Goal: Information Seeking & Learning: Learn about a topic

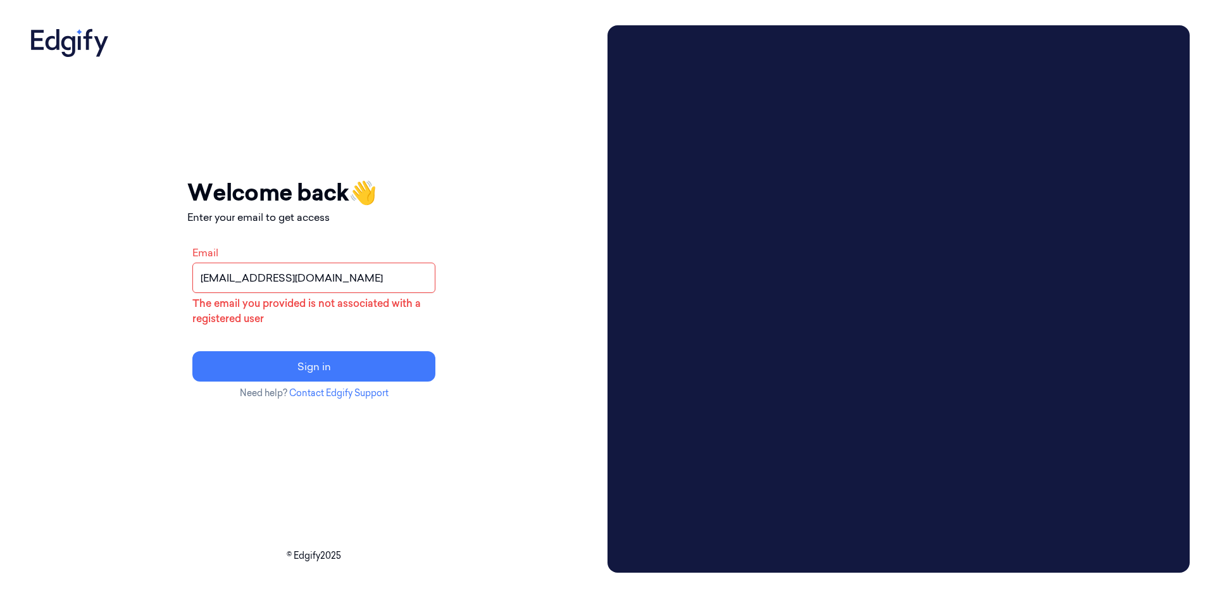
click at [413, 289] on input "[EMAIL_ADDRESS][DOMAIN_NAME]" at bounding box center [313, 278] width 243 height 30
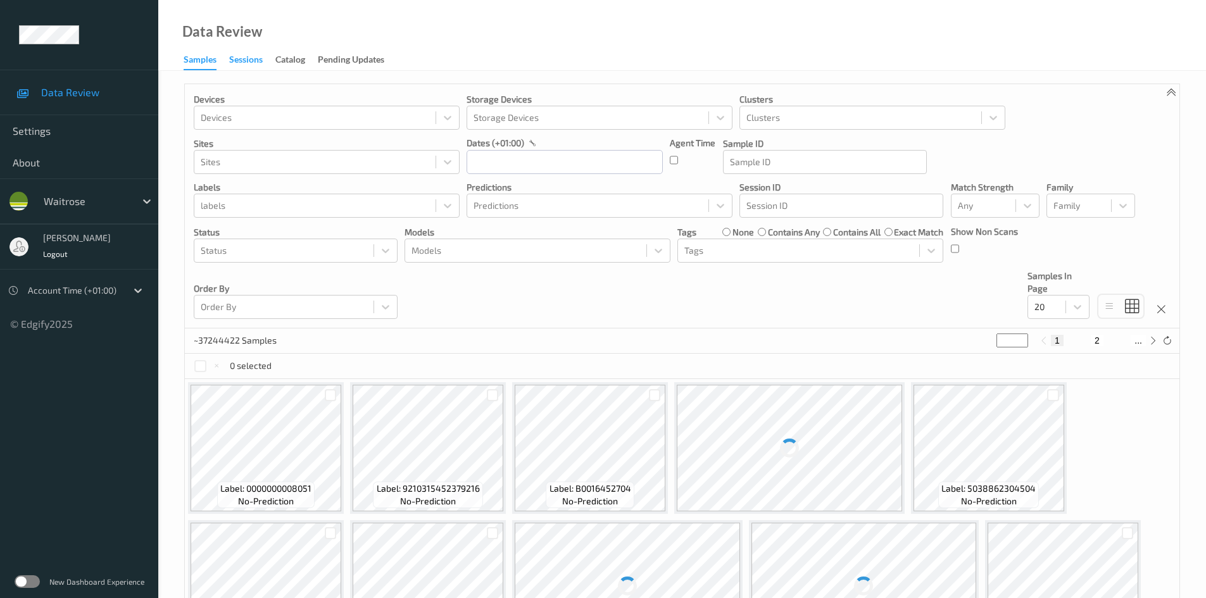
click at [238, 61] on div "Sessions" at bounding box center [246, 61] width 34 height 16
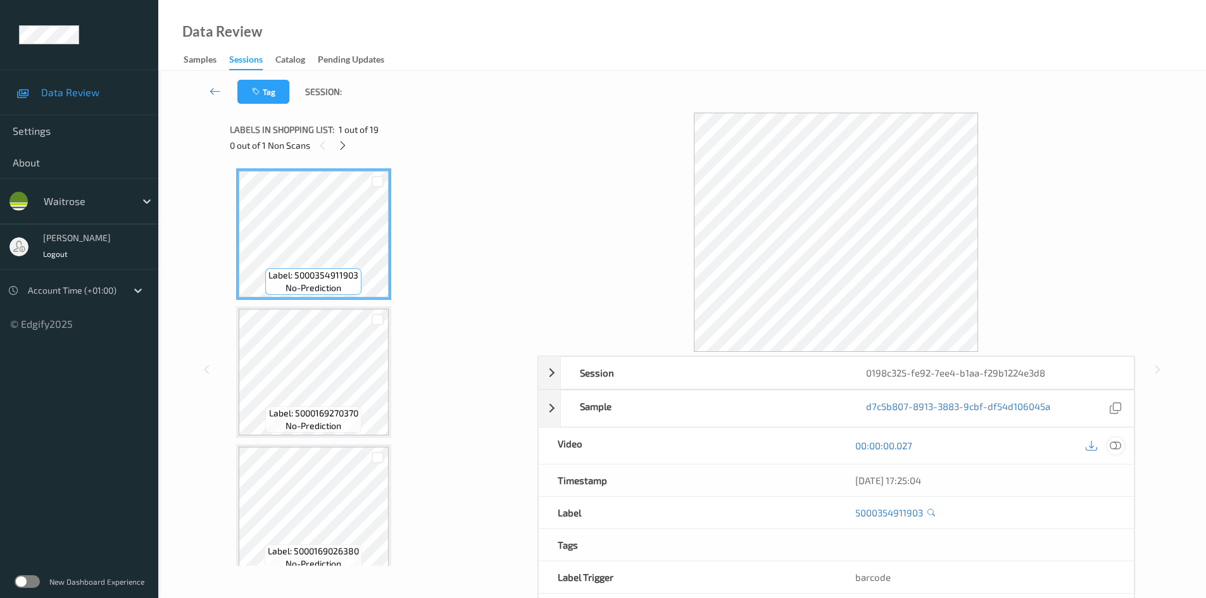
click at [1115, 446] on icon at bounding box center [1115, 445] width 11 height 11
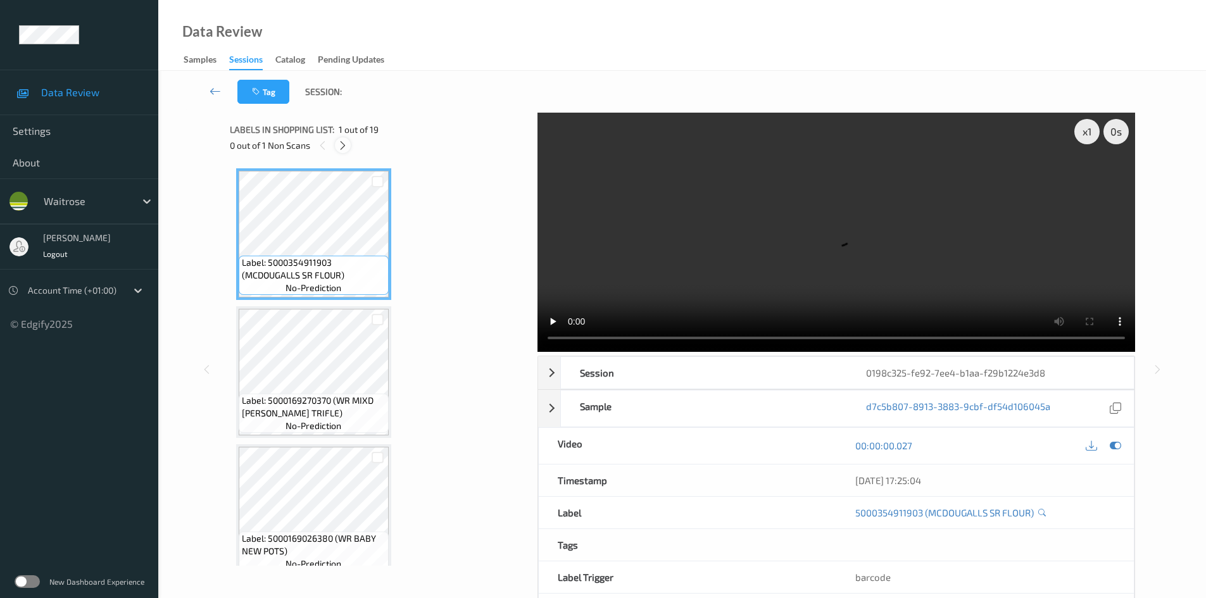
click at [343, 149] on icon at bounding box center [342, 145] width 11 height 11
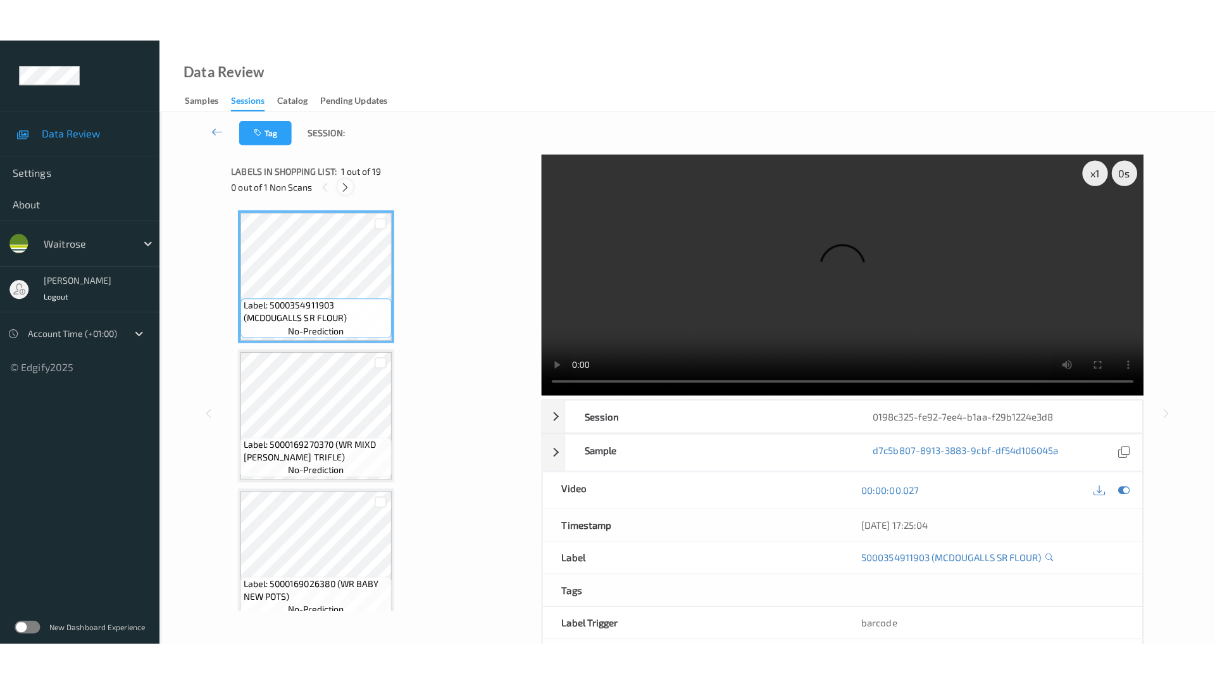
scroll to position [2224, 0]
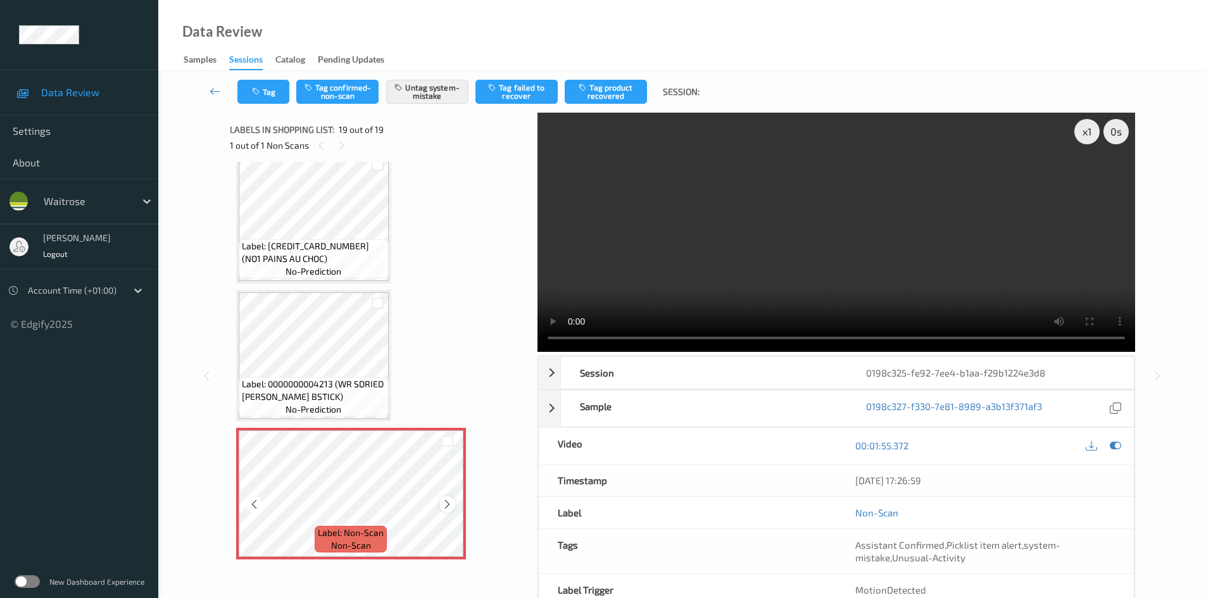
click at [449, 503] on icon at bounding box center [447, 504] width 11 height 11
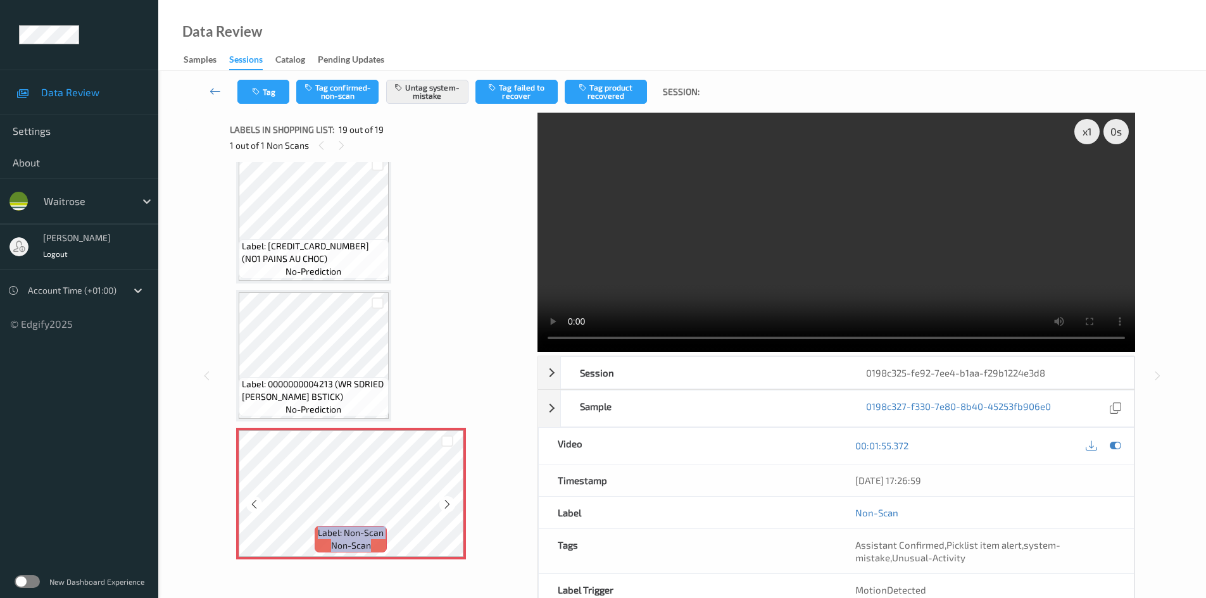
click at [449, 503] on icon at bounding box center [447, 504] width 11 height 11
click at [443, 507] on icon at bounding box center [447, 504] width 11 height 11
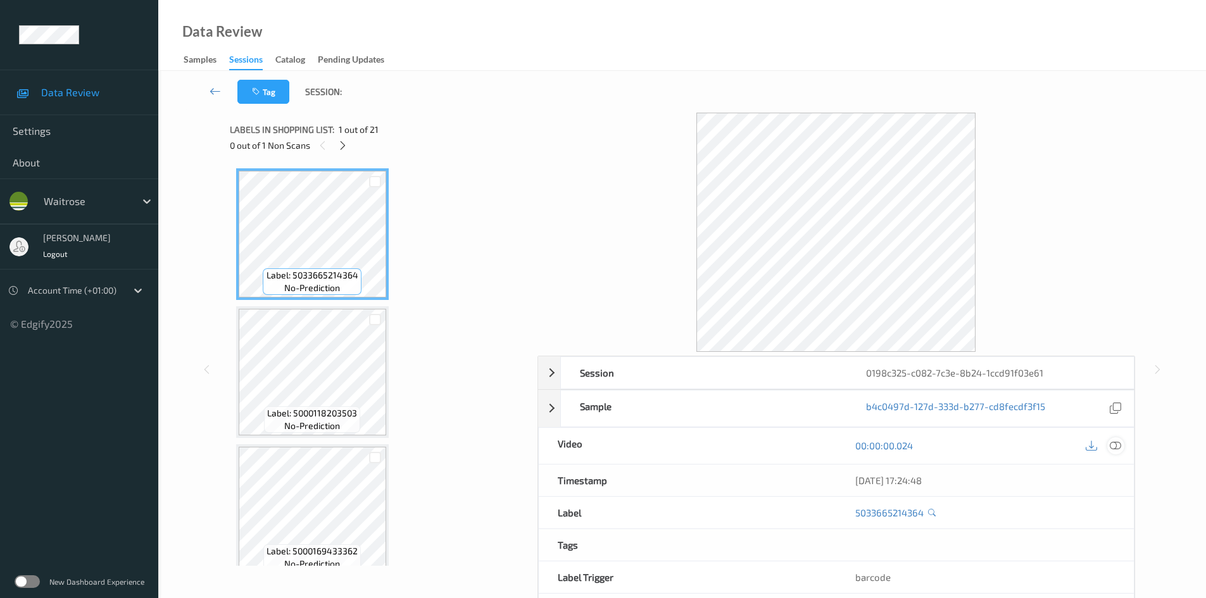
click at [1116, 448] on icon at bounding box center [1115, 445] width 11 height 11
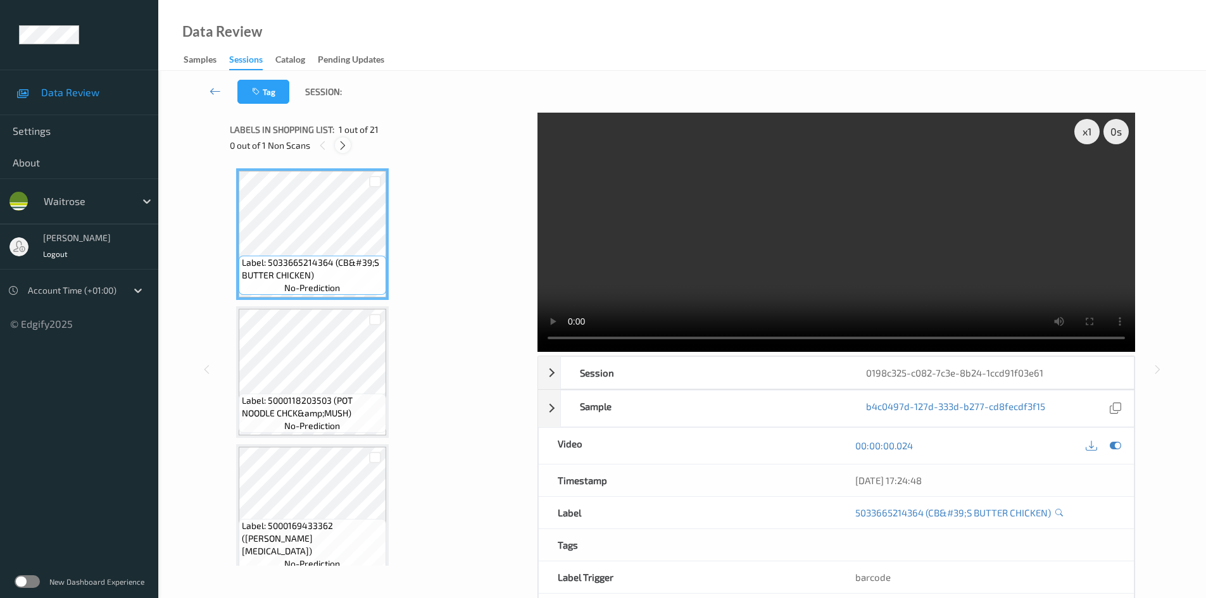
click at [344, 146] on icon at bounding box center [342, 145] width 11 height 11
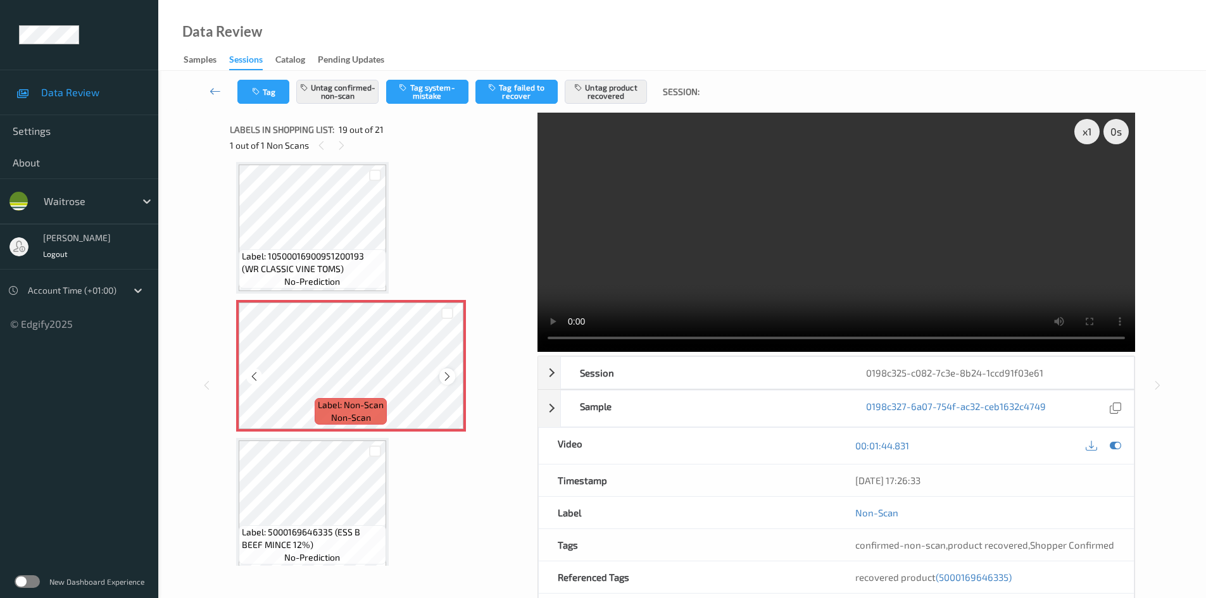
click at [442, 375] on icon at bounding box center [447, 376] width 11 height 11
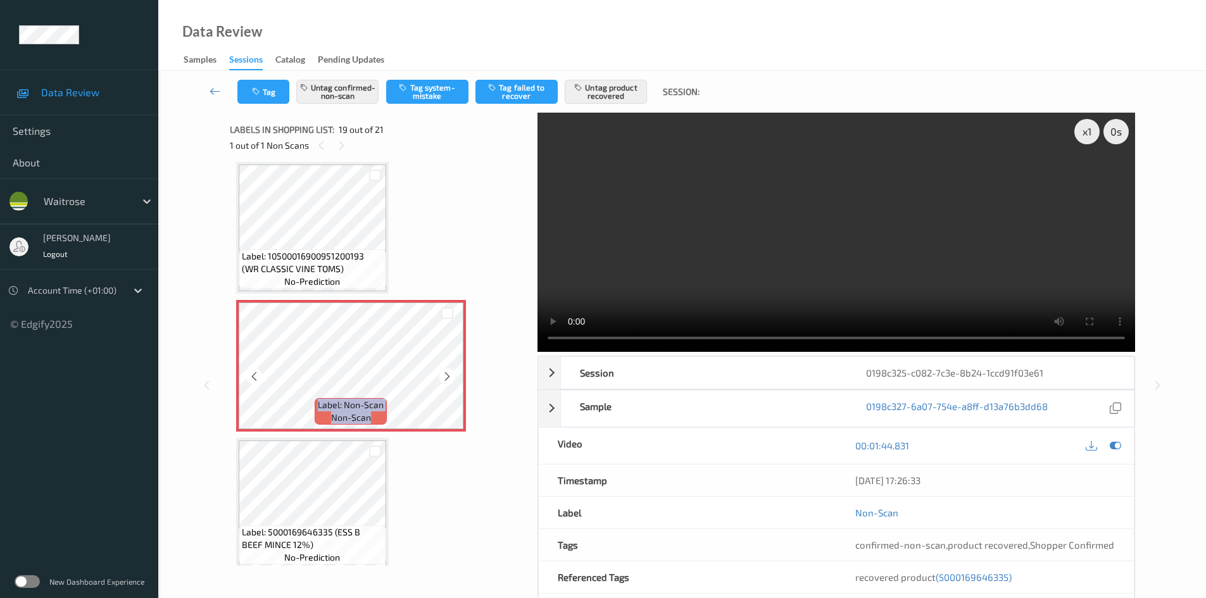
click at [442, 375] on icon at bounding box center [447, 376] width 11 height 11
click at [450, 373] on icon at bounding box center [447, 376] width 11 height 11
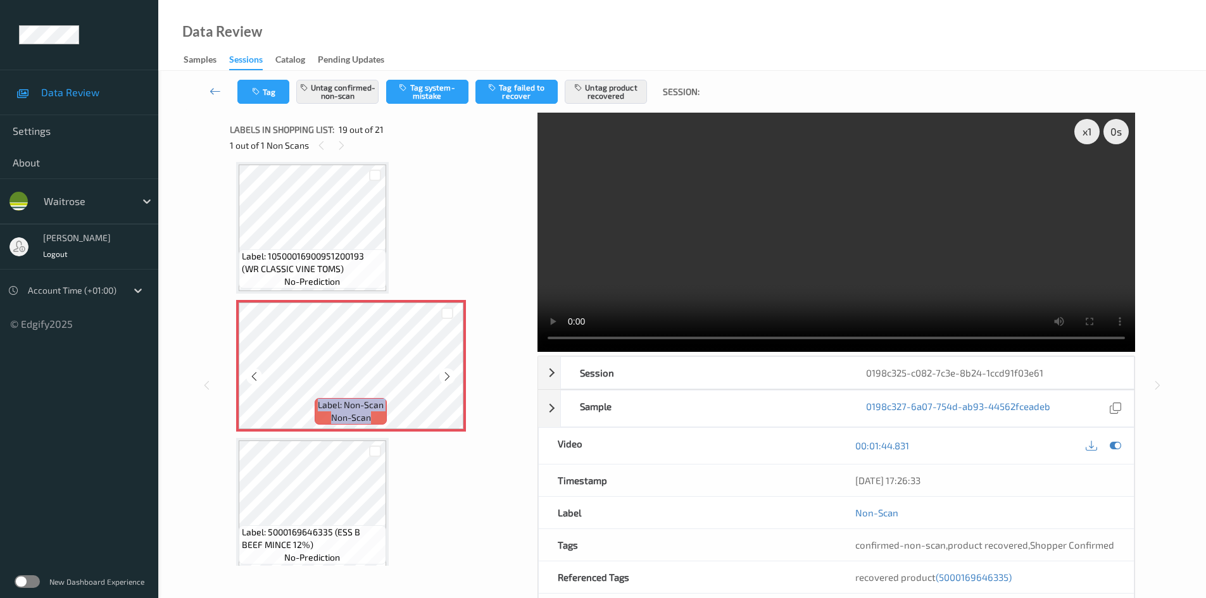
click at [450, 373] on icon at bounding box center [447, 376] width 11 height 11
click at [1119, 448] on icon at bounding box center [1115, 445] width 11 height 11
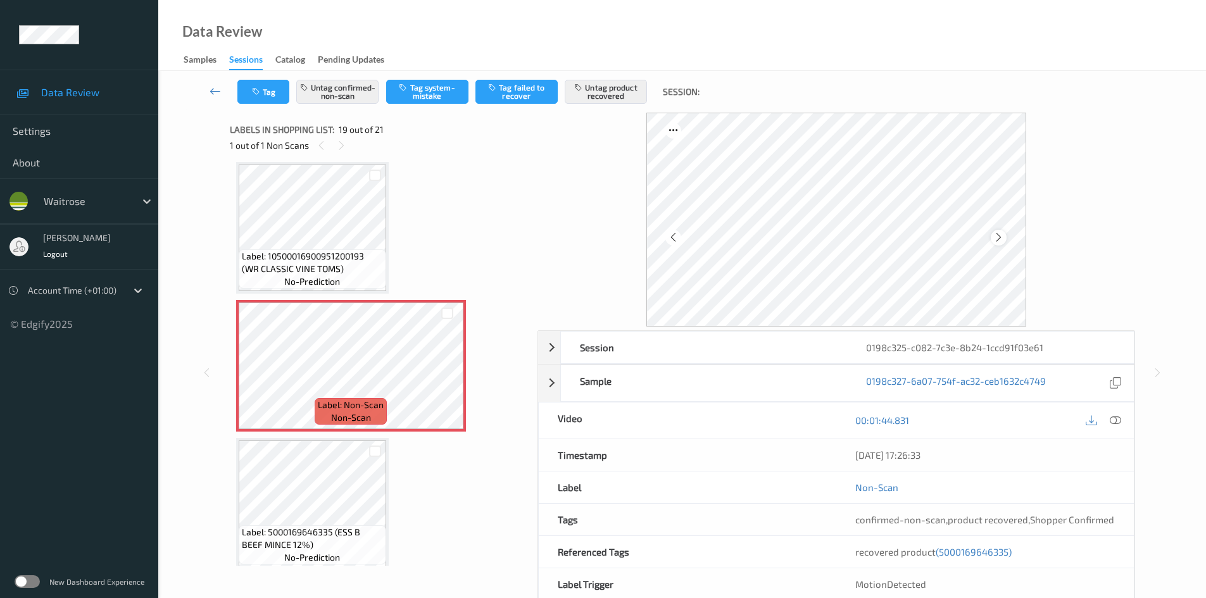
click at [999, 238] on icon at bounding box center [998, 237] width 11 height 11
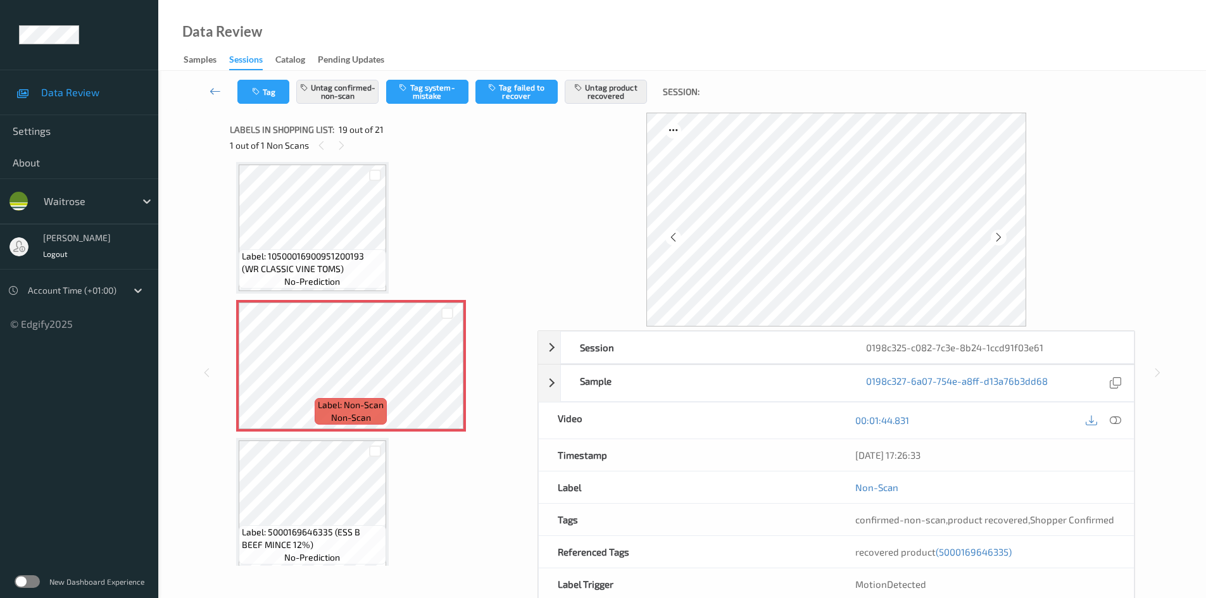
click at [999, 238] on icon at bounding box center [998, 237] width 11 height 11
click at [1118, 427] on div at bounding box center [1115, 420] width 17 height 17
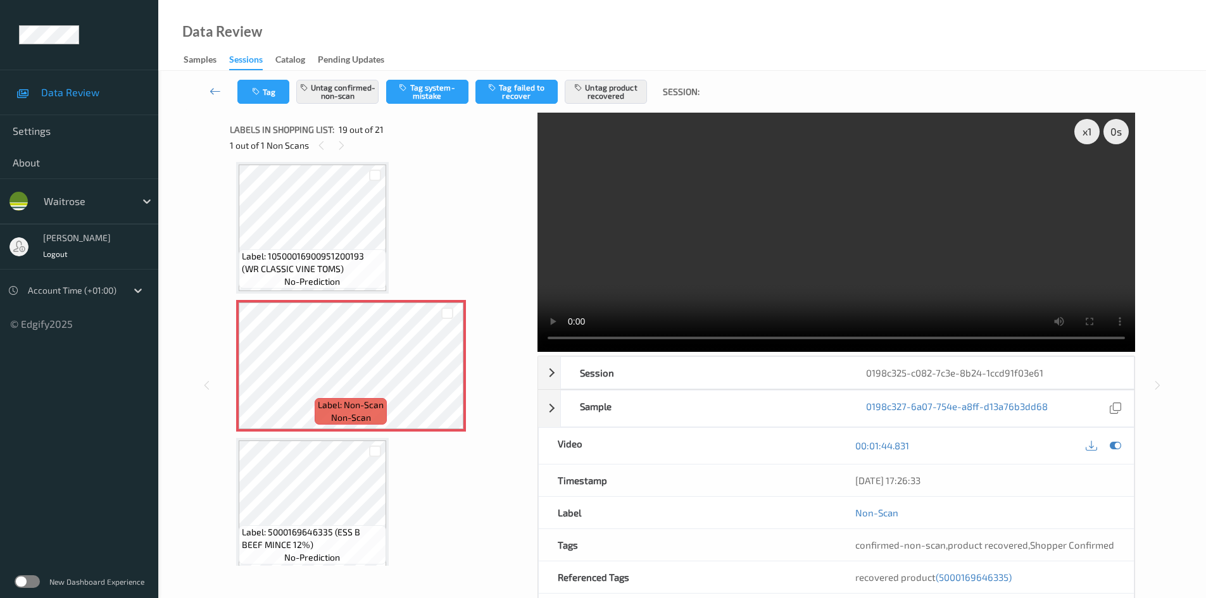
click at [1110, 447] on icon at bounding box center [1115, 445] width 11 height 11
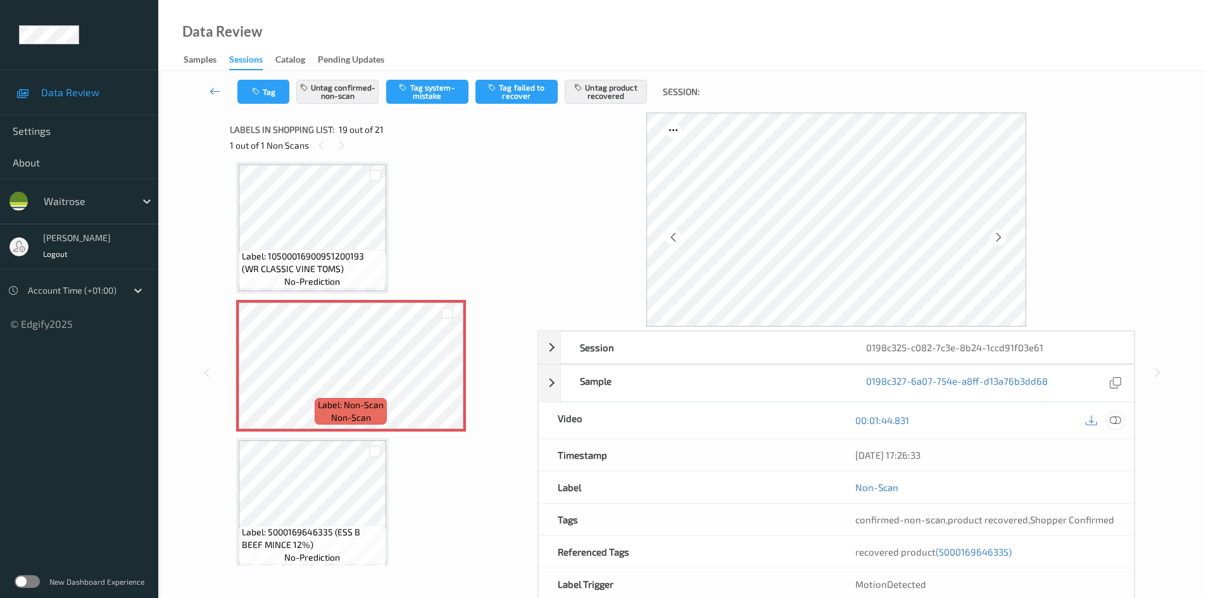
click at [1117, 417] on icon at bounding box center [1115, 420] width 11 height 11
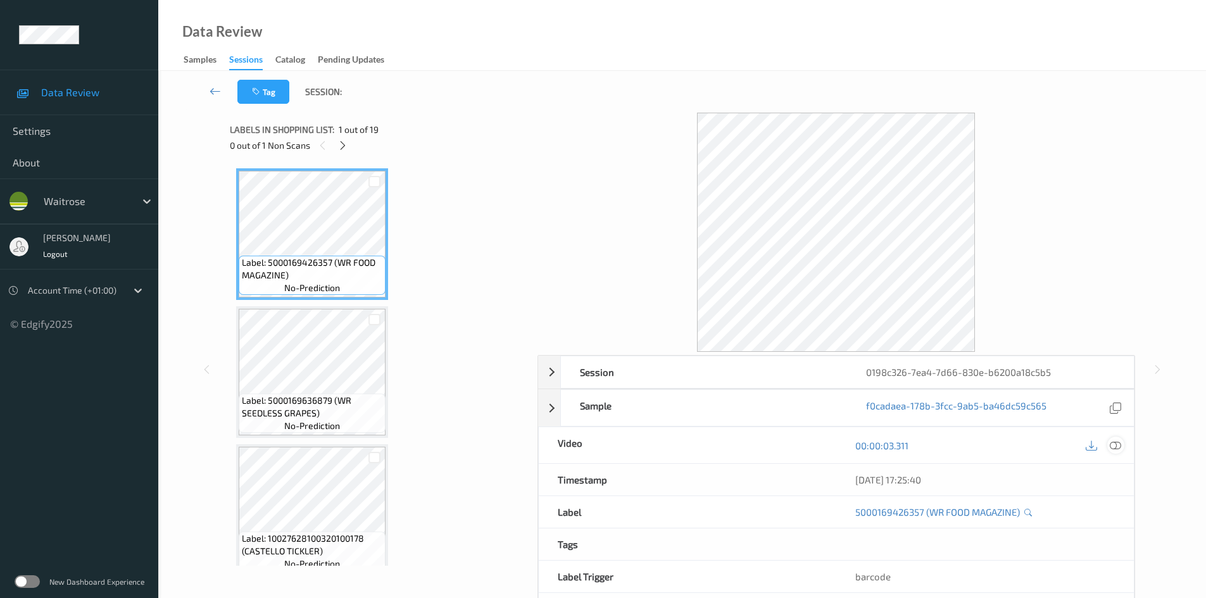
click at [1114, 448] on icon at bounding box center [1115, 445] width 11 height 11
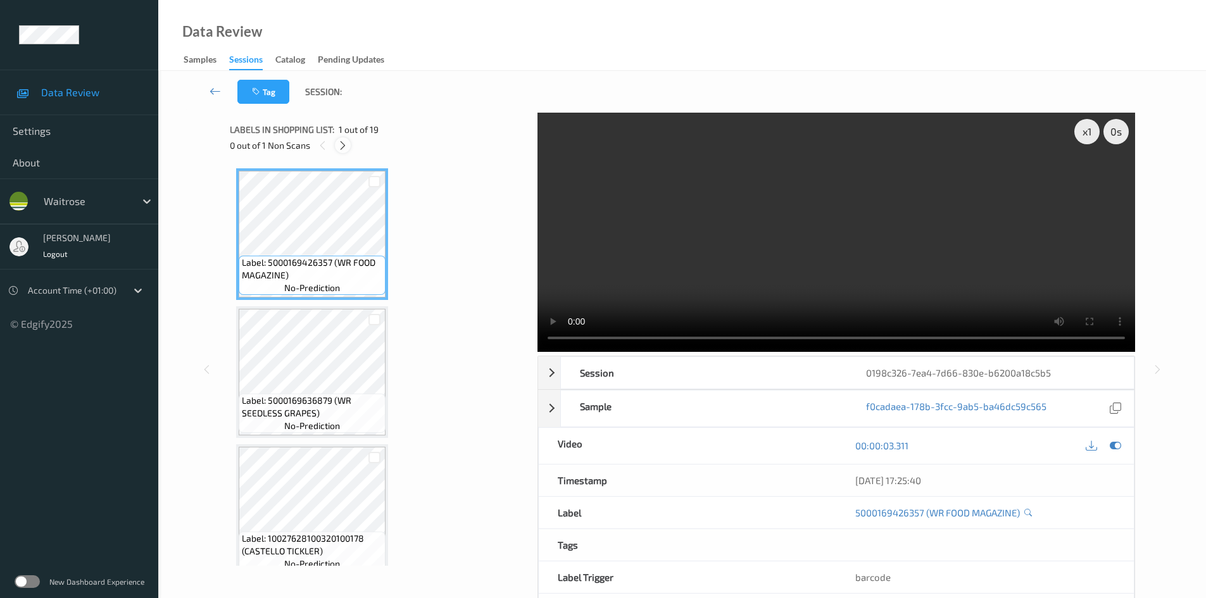
click at [347, 145] on icon at bounding box center [342, 145] width 11 height 11
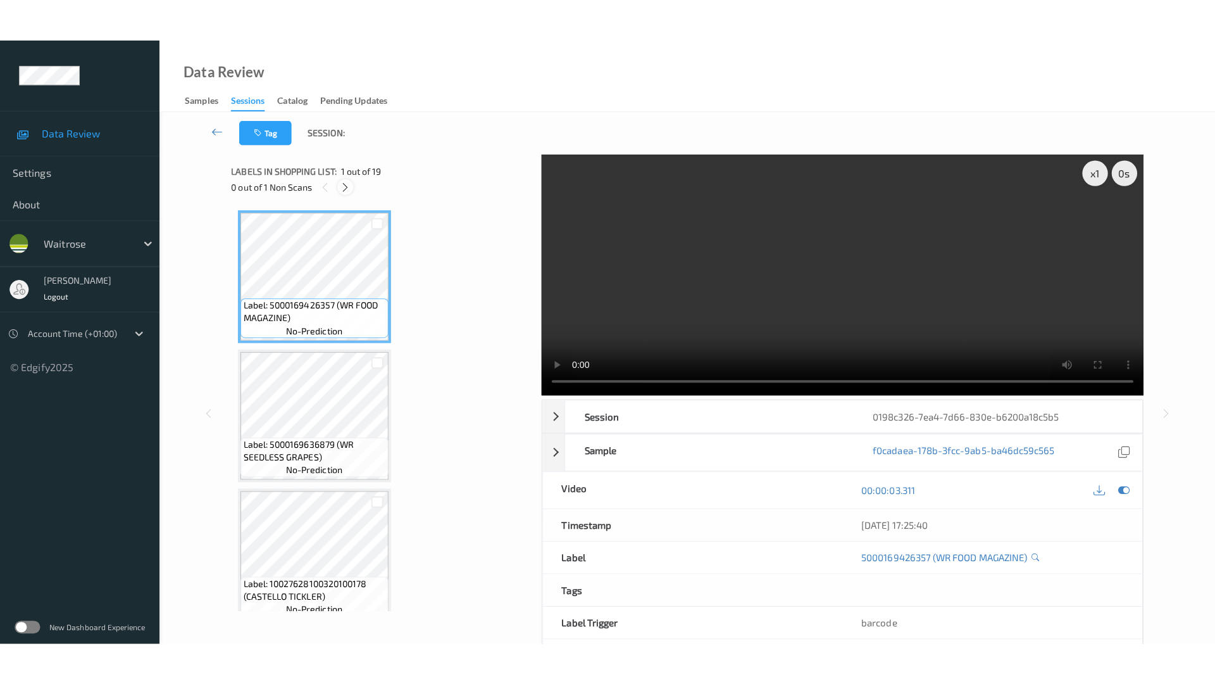
scroll to position [2214, 0]
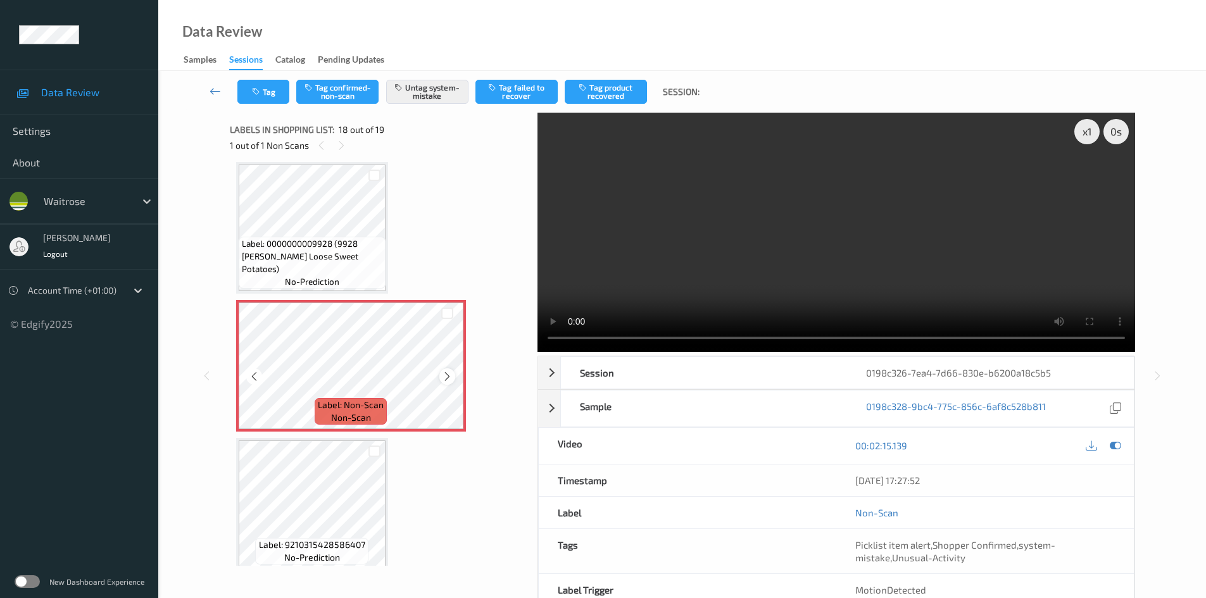
click at [442, 375] on icon at bounding box center [447, 376] width 11 height 11
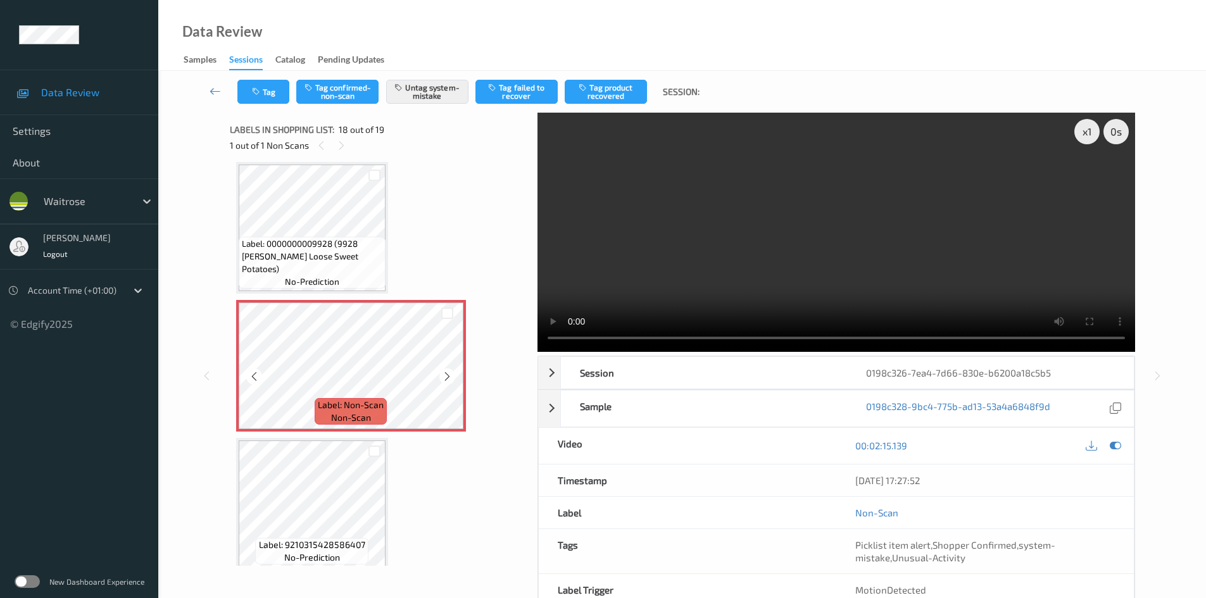
click at [442, 375] on icon at bounding box center [447, 376] width 11 height 11
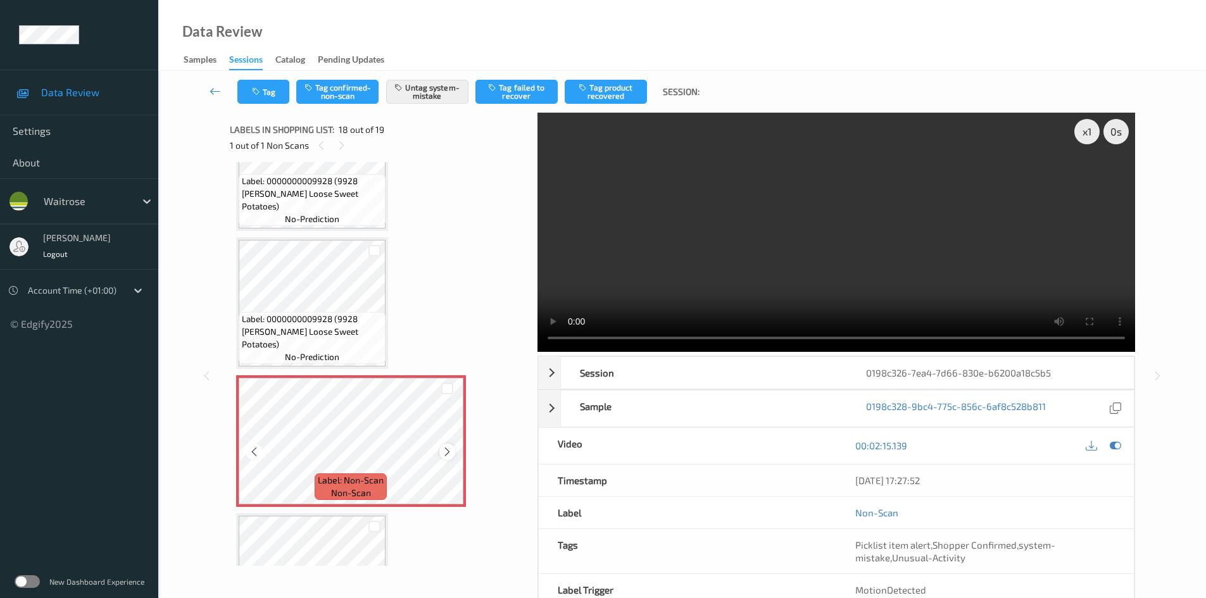
click at [442, 453] on icon at bounding box center [447, 451] width 11 height 11
click at [444, 453] on icon at bounding box center [447, 451] width 11 height 11
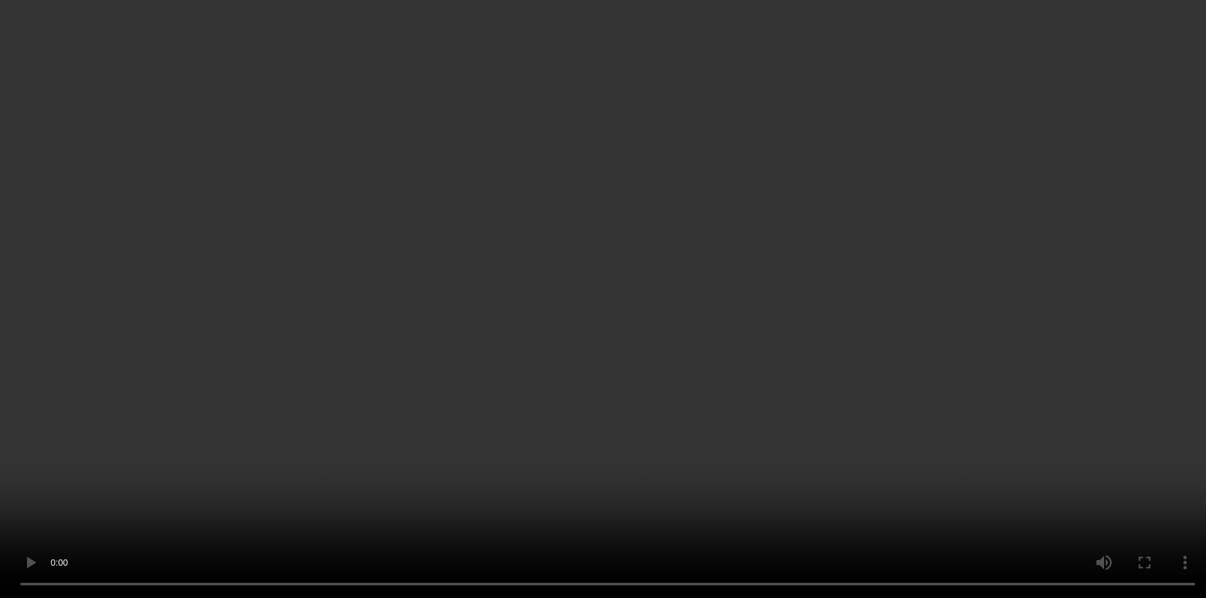
scroll to position [2224, 0]
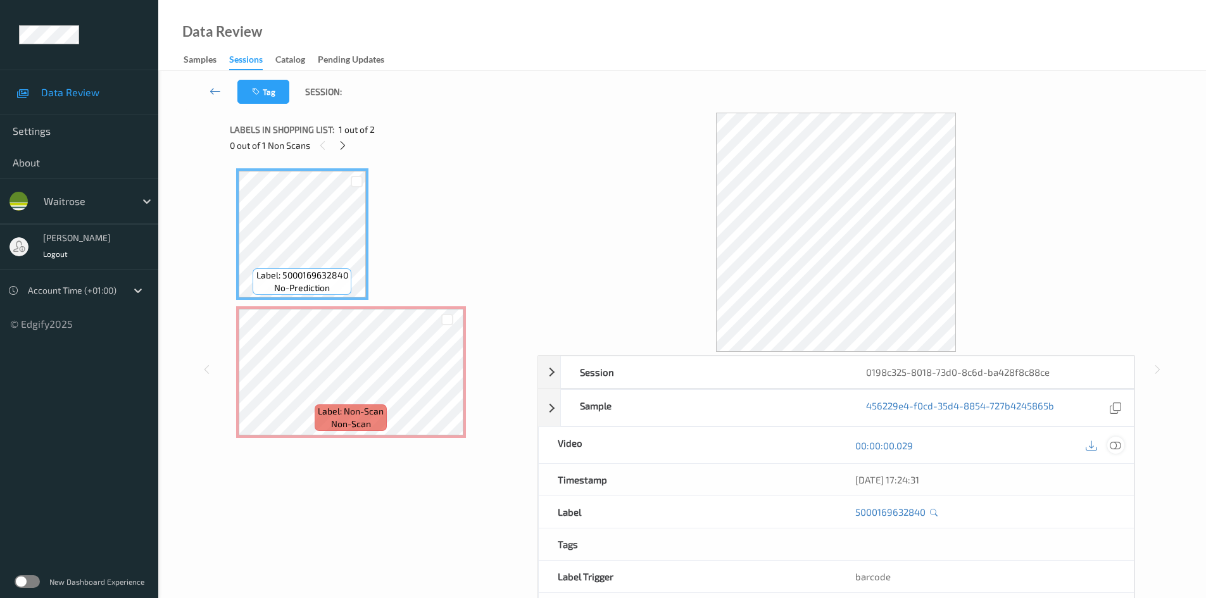
click at [1116, 444] on icon at bounding box center [1115, 445] width 11 height 11
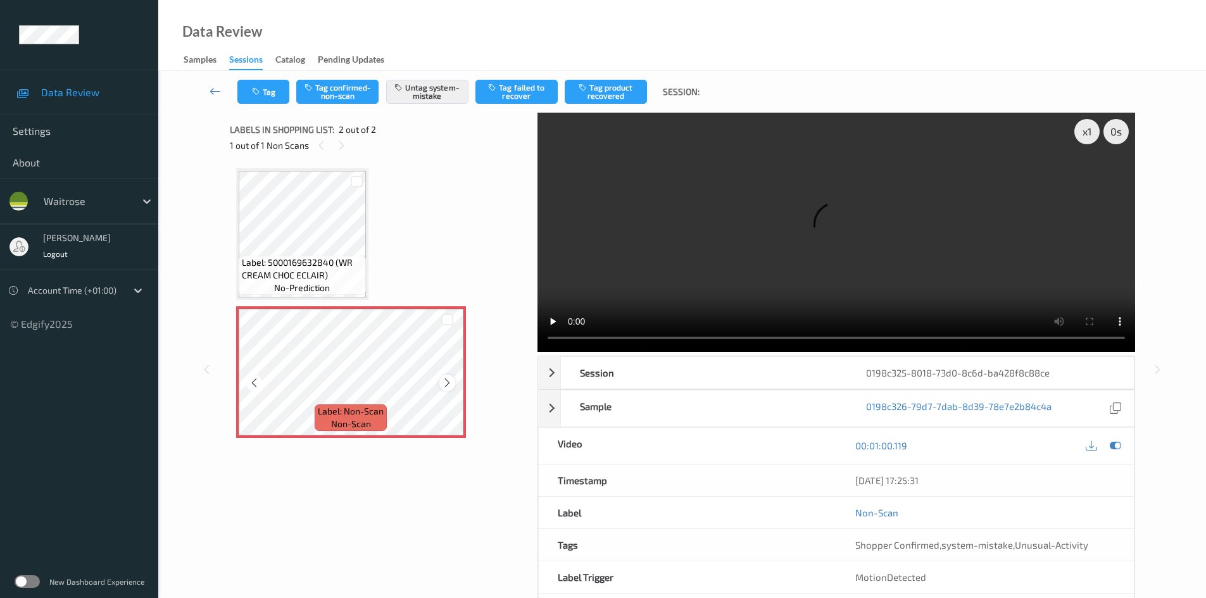
click at [446, 384] on icon at bounding box center [447, 382] width 11 height 11
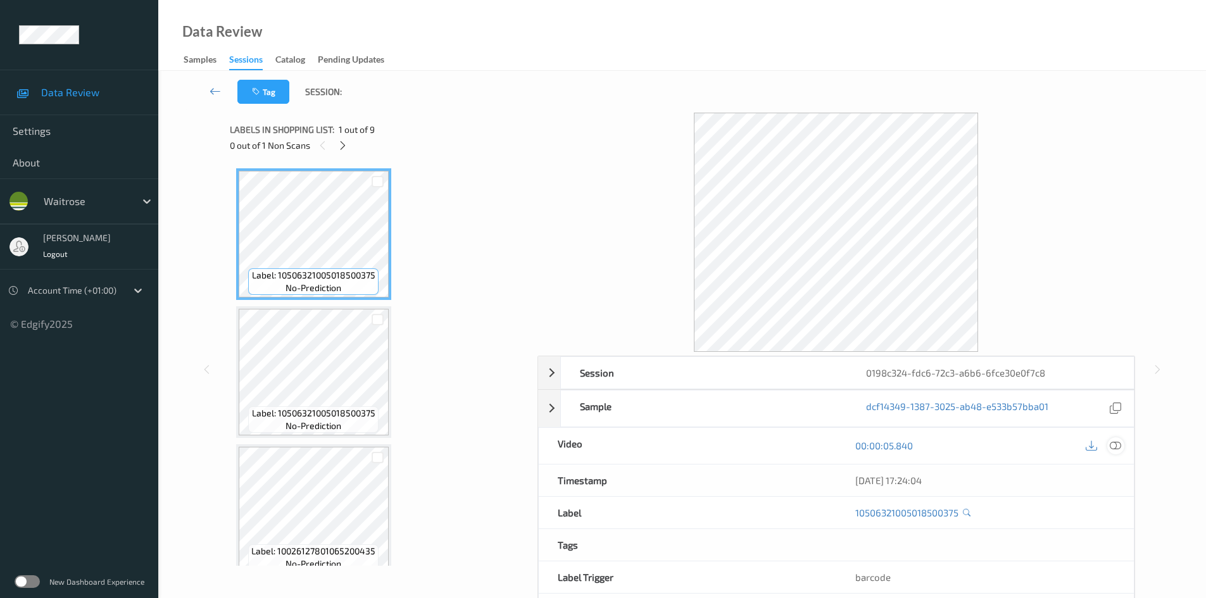
click at [1111, 444] on icon at bounding box center [1115, 445] width 11 height 11
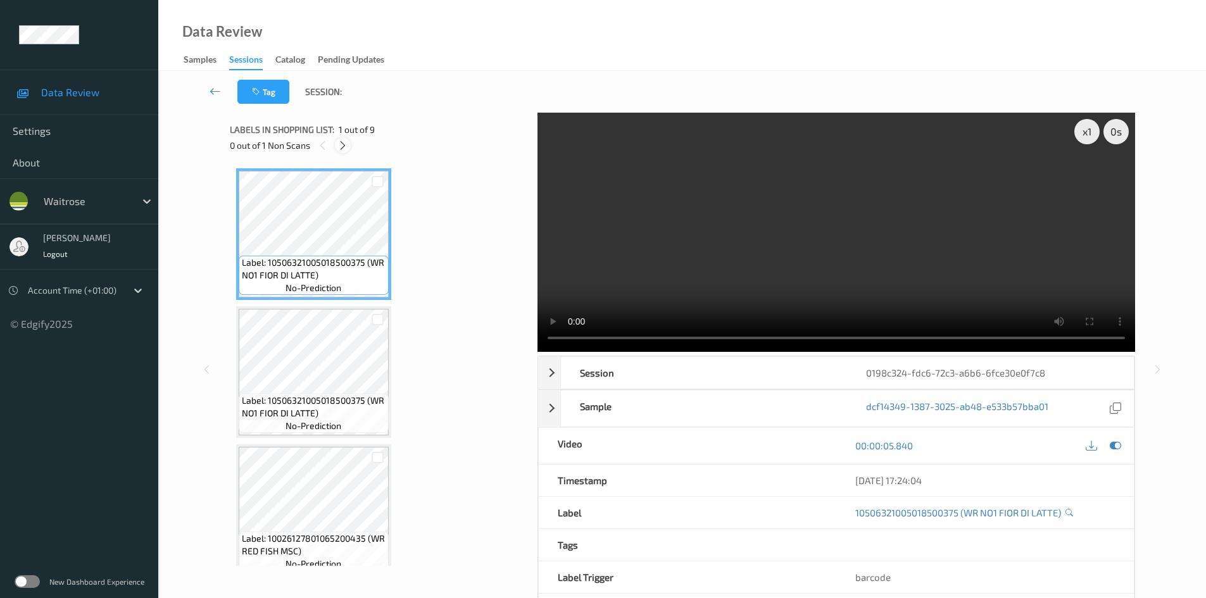
click at [337, 150] on icon at bounding box center [342, 145] width 11 height 11
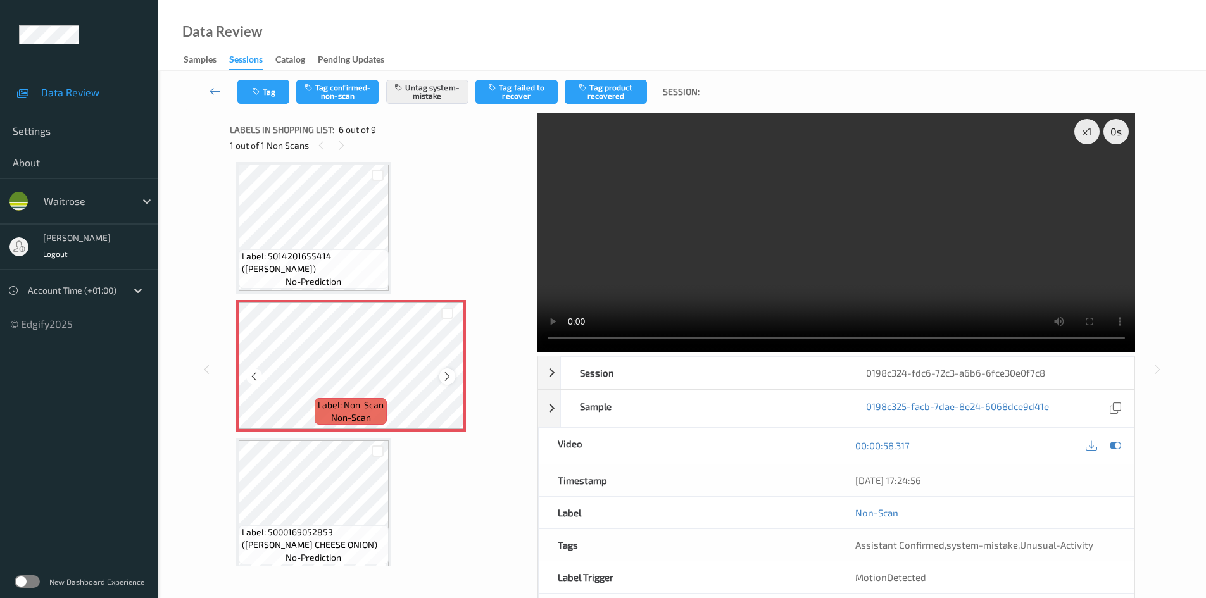
click at [446, 380] on icon at bounding box center [447, 376] width 11 height 11
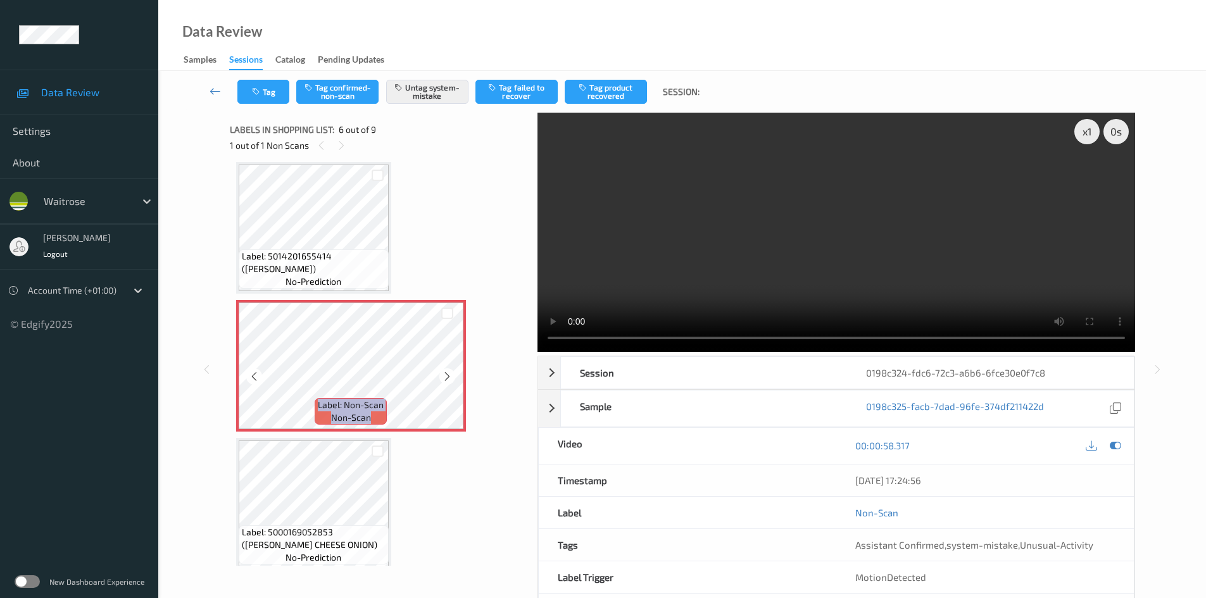
click at [446, 380] on icon at bounding box center [447, 376] width 11 height 11
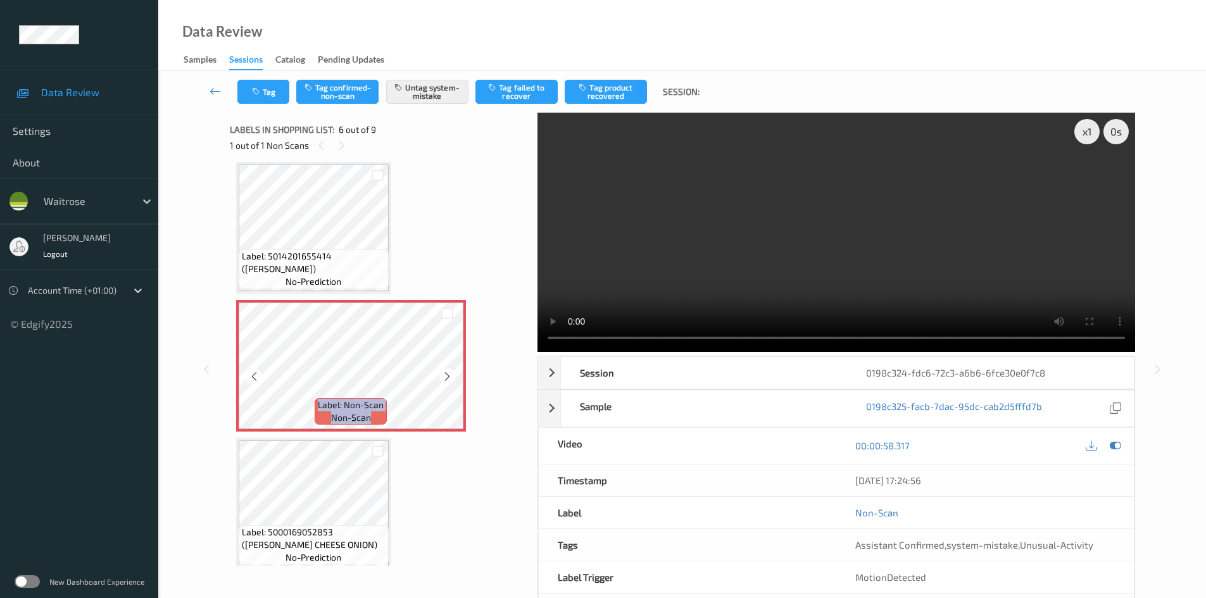
click at [446, 380] on icon at bounding box center [447, 376] width 11 height 11
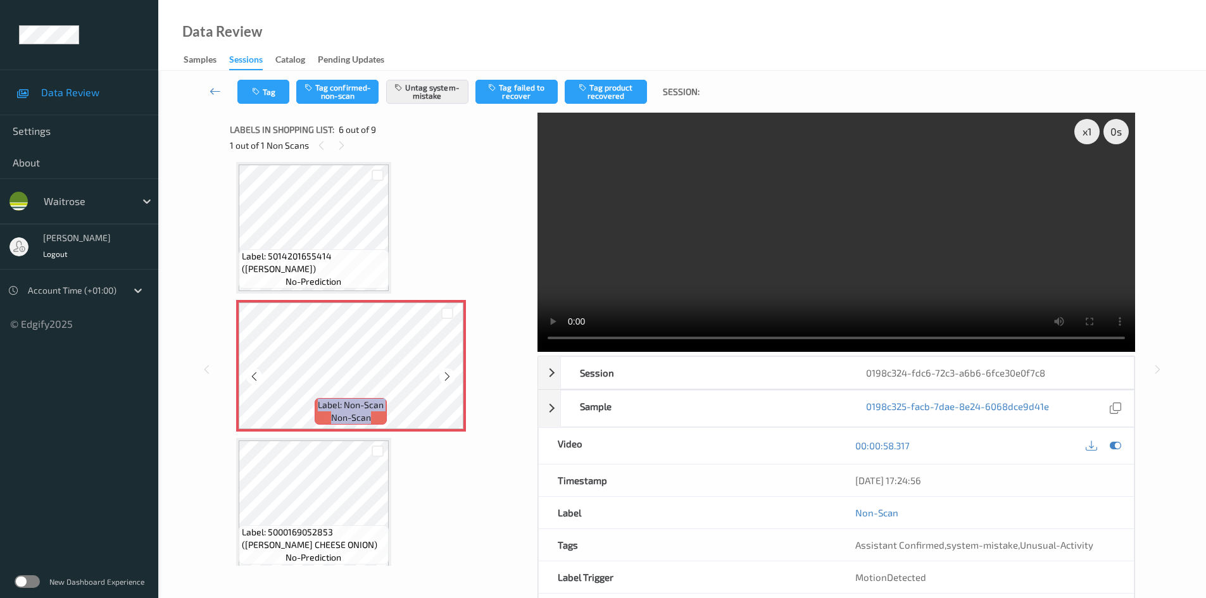
click at [446, 380] on icon at bounding box center [447, 376] width 11 height 11
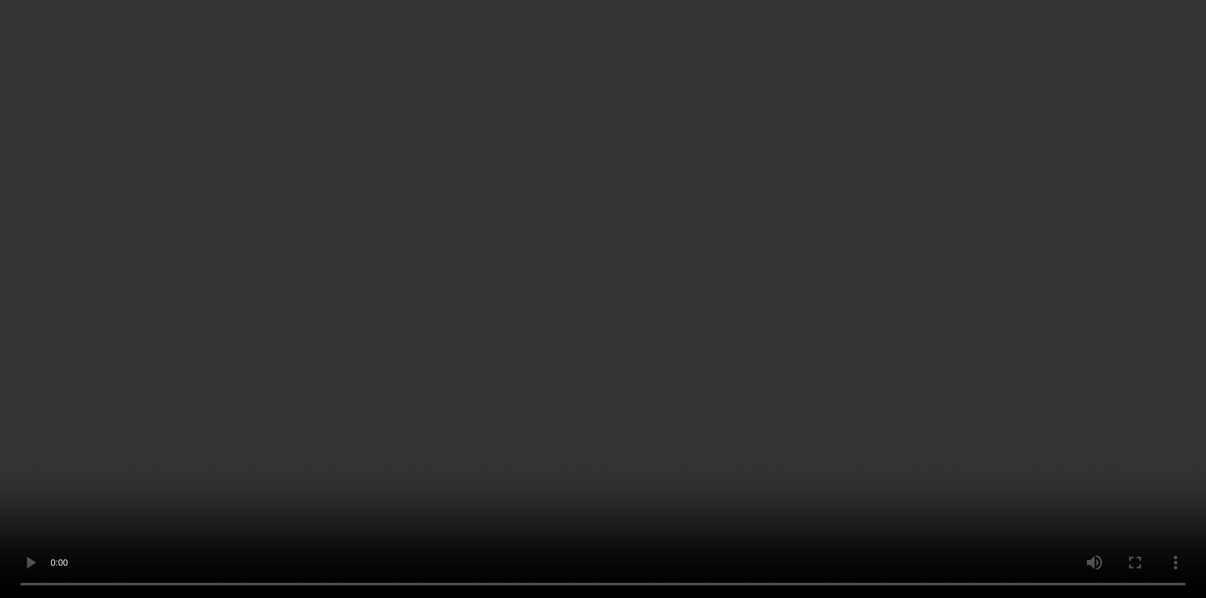
click at [446, 379] on icon at bounding box center [447, 376] width 11 height 11
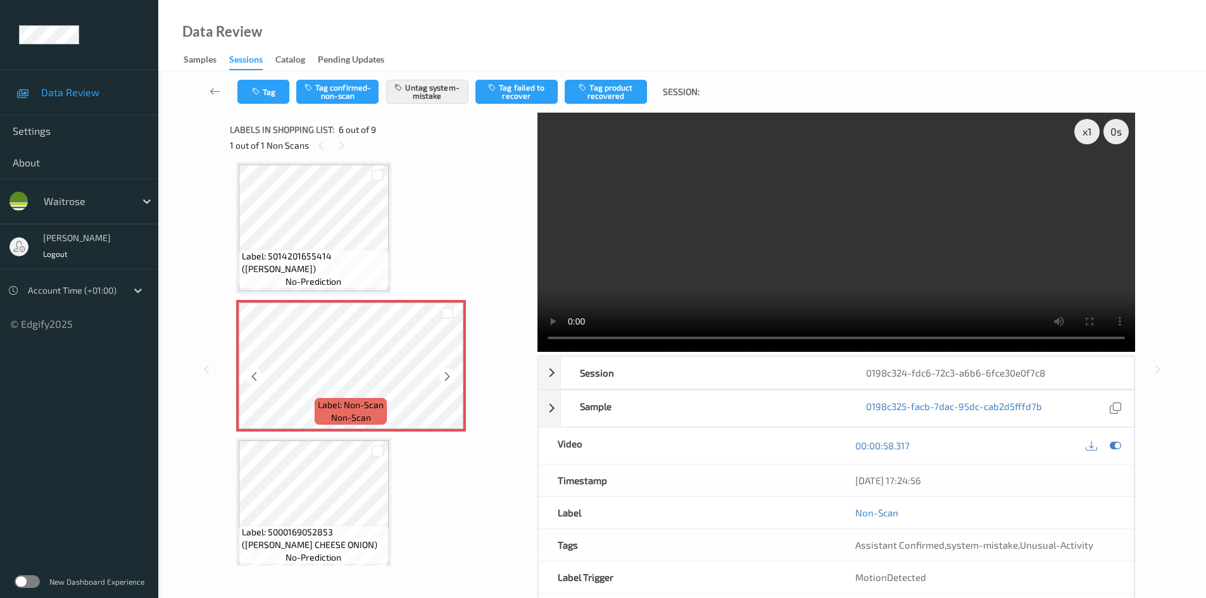
click at [446, 379] on icon at bounding box center [447, 376] width 11 height 11
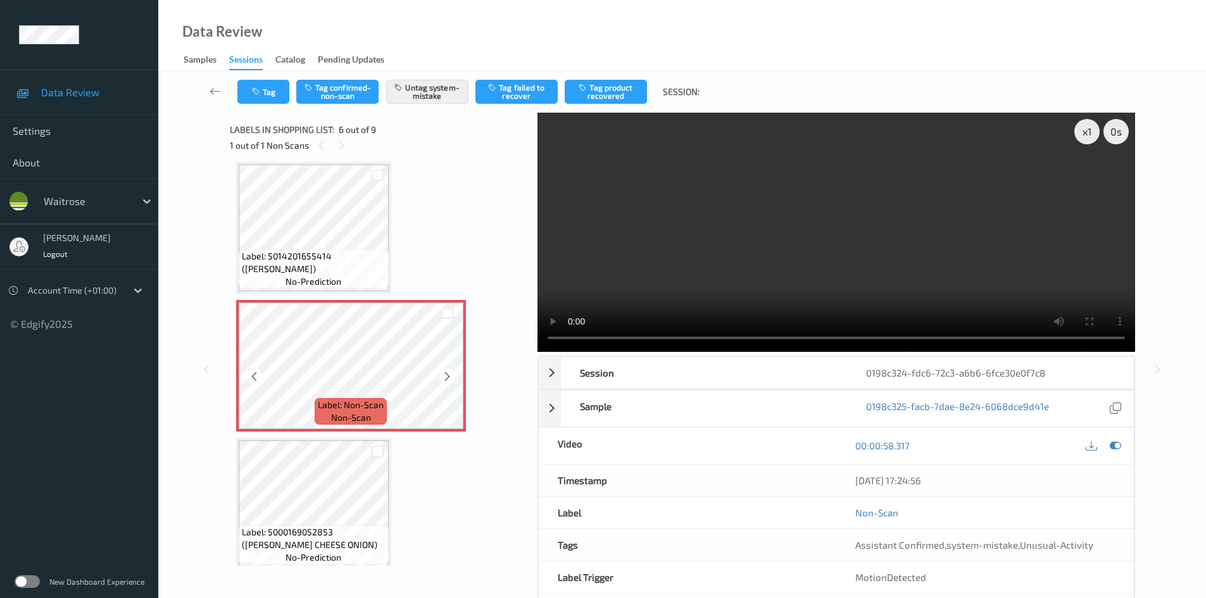
click at [446, 379] on icon at bounding box center [447, 376] width 11 height 11
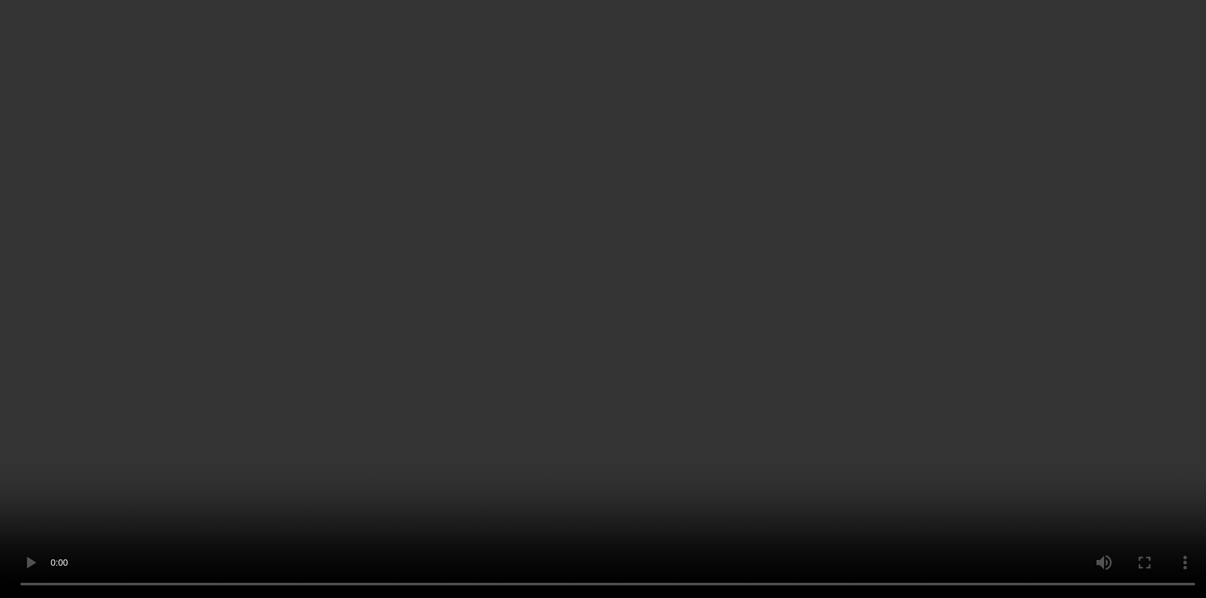
scroll to position [0, 0]
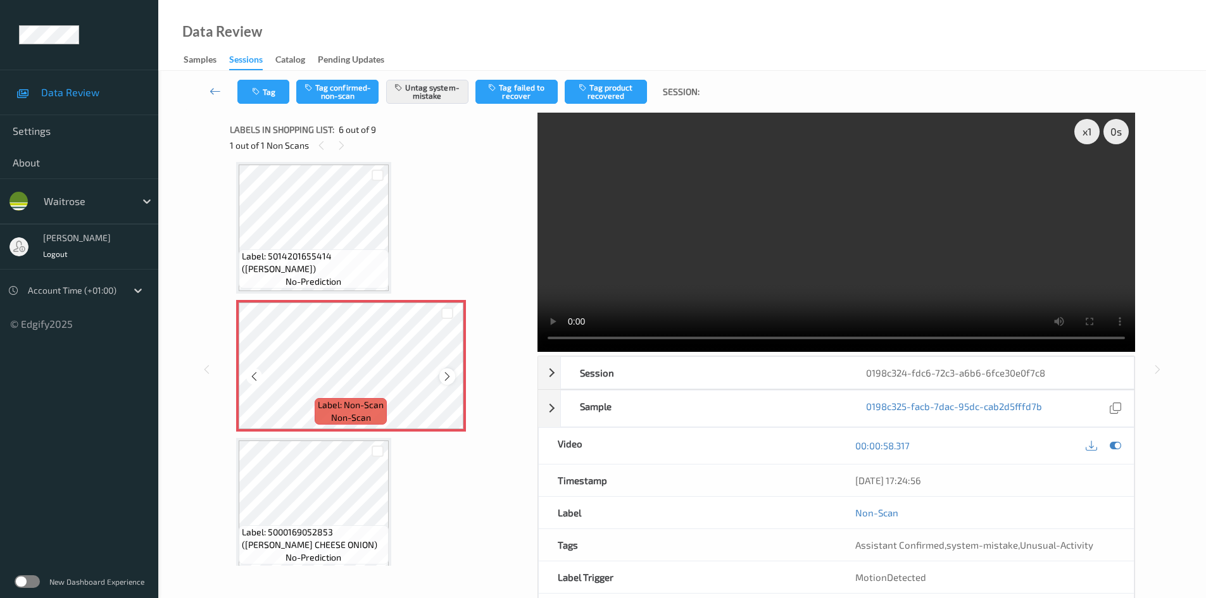
click at [443, 375] on icon at bounding box center [447, 376] width 11 height 11
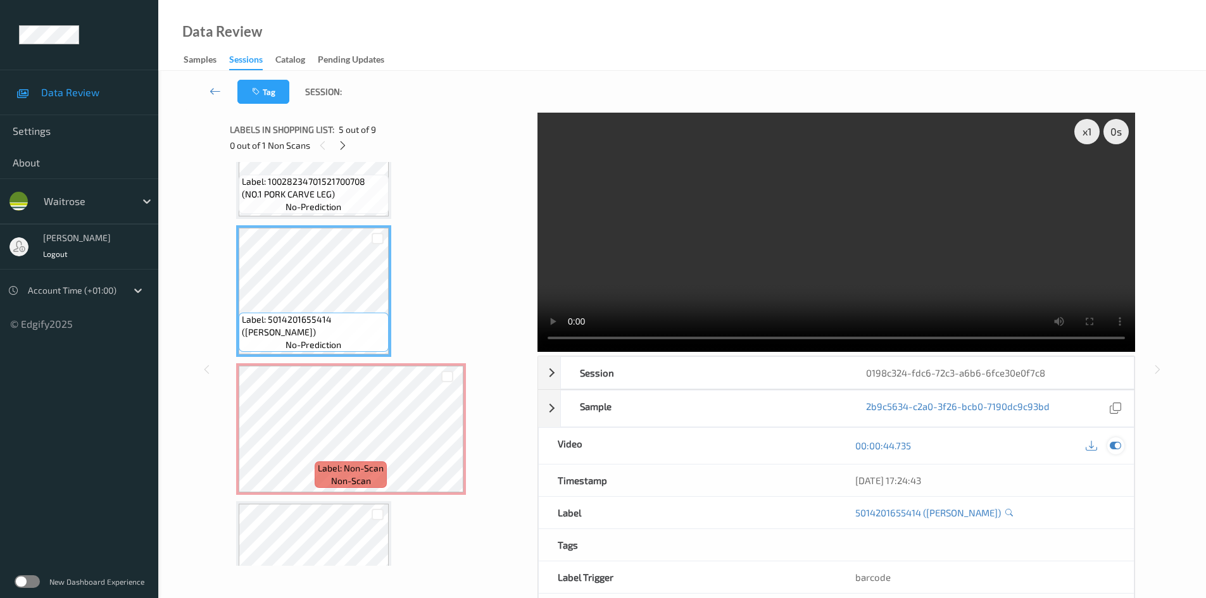
click at [1111, 444] on icon at bounding box center [1115, 445] width 11 height 11
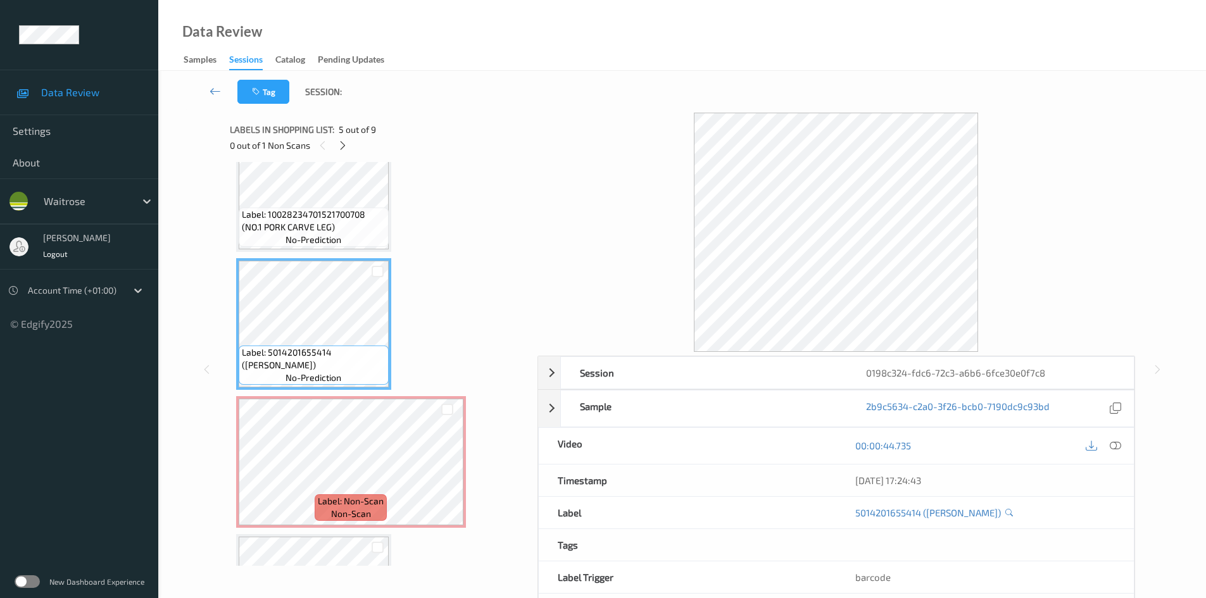
scroll to position [432, 0]
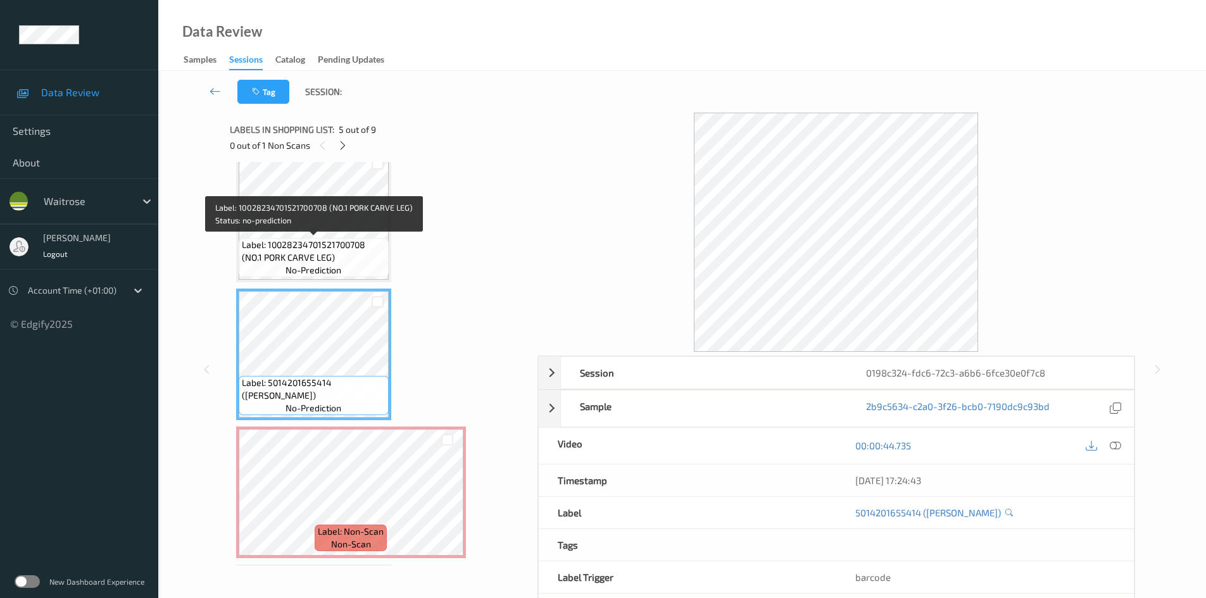
click at [308, 243] on span "Label: 10028234701521700708 (NO.1 PORK CARVE LEG)" at bounding box center [314, 251] width 144 height 25
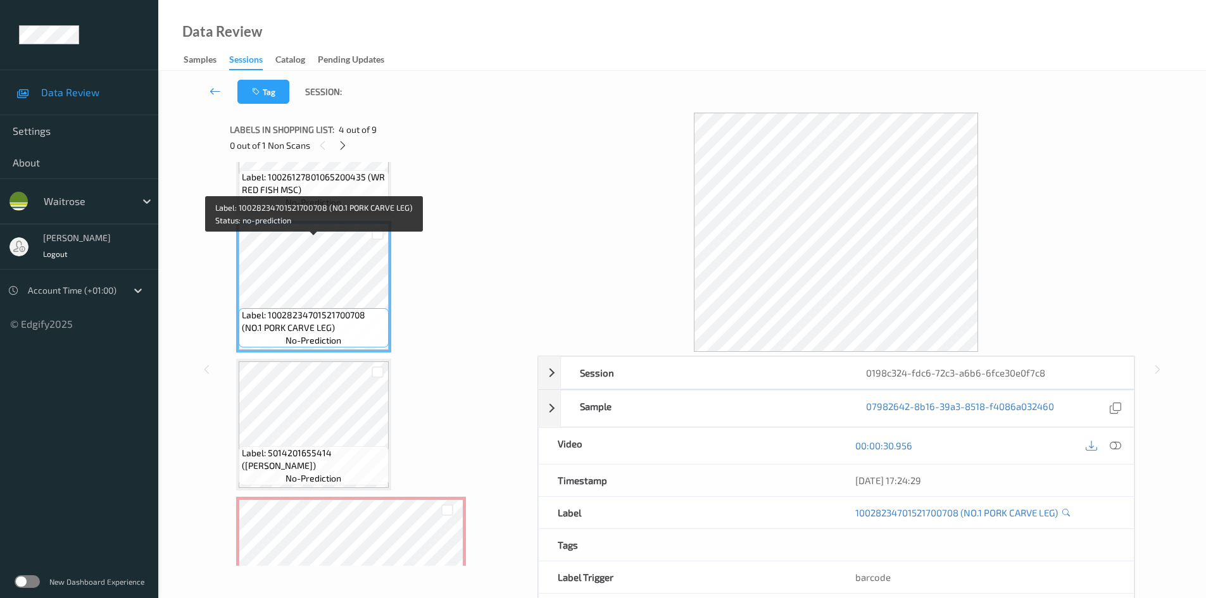
scroll to position [305, 0]
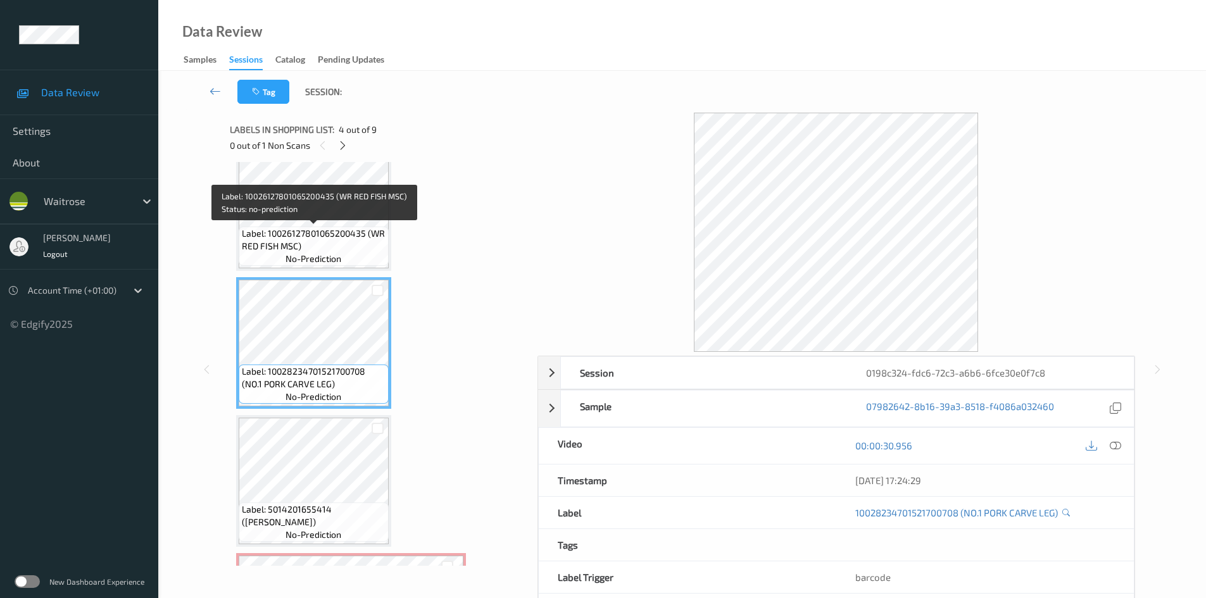
click at [366, 227] on span "Label: 10026127801065200435 (WR RED FISH MSC)" at bounding box center [314, 239] width 144 height 25
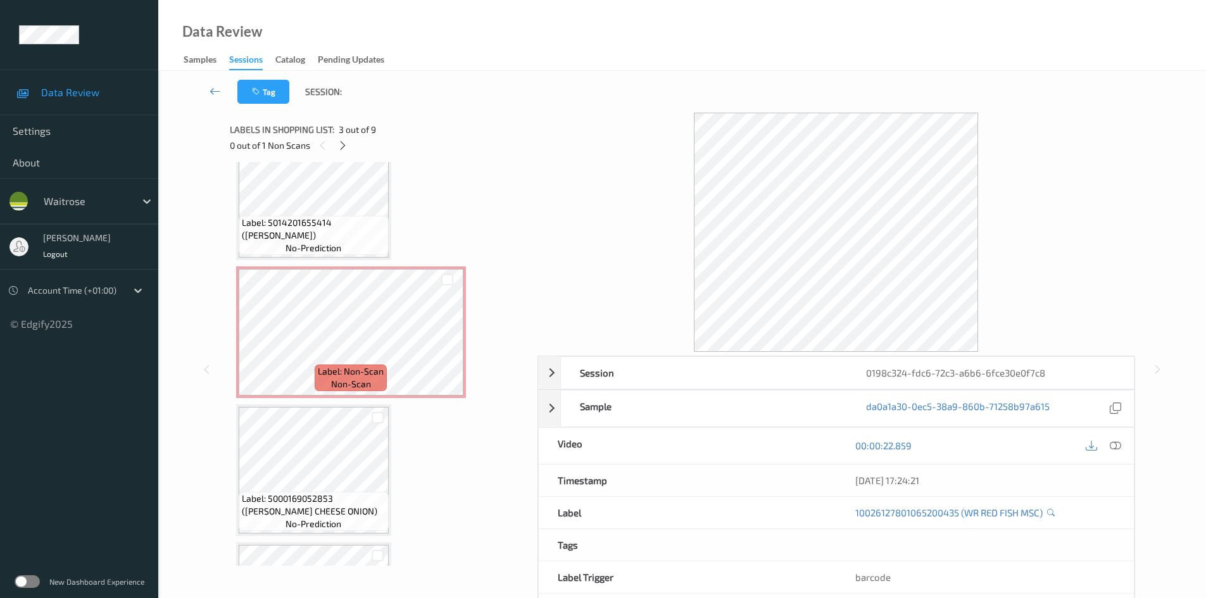
scroll to position [622, 0]
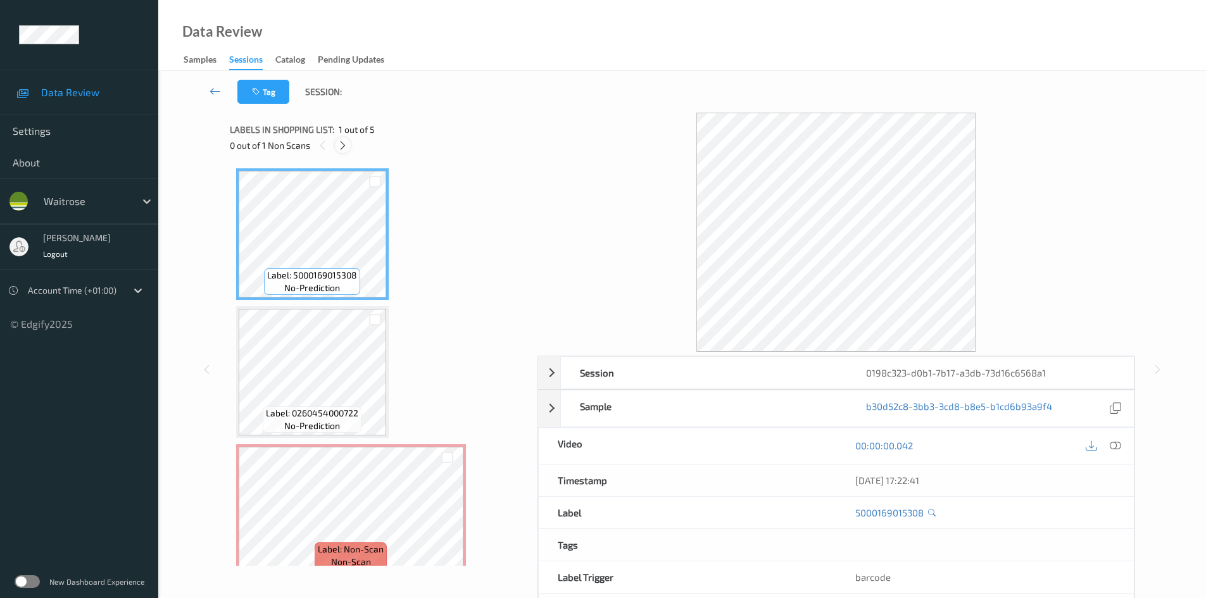
click at [346, 146] on icon at bounding box center [342, 145] width 11 height 11
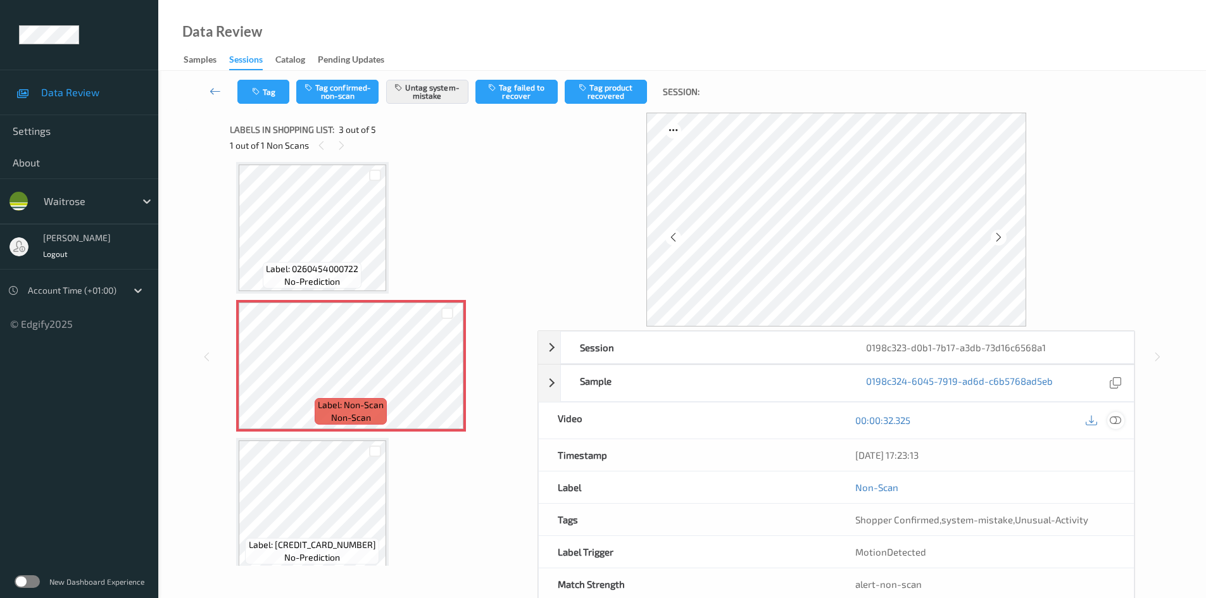
click at [1118, 427] on div at bounding box center [1115, 420] width 17 height 17
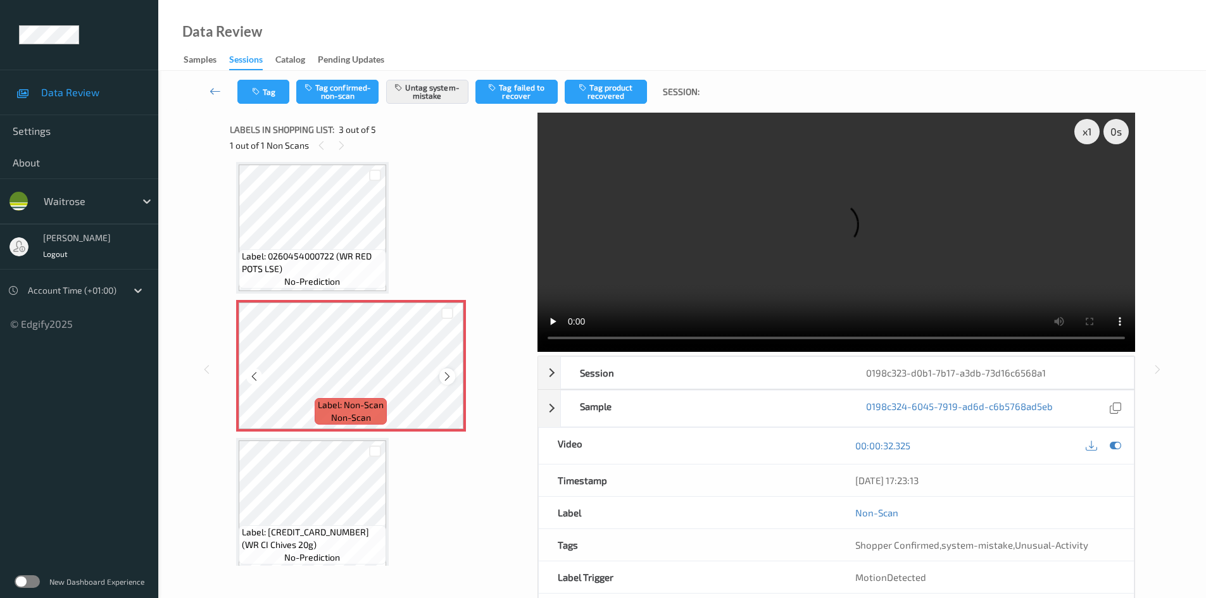
click at [449, 379] on icon at bounding box center [447, 376] width 11 height 11
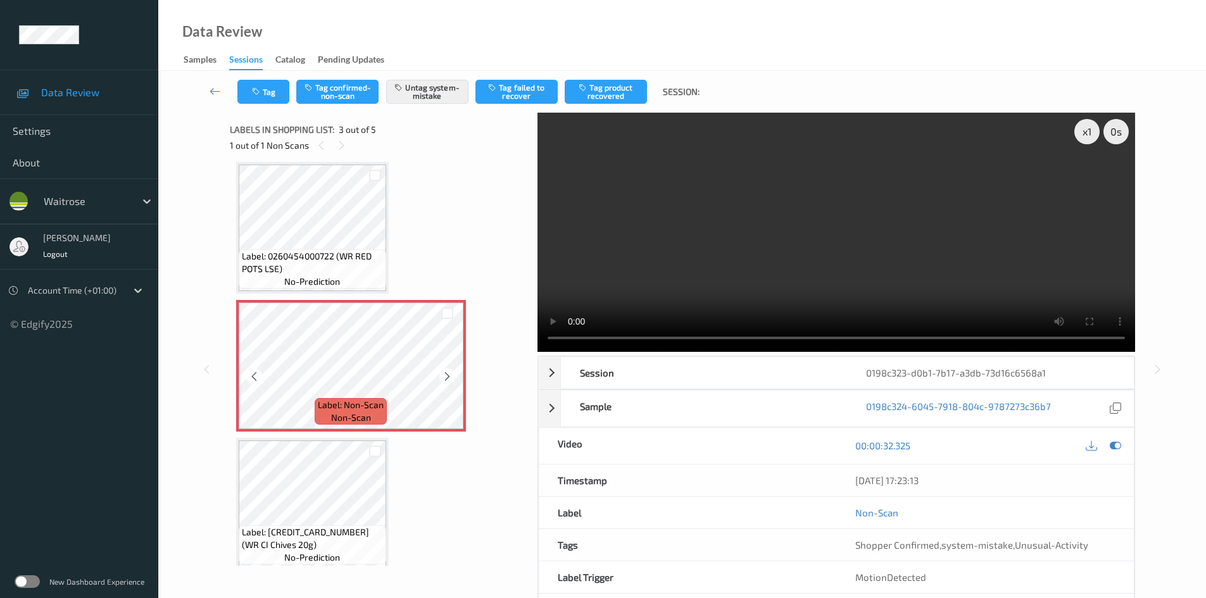
click at [449, 379] on icon at bounding box center [447, 376] width 11 height 11
click at [451, 380] on icon at bounding box center [447, 376] width 11 height 11
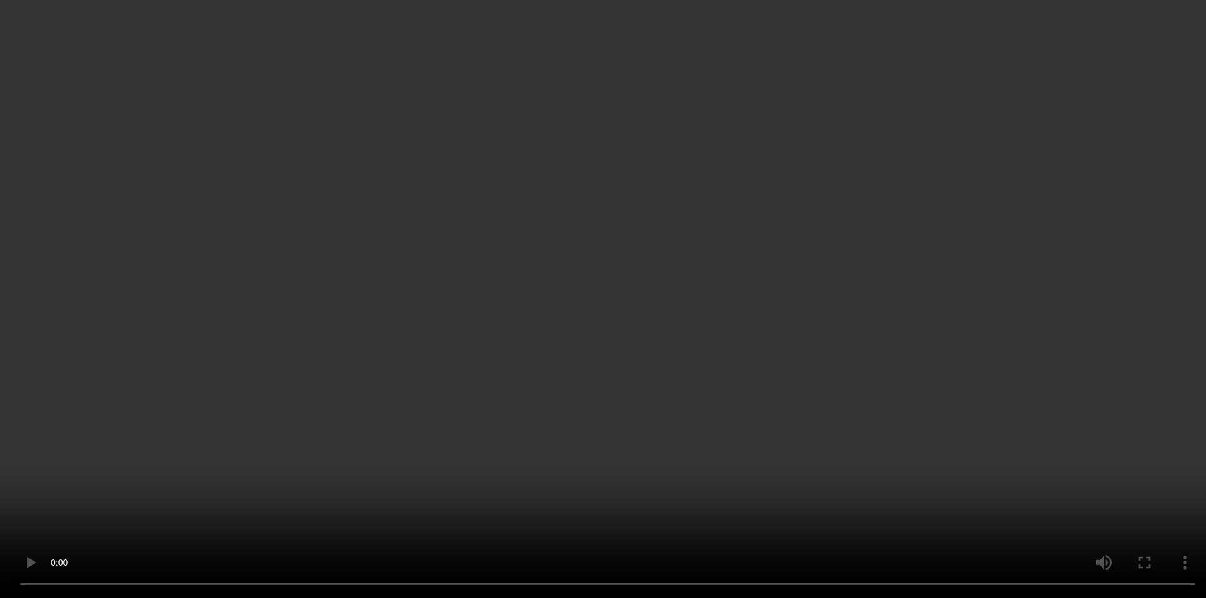
scroll to position [127, 0]
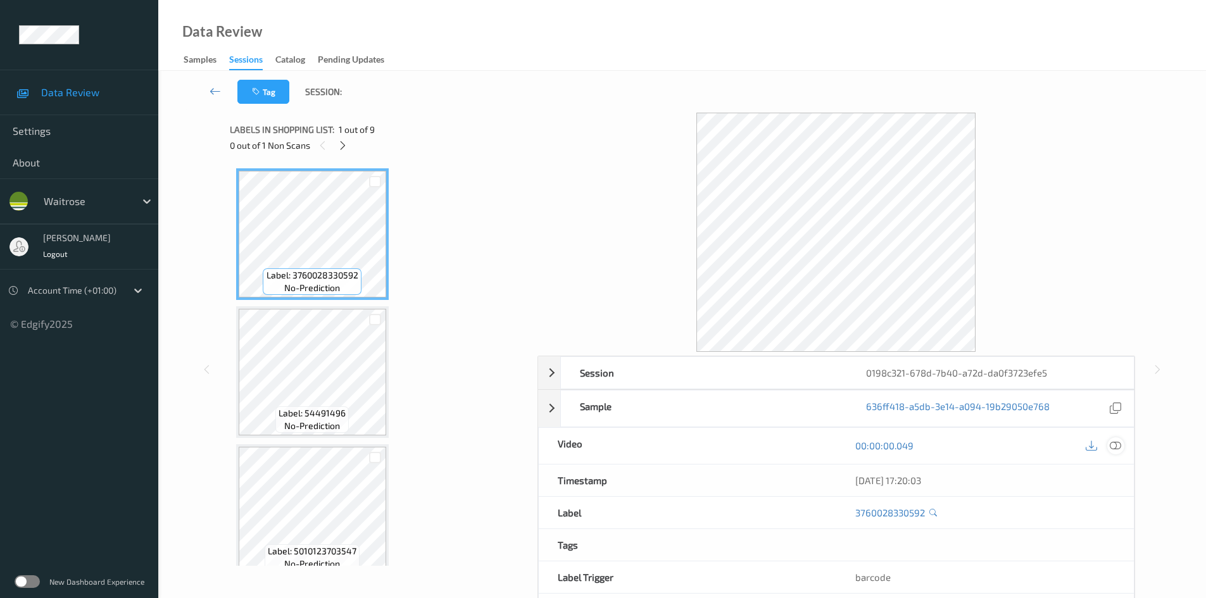
click at [1116, 447] on icon at bounding box center [1115, 445] width 11 height 11
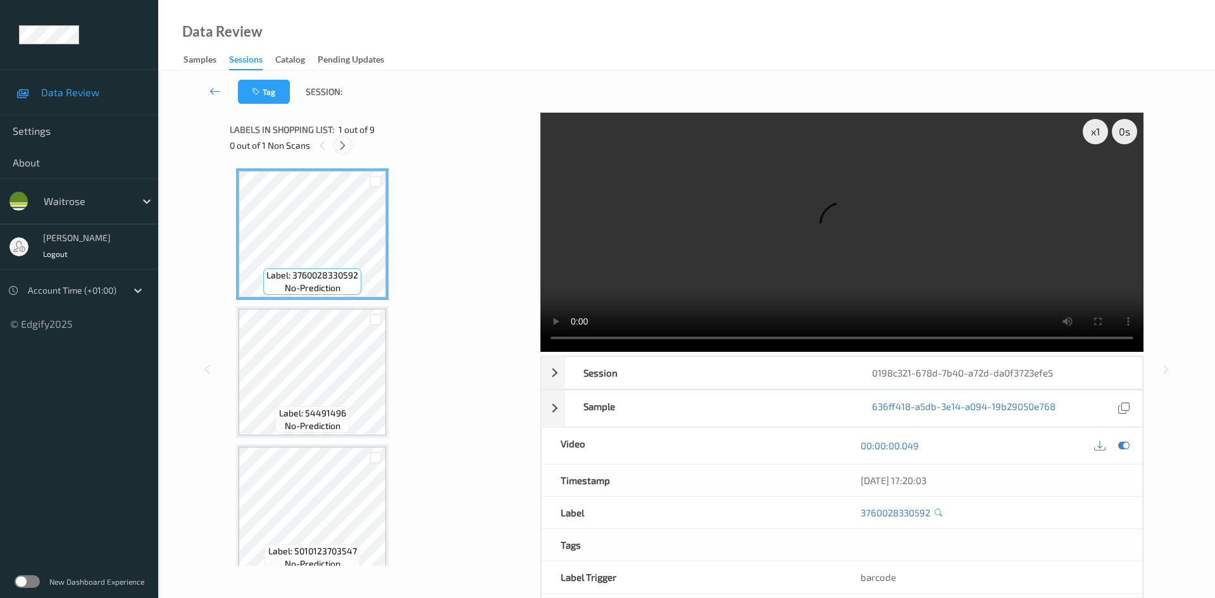
click at [344, 143] on icon at bounding box center [342, 145] width 11 height 11
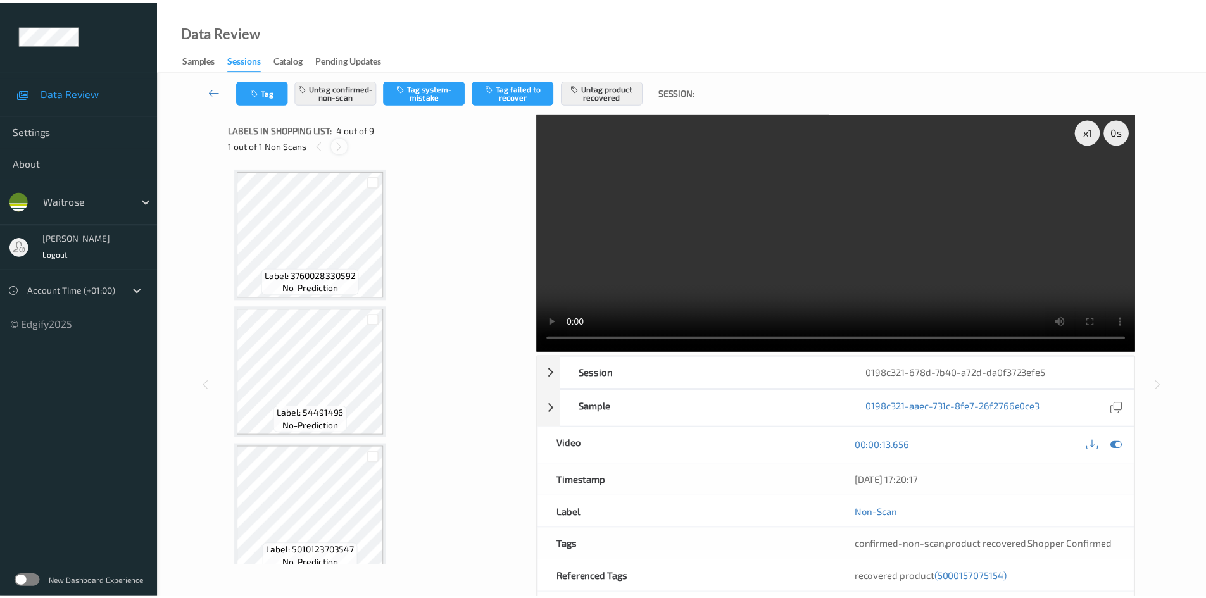
scroll to position [282, 0]
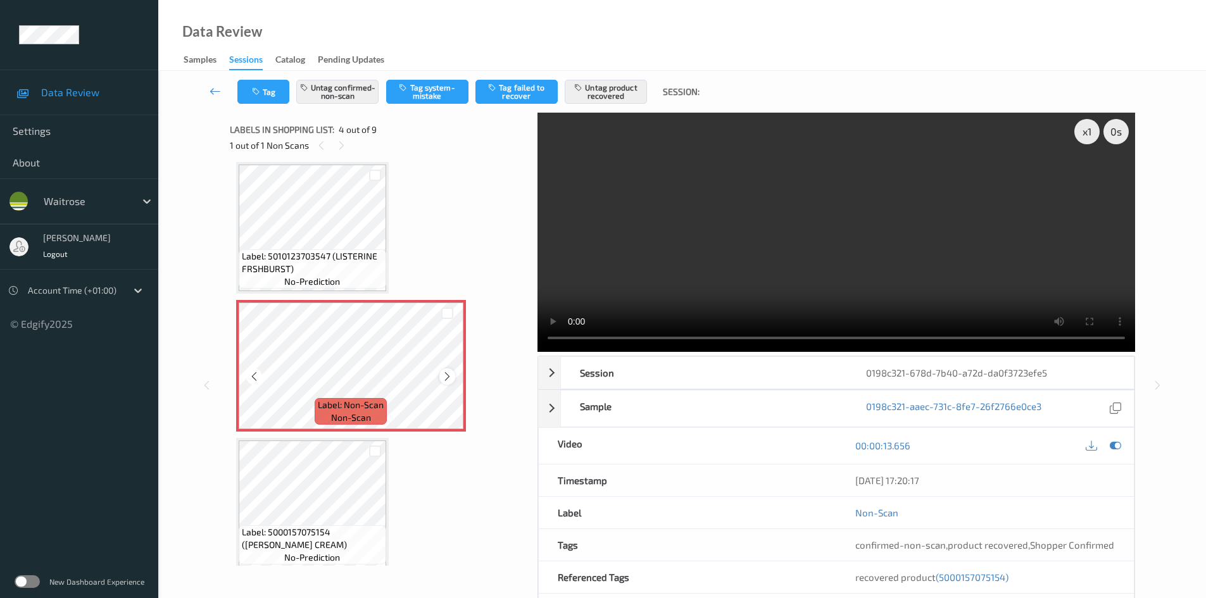
click at [444, 380] on icon at bounding box center [447, 376] width 11 height 11
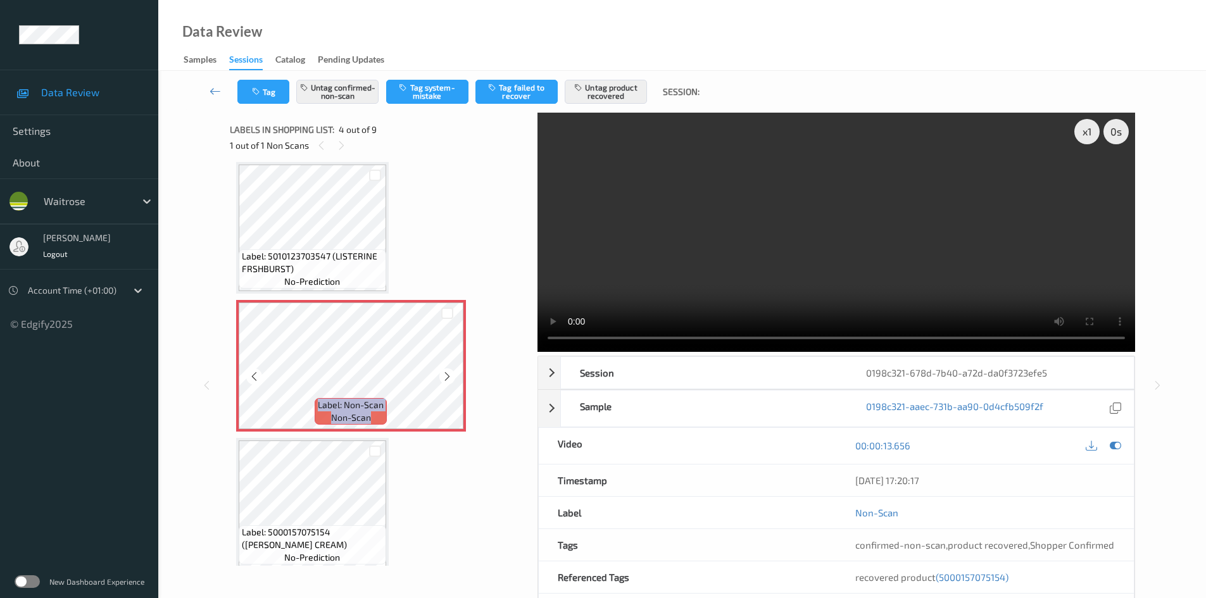
click at [444, 380] on icon at bounding box center [447, 376] width 11 height 11
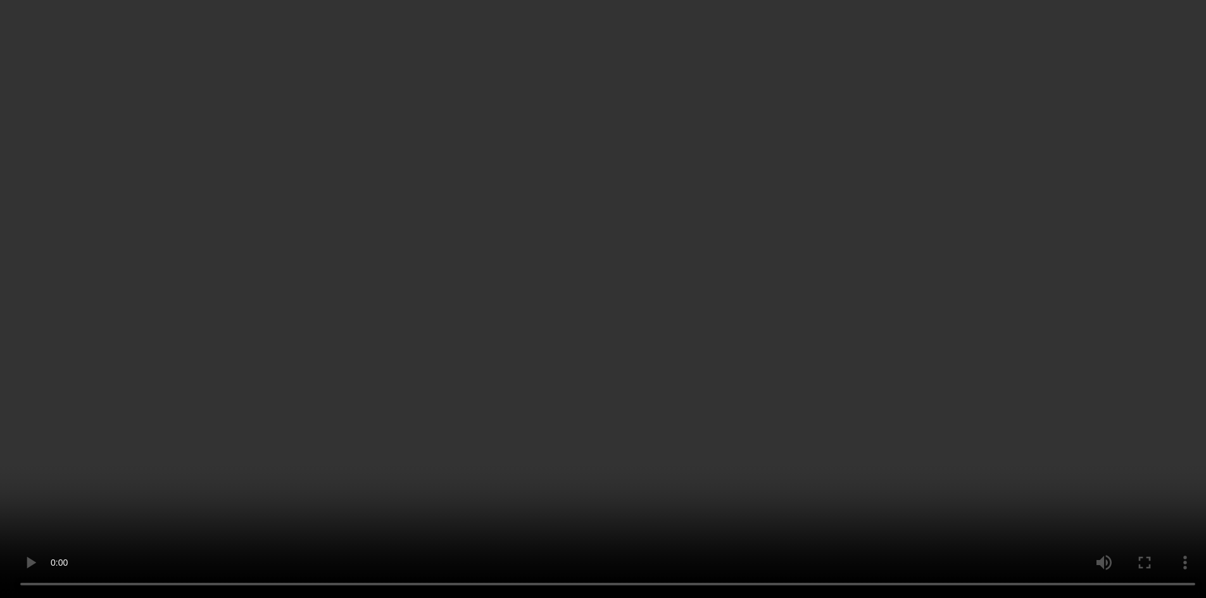
scroll to position [219, 0]
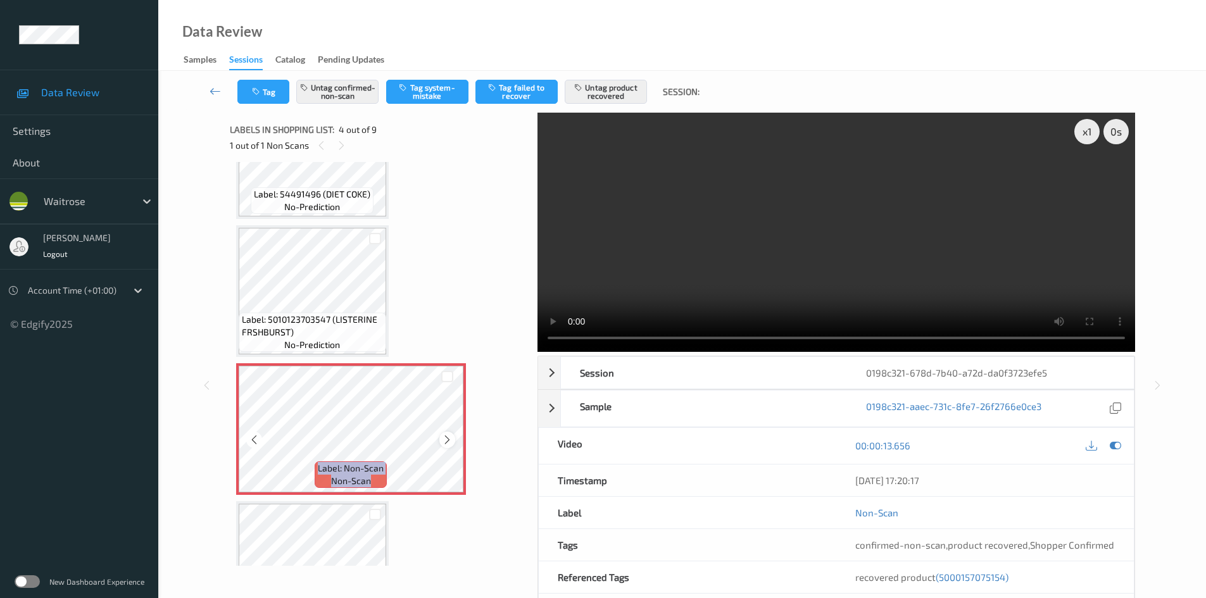
click at [448, 444] on icon at bounding box center [447, 439] width 11 height 11
click at [1113, 448] on icon at bounding box center [1115, 445] width 11 height 11
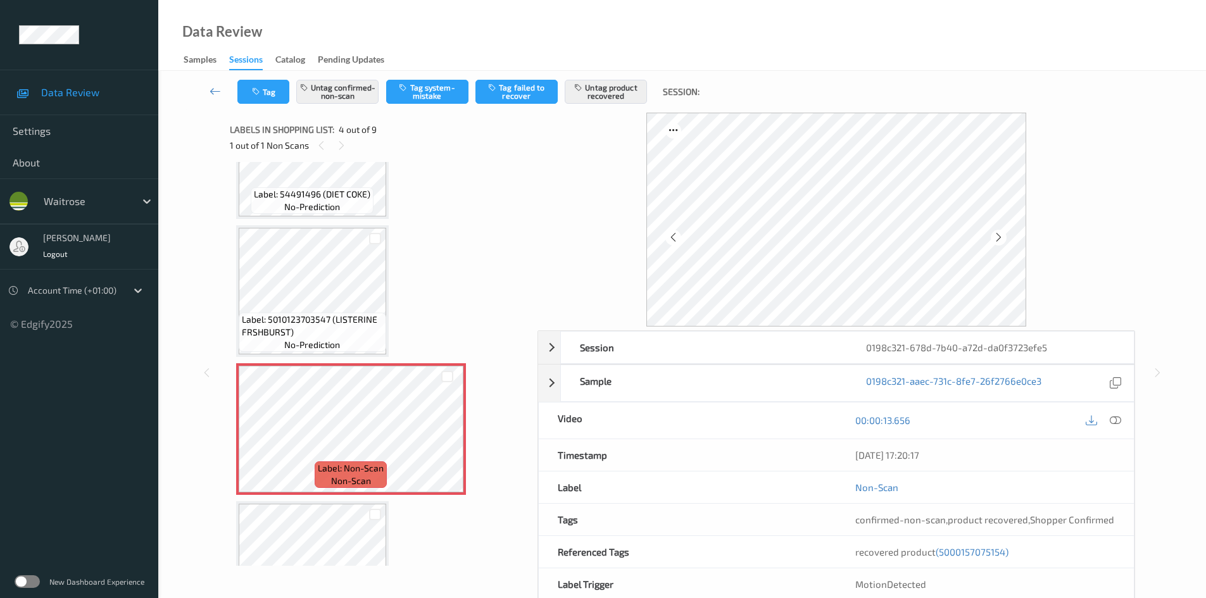
click at [447, 151] on div "1 out of 1 Non Scans" at bounding box center [379, 145] width 299 height 16
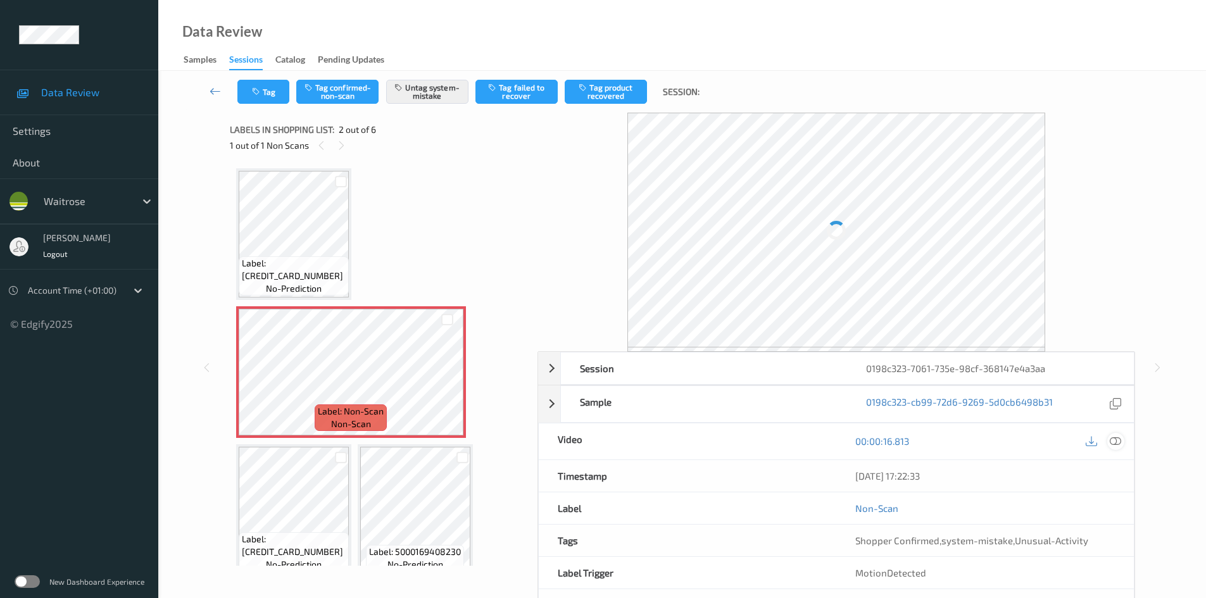
click at [1110, 439] on icon at bounding box center [1115, 441] width 11 height 11
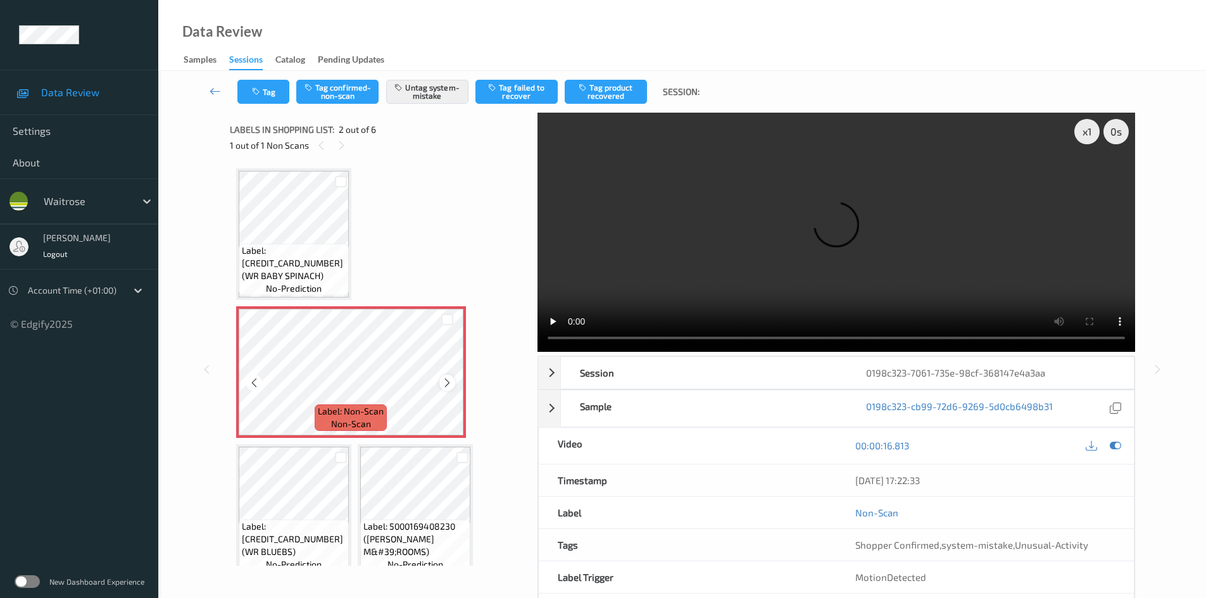
click at [450, 384] on icon at bounding box center [447, 382] width 11 height 11
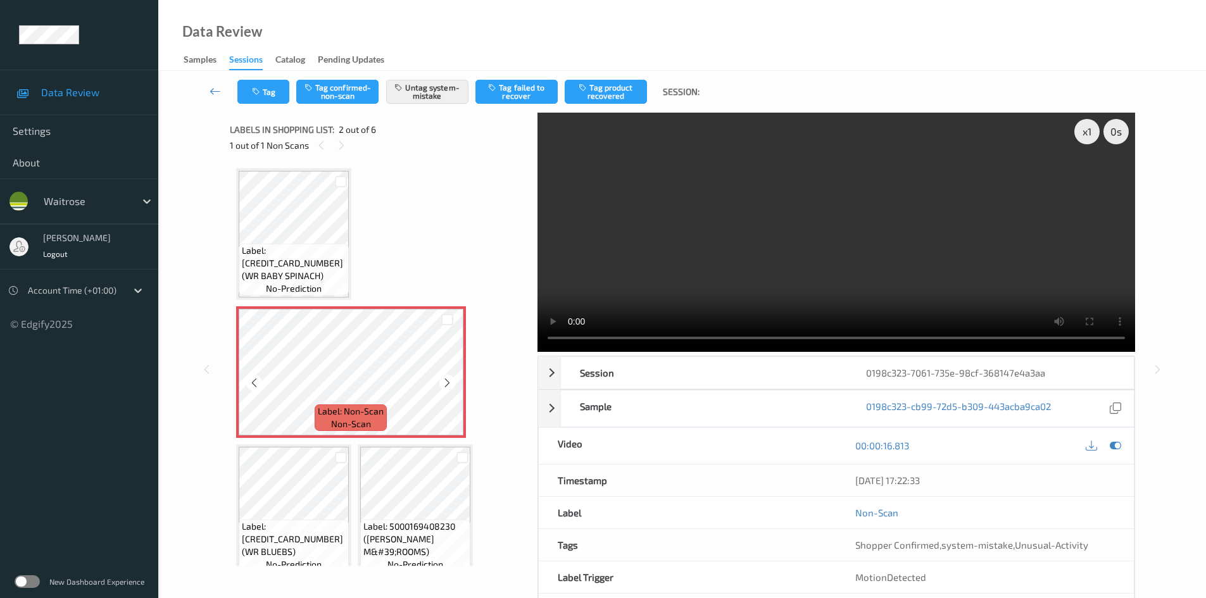
click at [450, 384] on icon at bounding box center [447, 382] width 11 height 11
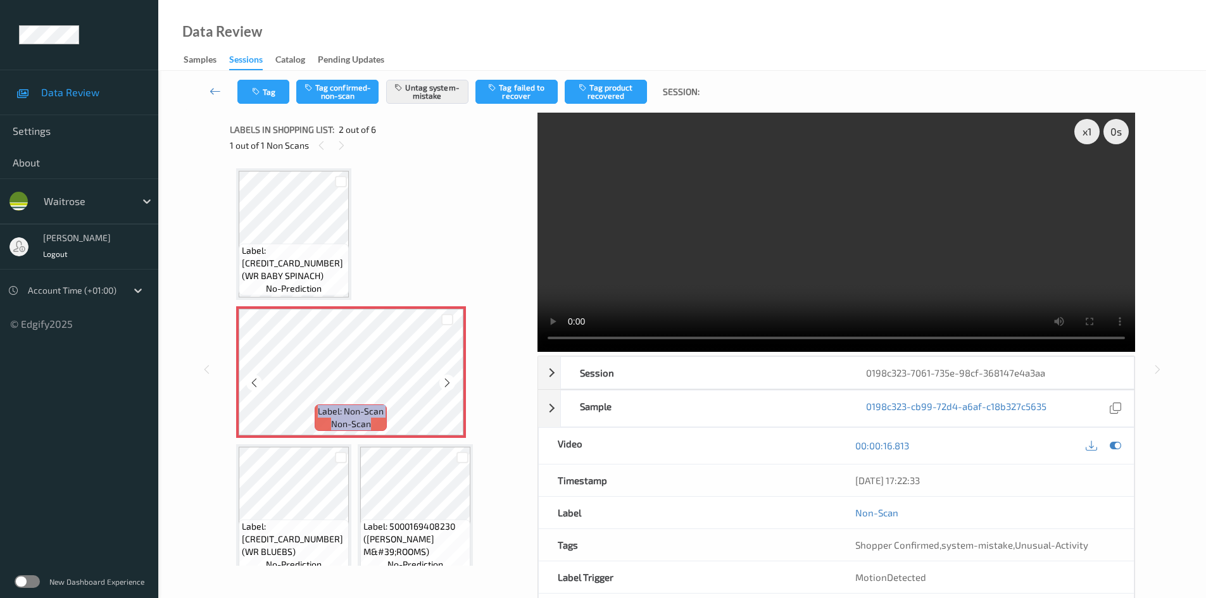
click at [450, 384] on icon at bounding box center [447, 382] width 11 height 11
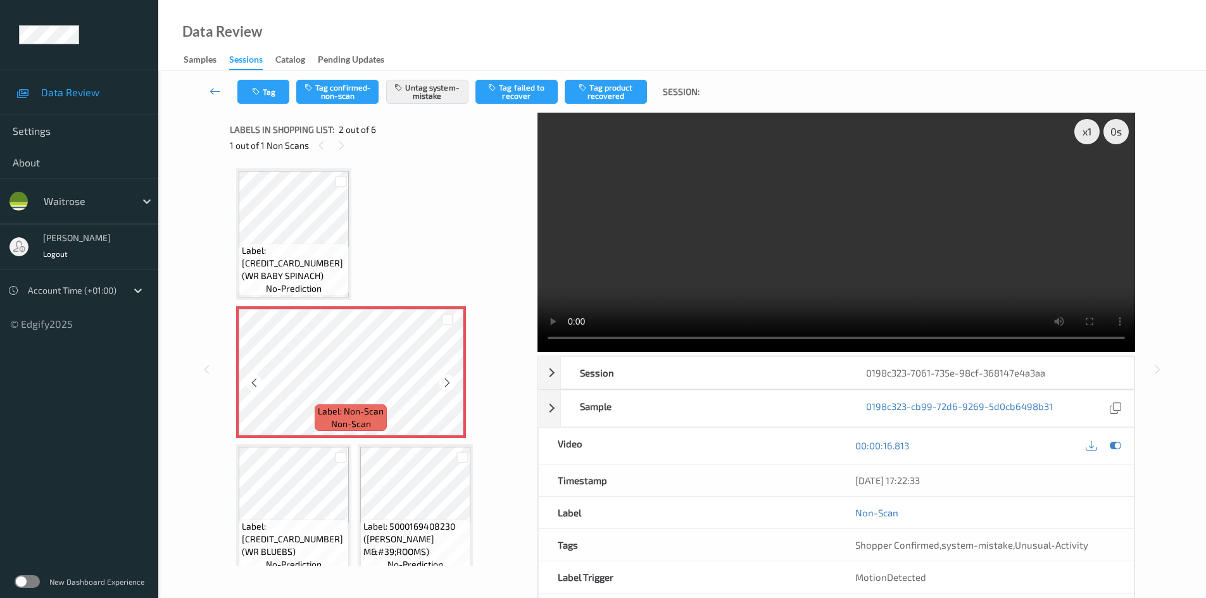
click at [450, 384] on icon at bounding box center [447, 382] width 11 height 11
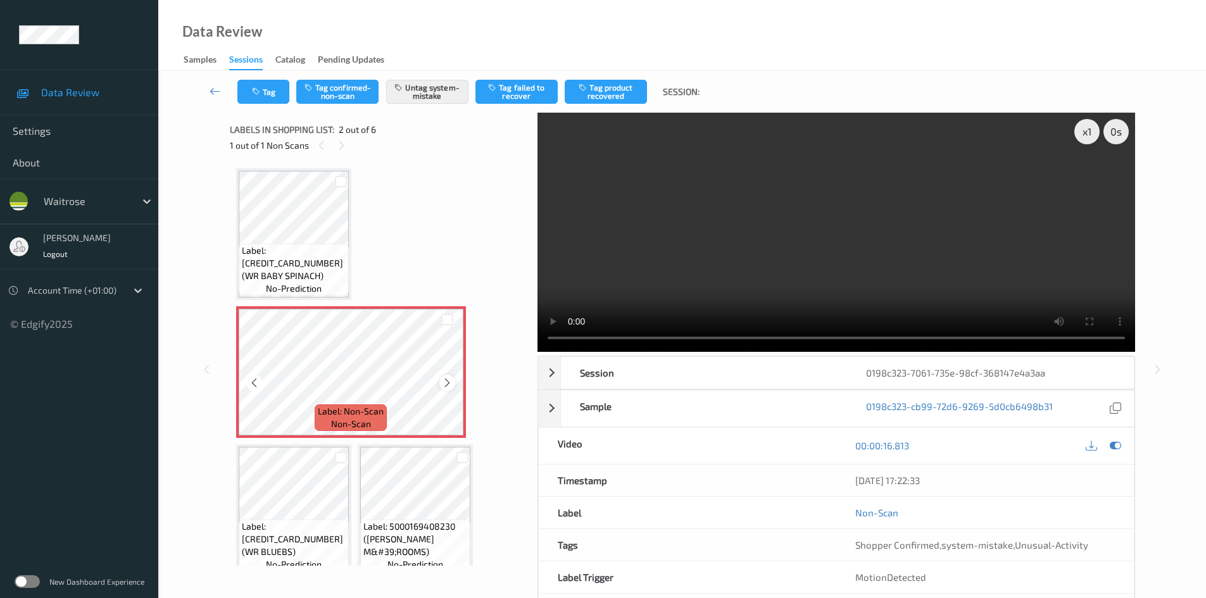
click at [443, 384] on icon at bounding box center [447, 382] width 11 height 11
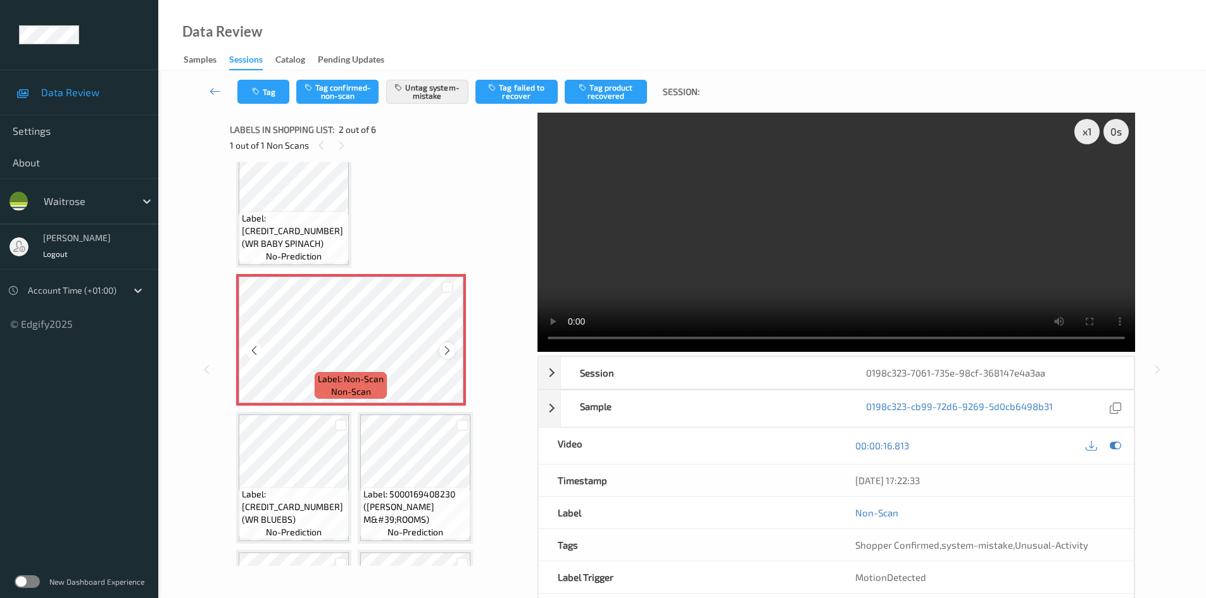
scroll to position [63, 0]
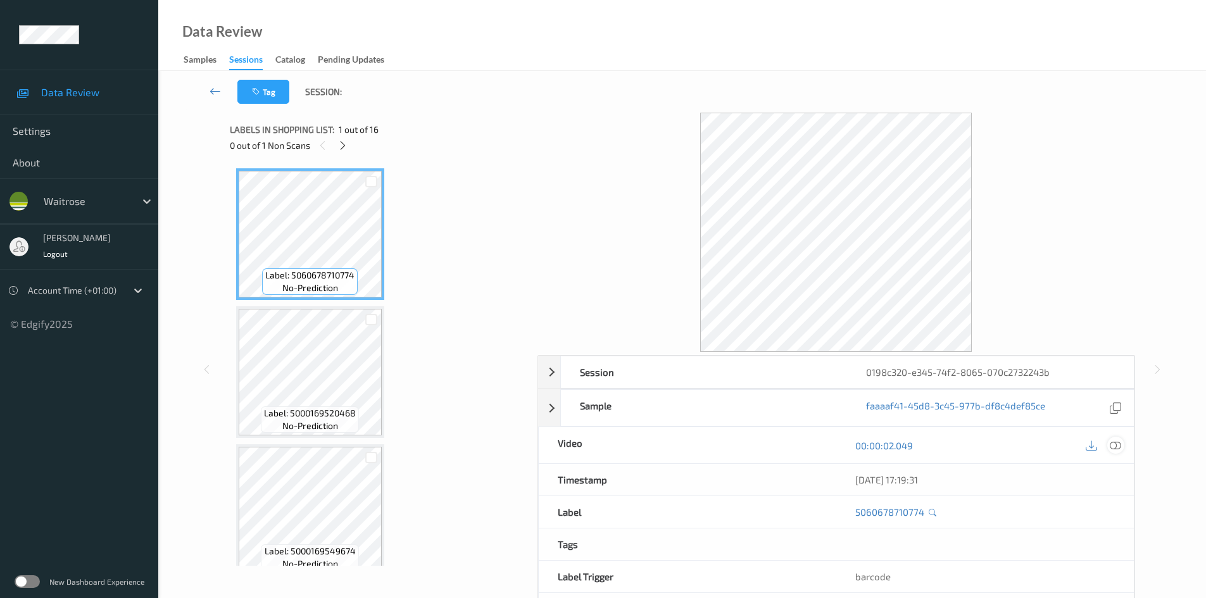
click at [1110, 444] on icon at bounding box center [1115, 445] width 11 height 11
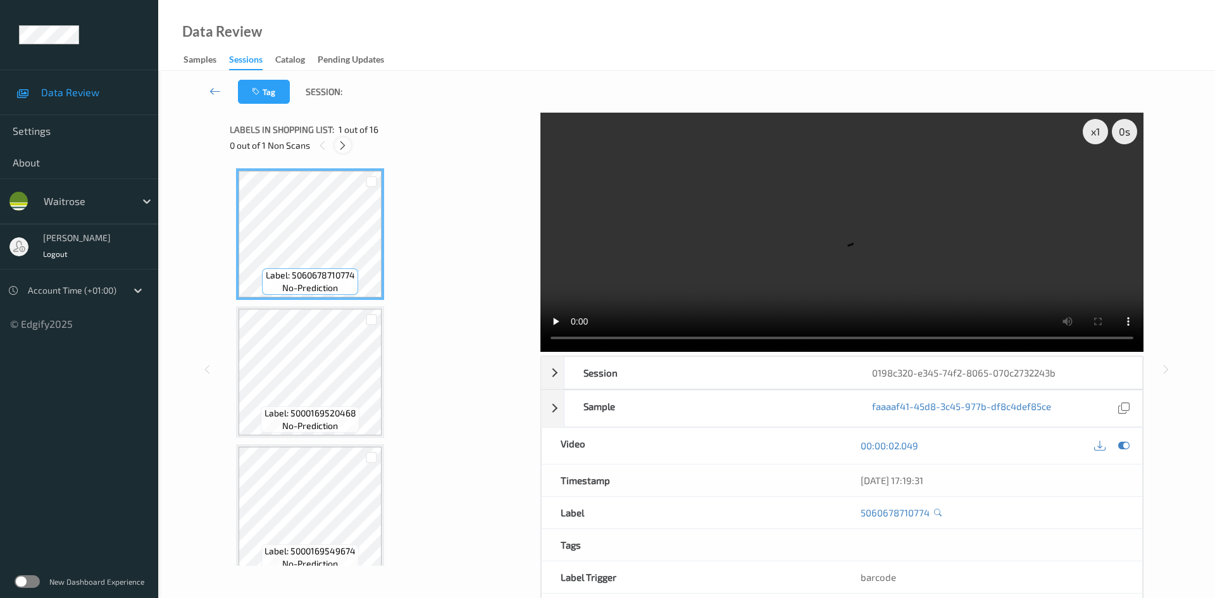
click at [344, 147] on icon at bounding box center [342, 145] width 11 height 11
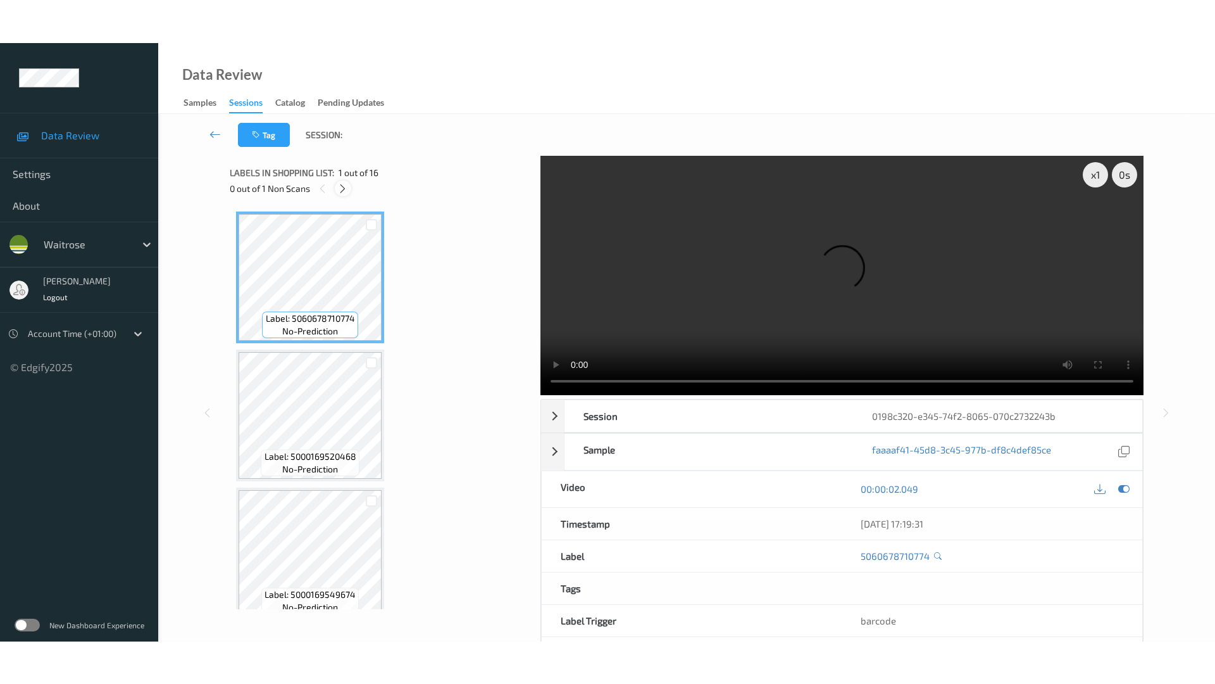
scroll to position [1800, 0]
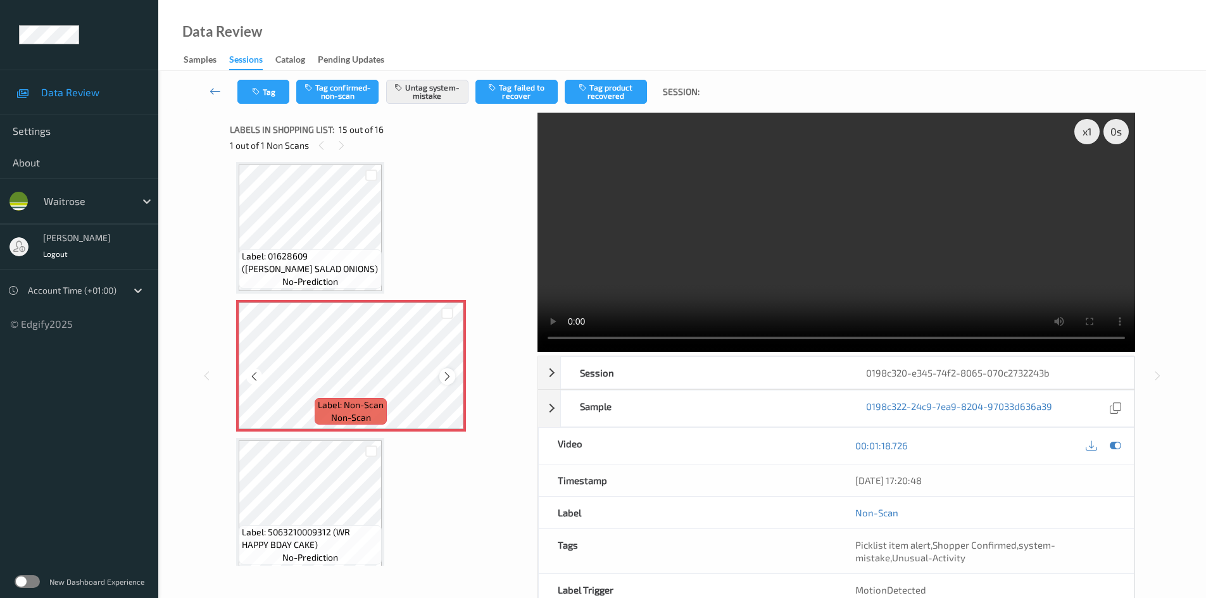
click at [446, 377] on icon at bounding box center [447, 376] width 11 height 11
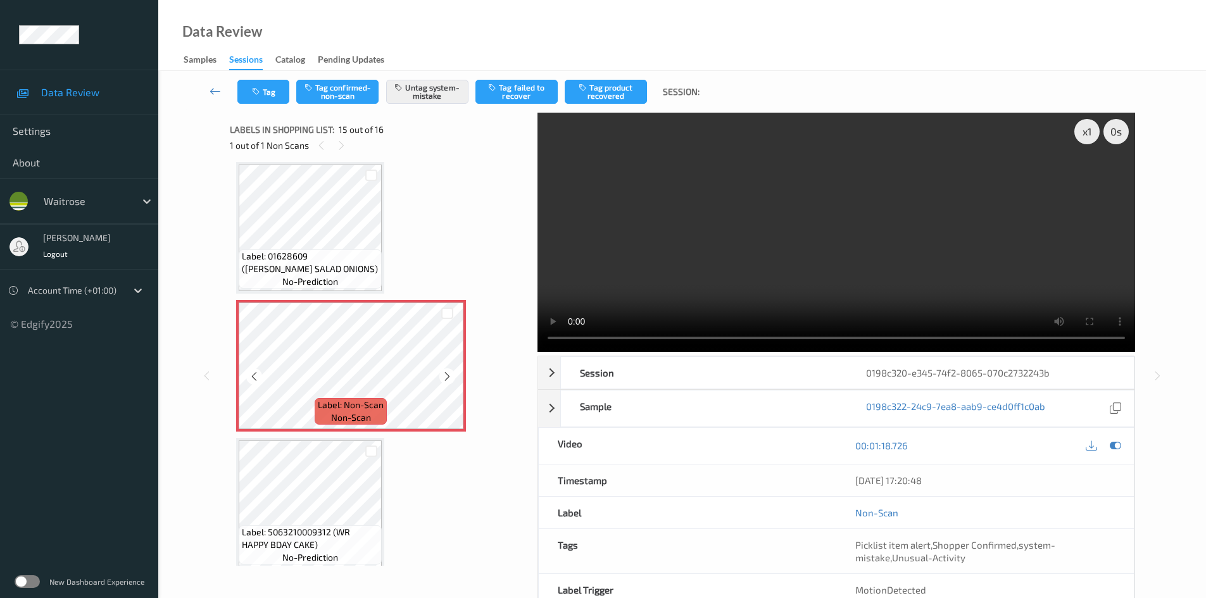
click at [446, 377] on icon at bounding box center [447, 376] width 11 height 11
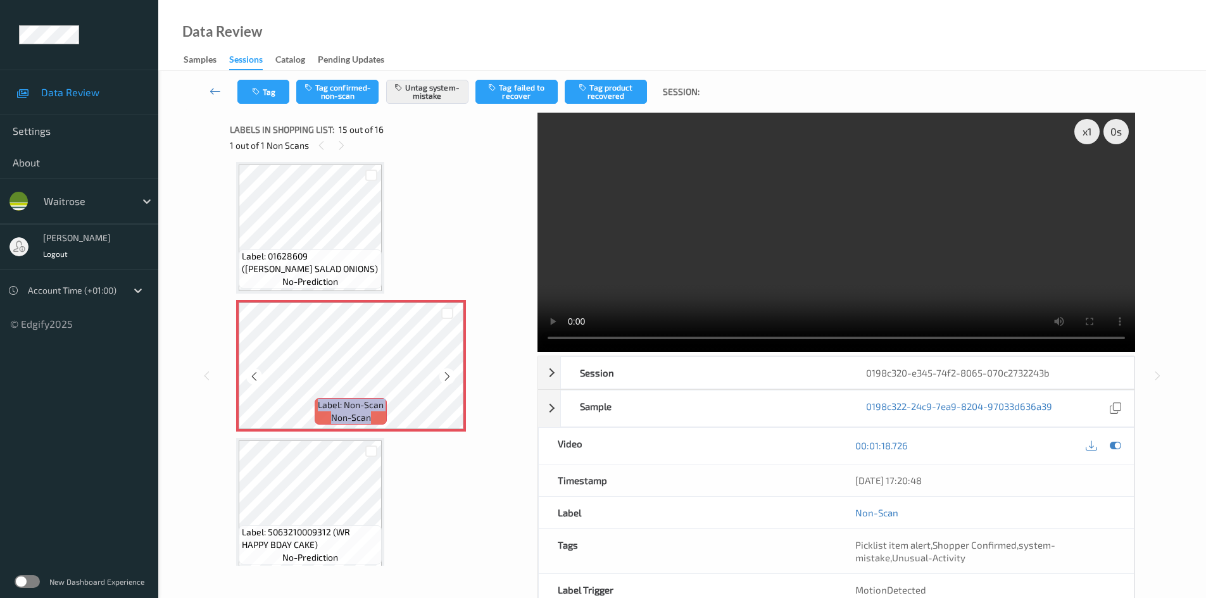
click at [446, 377] on icon at bounding box center [447, 376] width 11 height 11
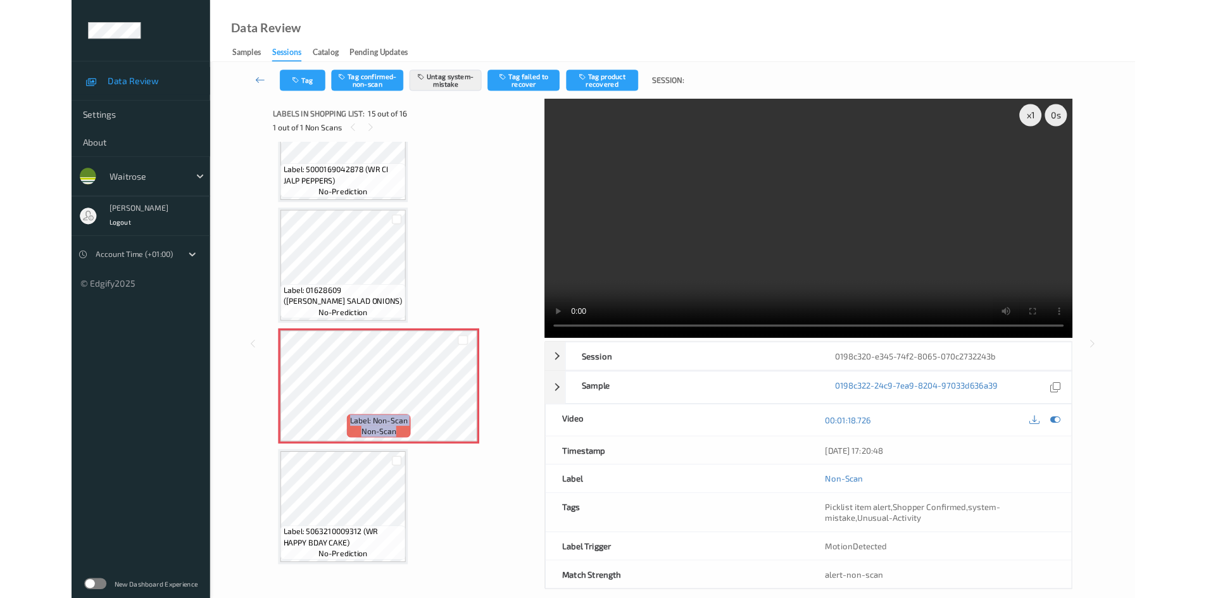
scroll to position [1725, 0]
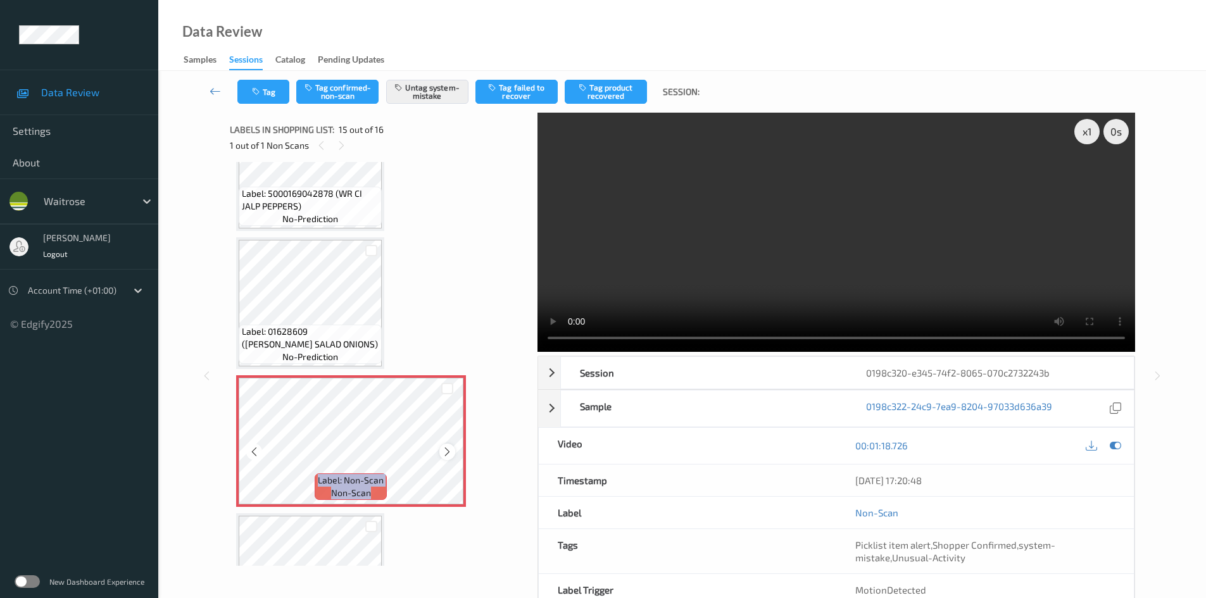
click at [442, 448] on icon at bounding box center [447, 451] width 11 height 11
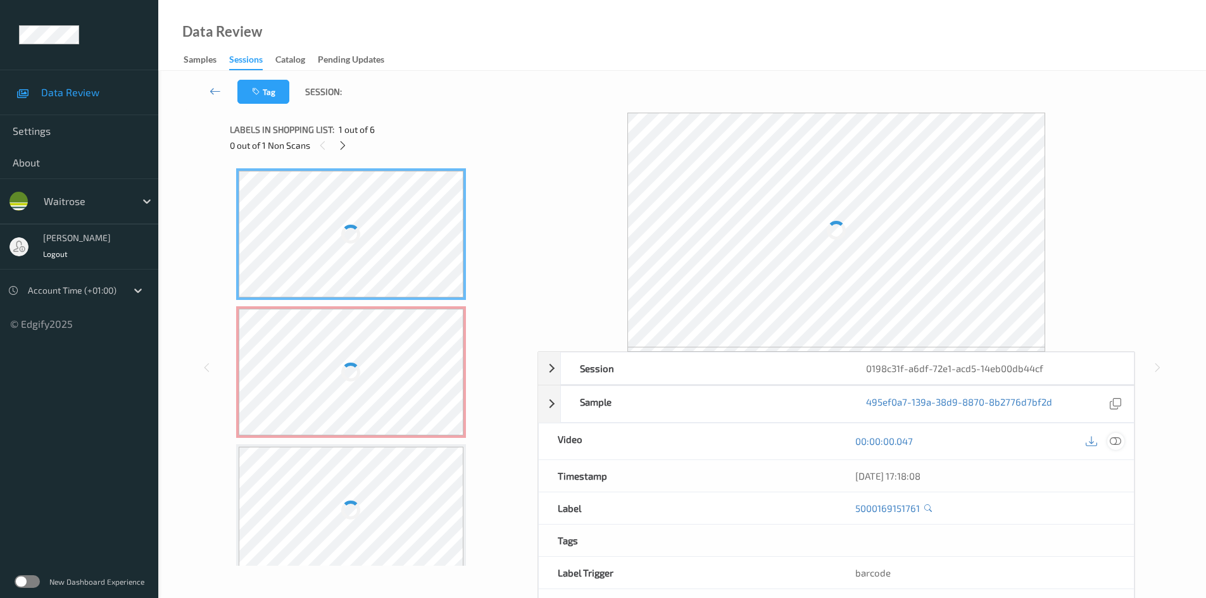
click at [1115, 442] on icon at bounding box center [1115, 441] width 11 height 11
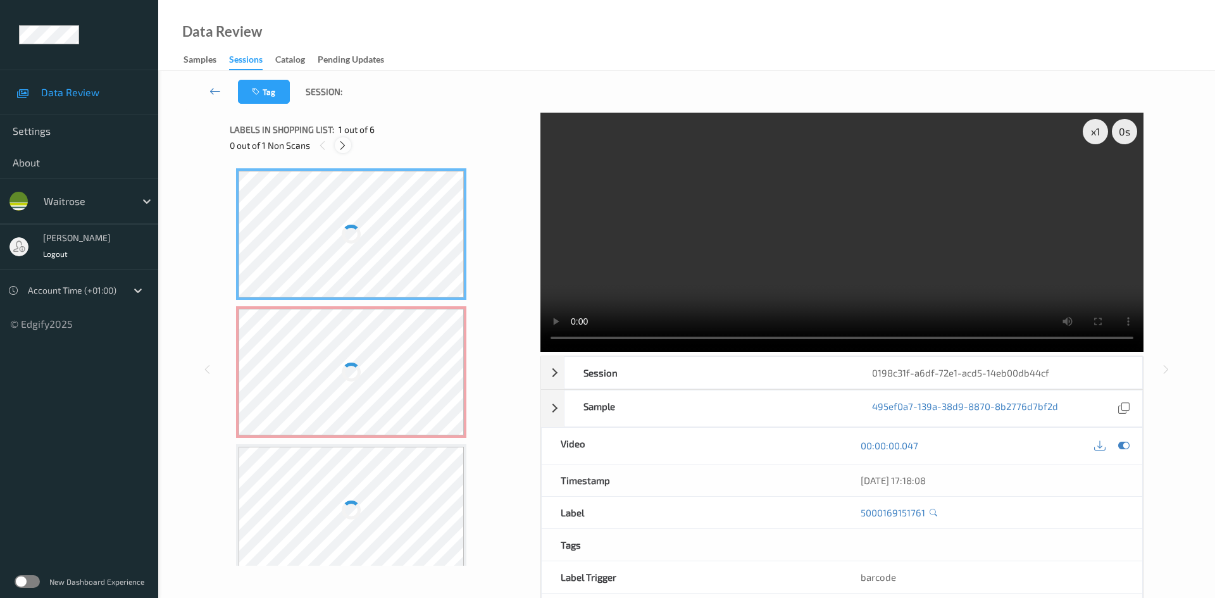
click at [348, 144] on icon at bounding box center [342, 145] width 11 height 11
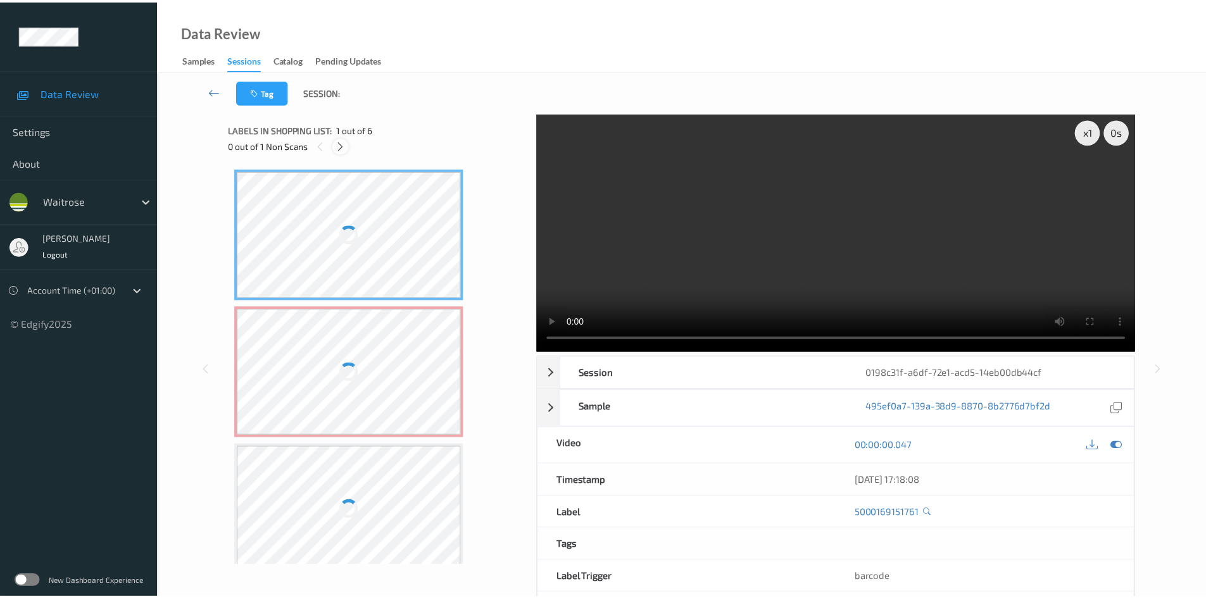
scroll to position [6, 0]
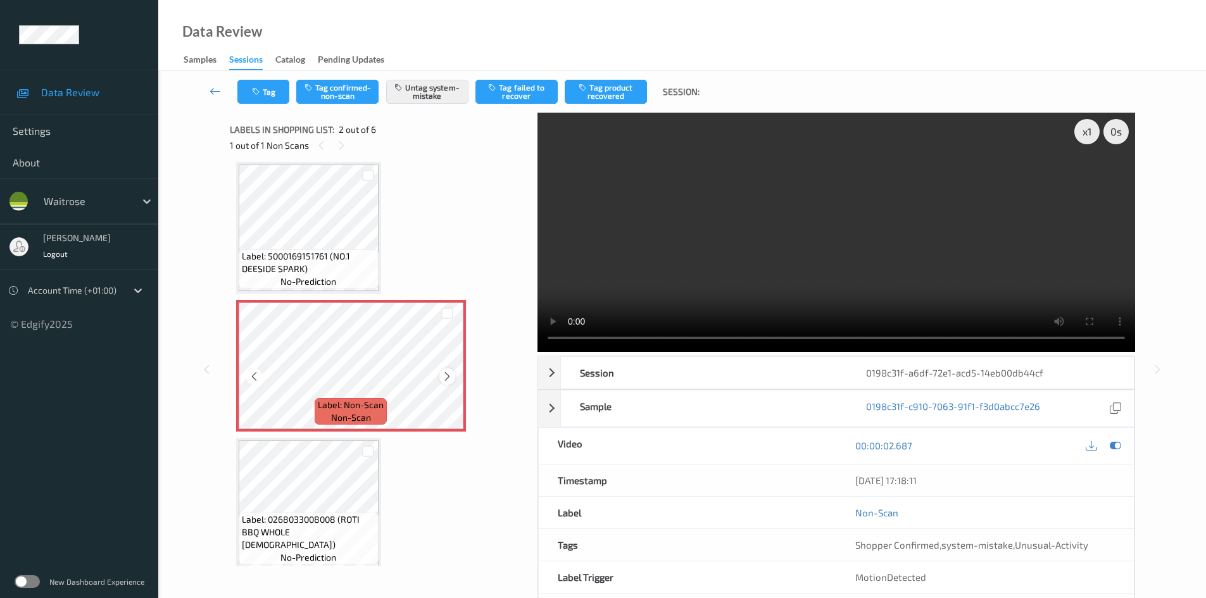
click at [448, 377] on icon at bounding box center [447, 376] width 11 height 11
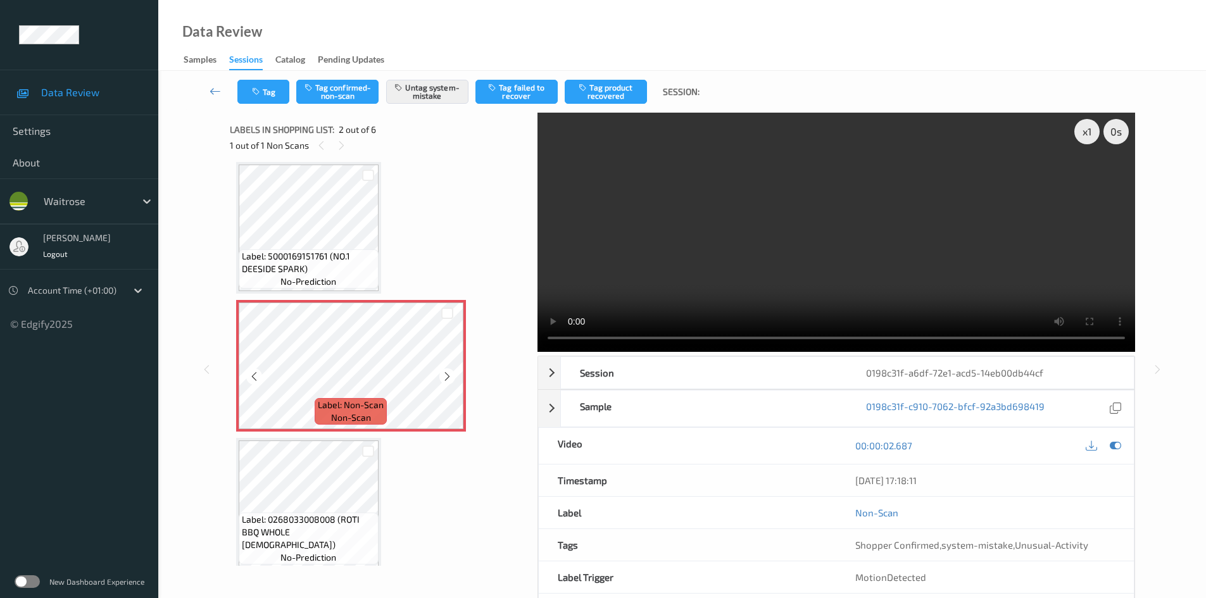
click at [448, 377] on icon at bounding box center [447, 376] width 11 height 11
click at [445, 377] on icon at bounding box center [447, 376] width 11 height 11
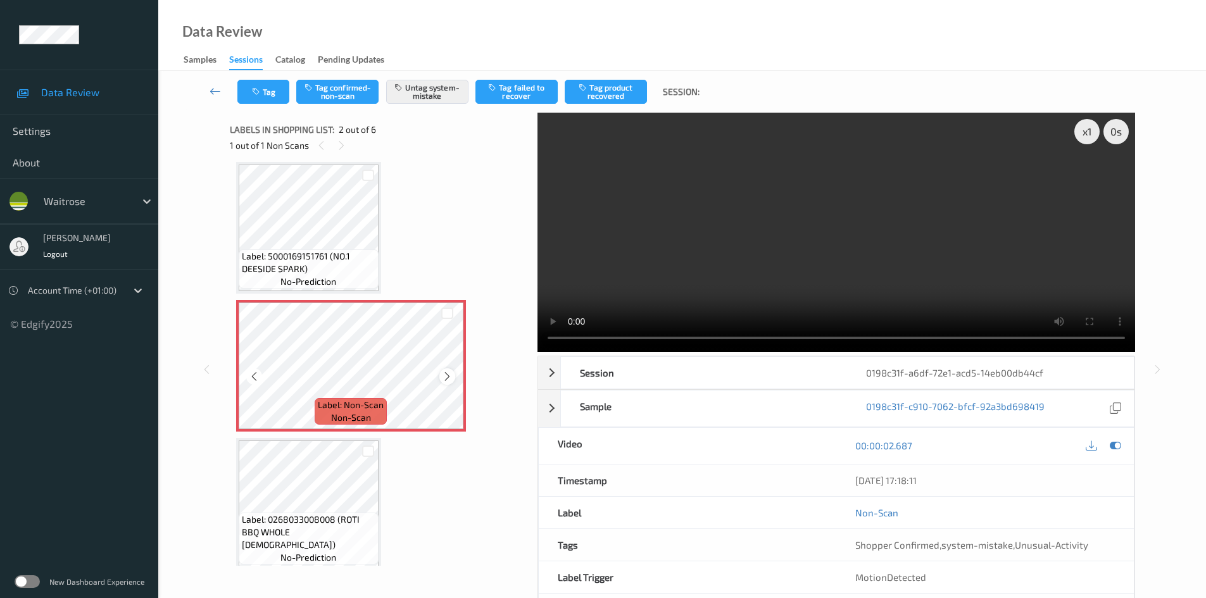
click at [445, 377] on icon at bounding box center [447, 376] width 11 height 11
click at [446, 377] on icon at bounding box center [447, 376] width 11 height 11
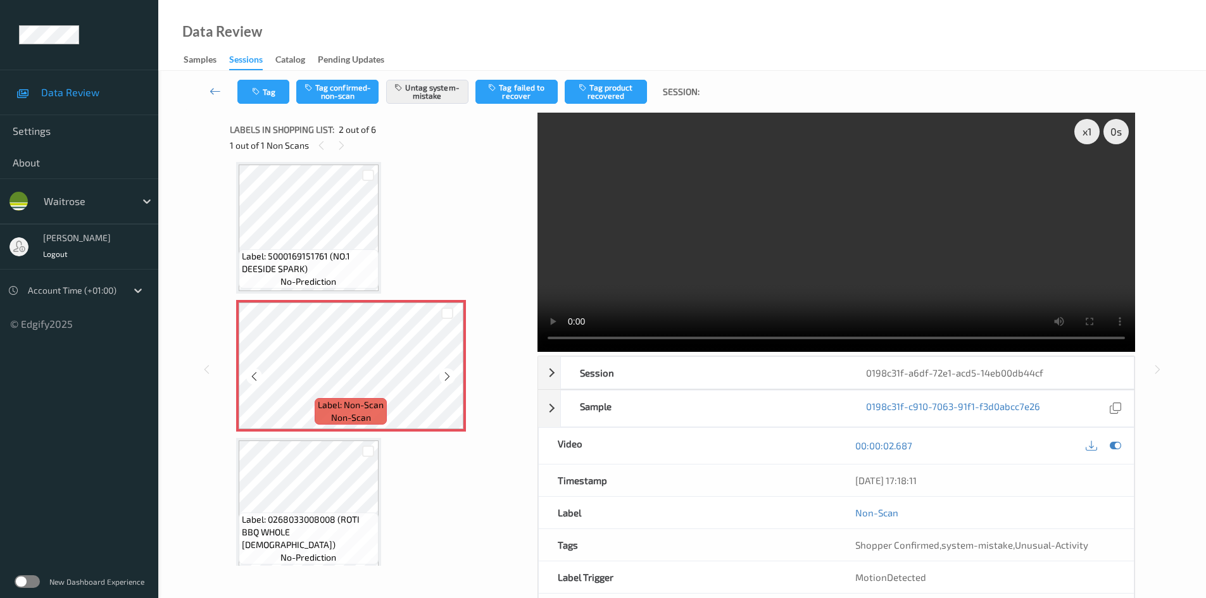
click at [446, 377] on icon at bounding box center [447, 376] width 11 height 11
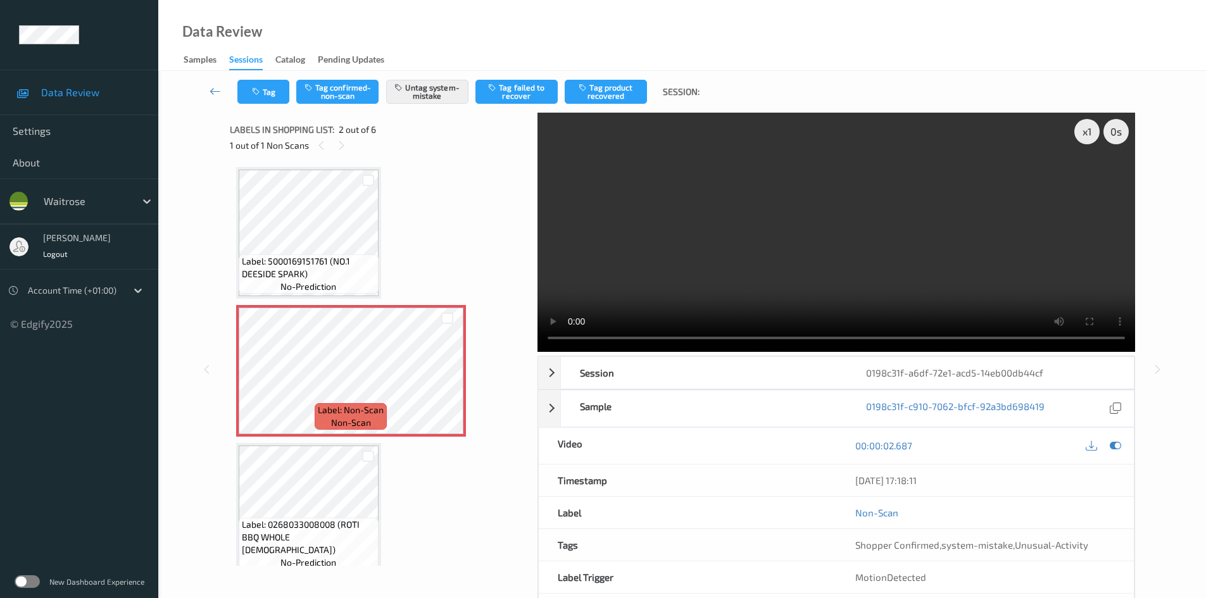
scroll to position [0, 0]
click at [1117, 448] on icon at bounding box center [1115, 445] width 11 height 11
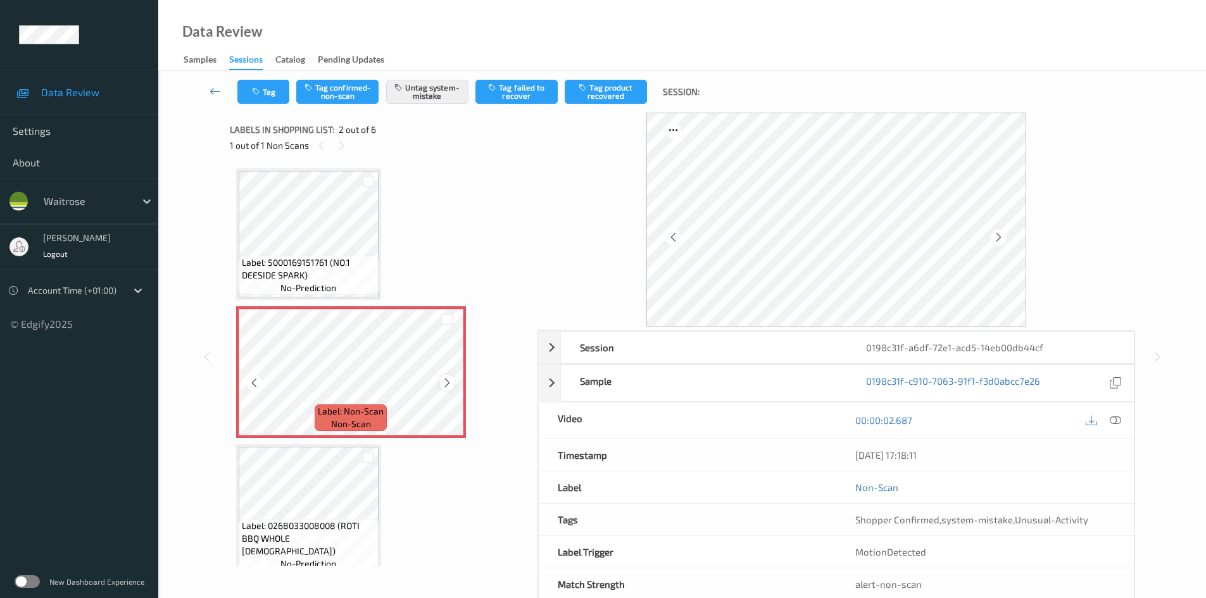
click at [445, 384] on icon at bounding box center [447, 382] width 11 height 11
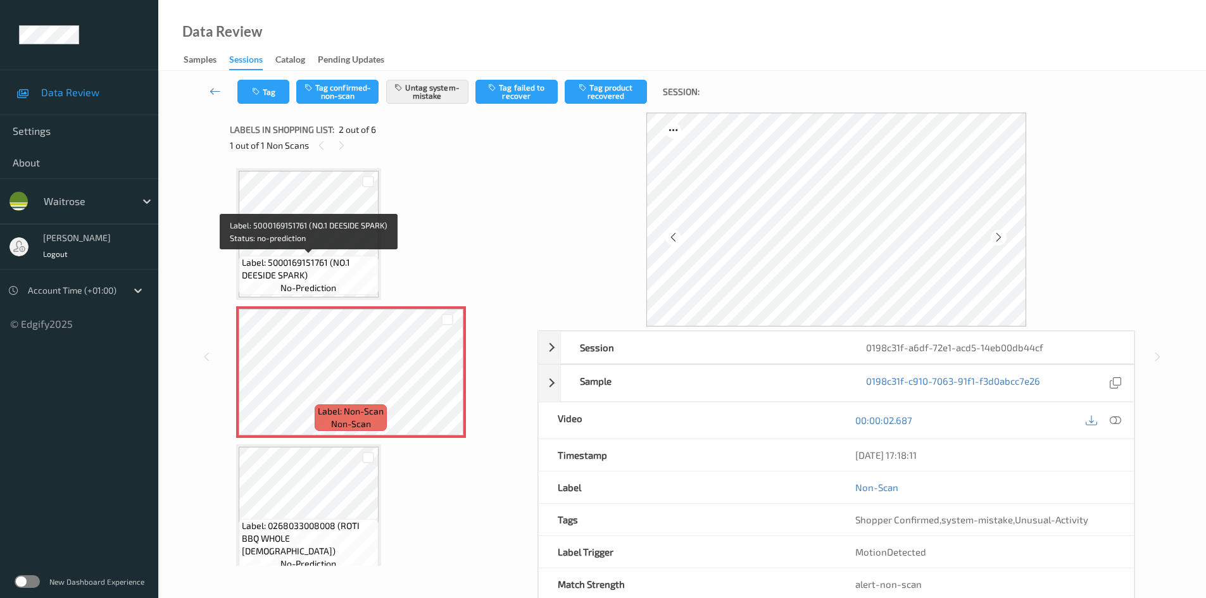
click at [349, 268] on span "Label: 5000169151761 (NO.1 DEESIDE SPARK)" at bounding box center [309, 268] width 134 height 25
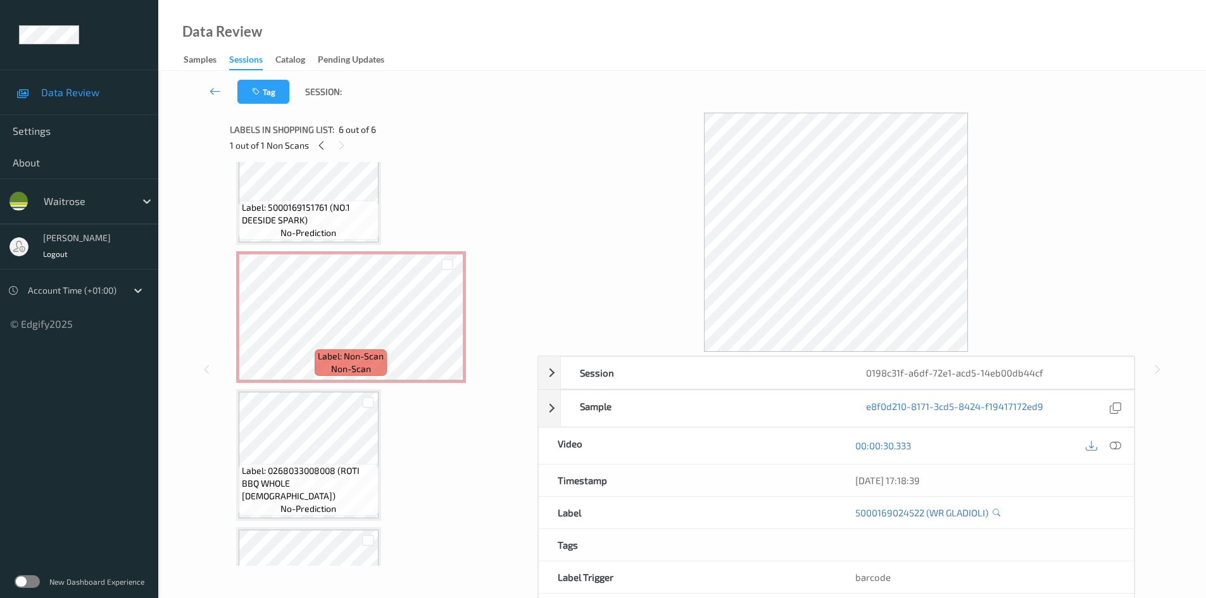
scroll to position [51, 0]
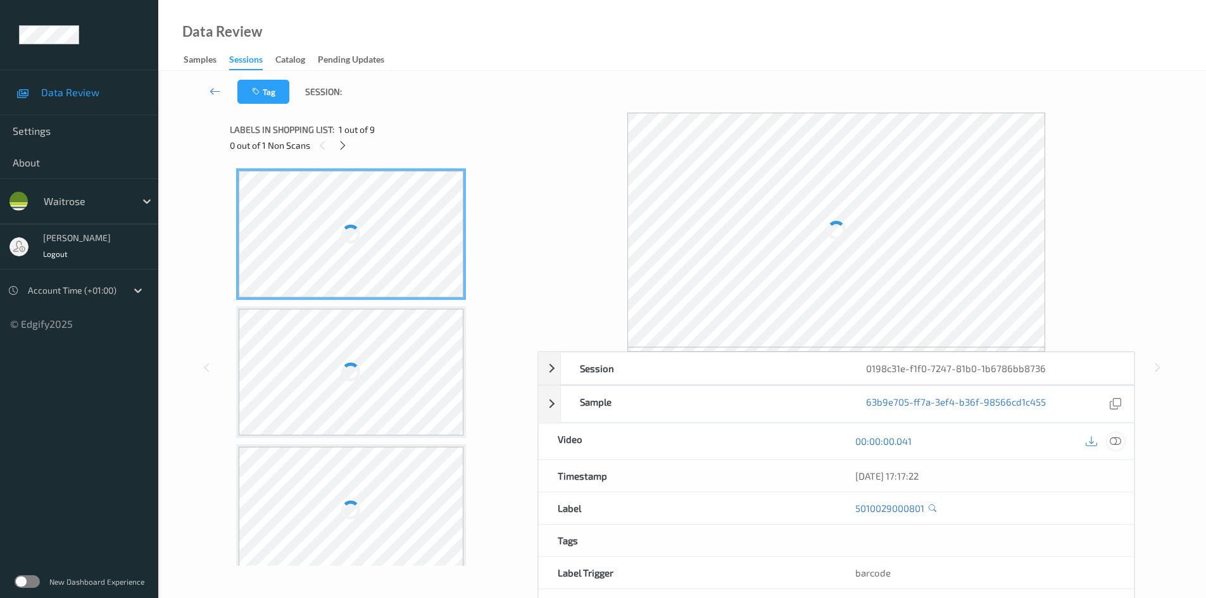
click at [1120, 444] on icon at bounding box center [1115, 441] width 11 height 11
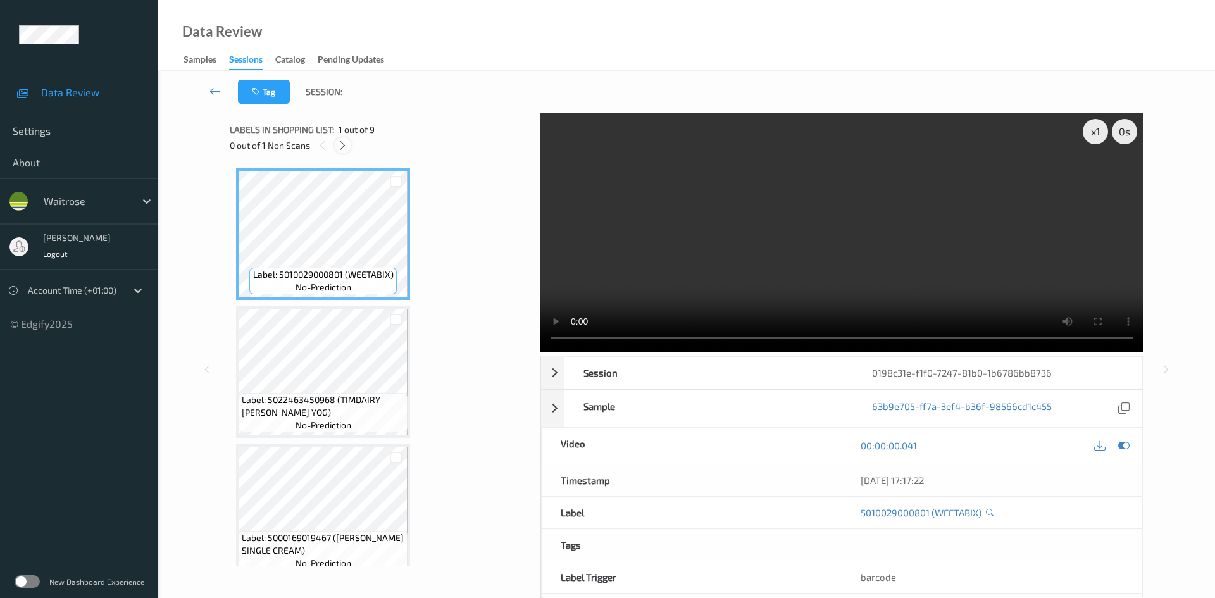
click at [344, 142] on icon at bounding box center [342, 145] width 11 height 11
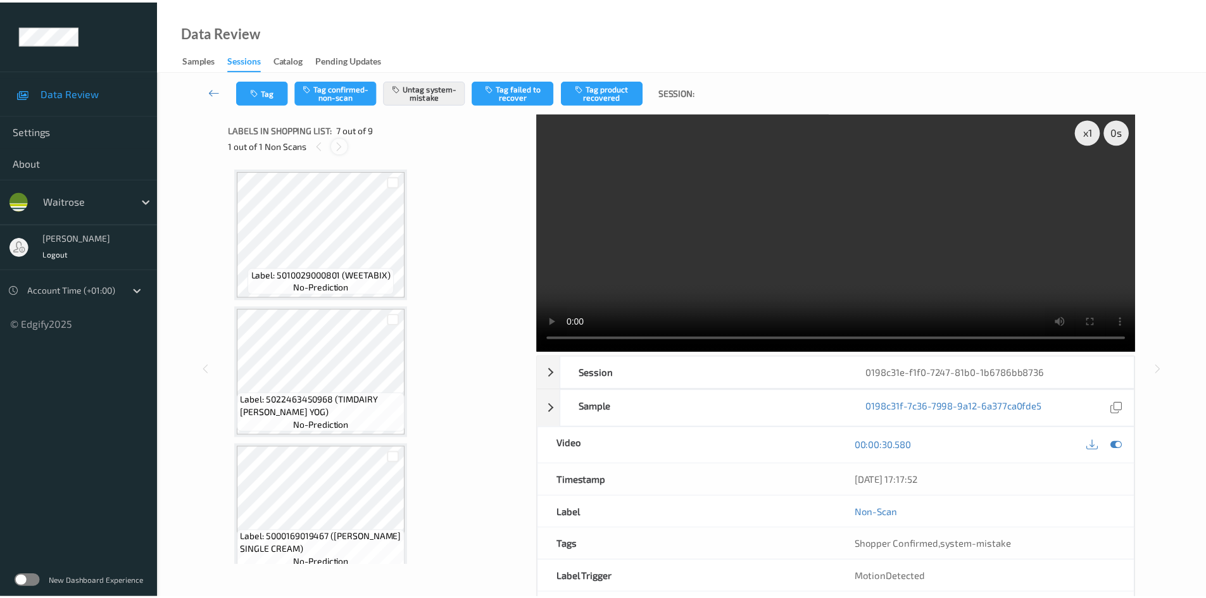
scroll to position [696, 0]
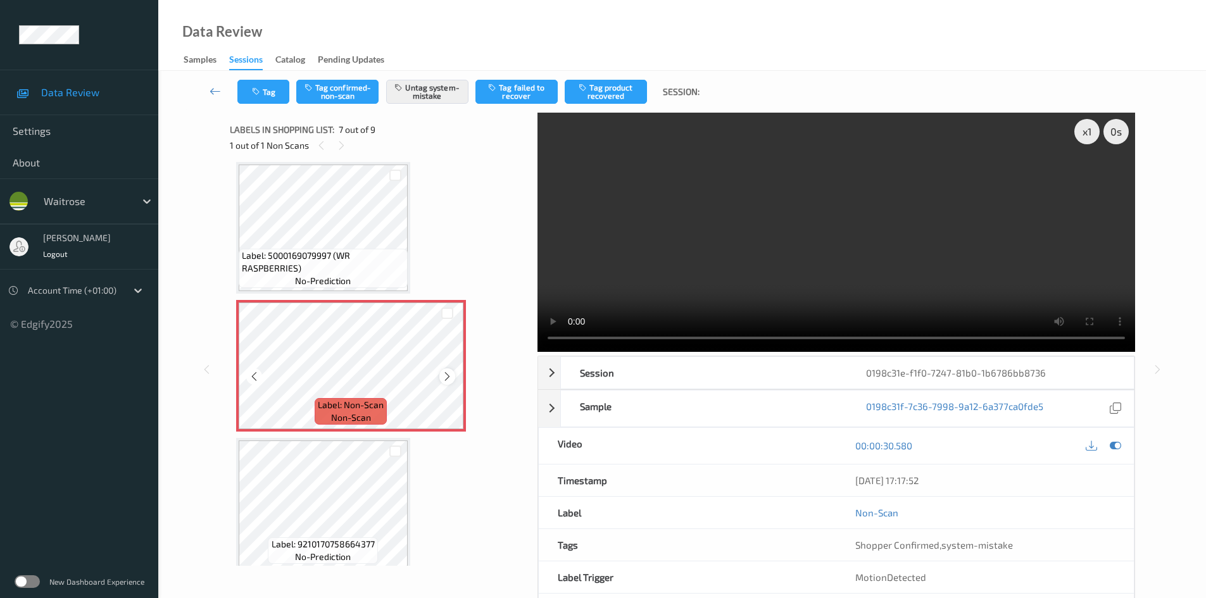
click at [442, 379] on icon at bounding box center [447, 376] width 11 height 11
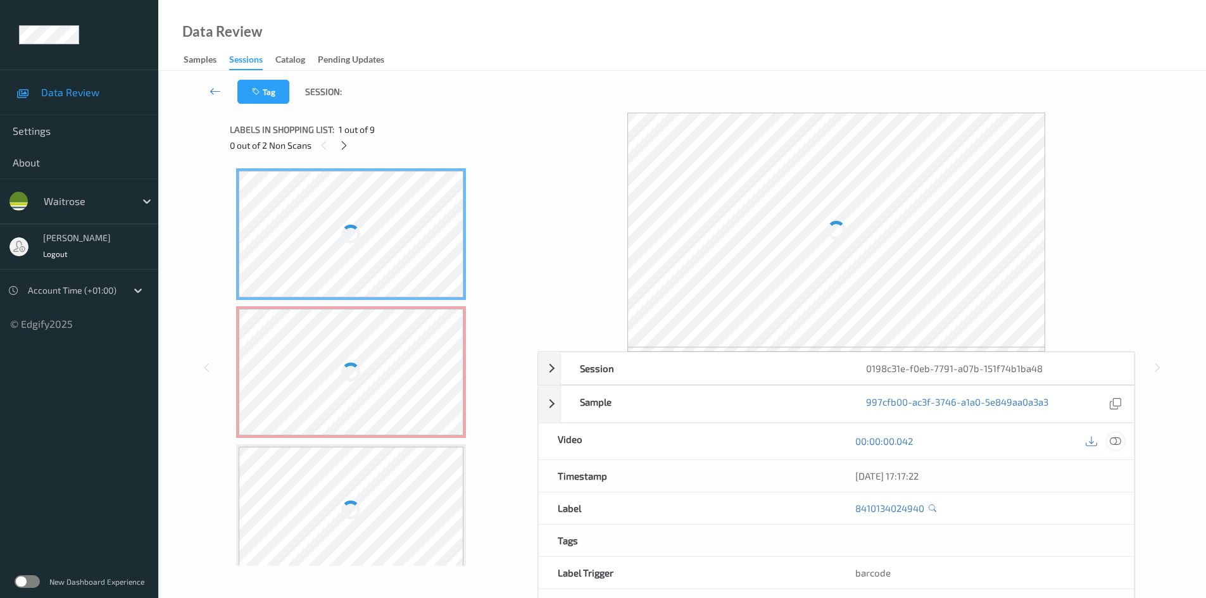
click at [1114, 444] on icon at bounding box center [1115, 441] width 11 height 11
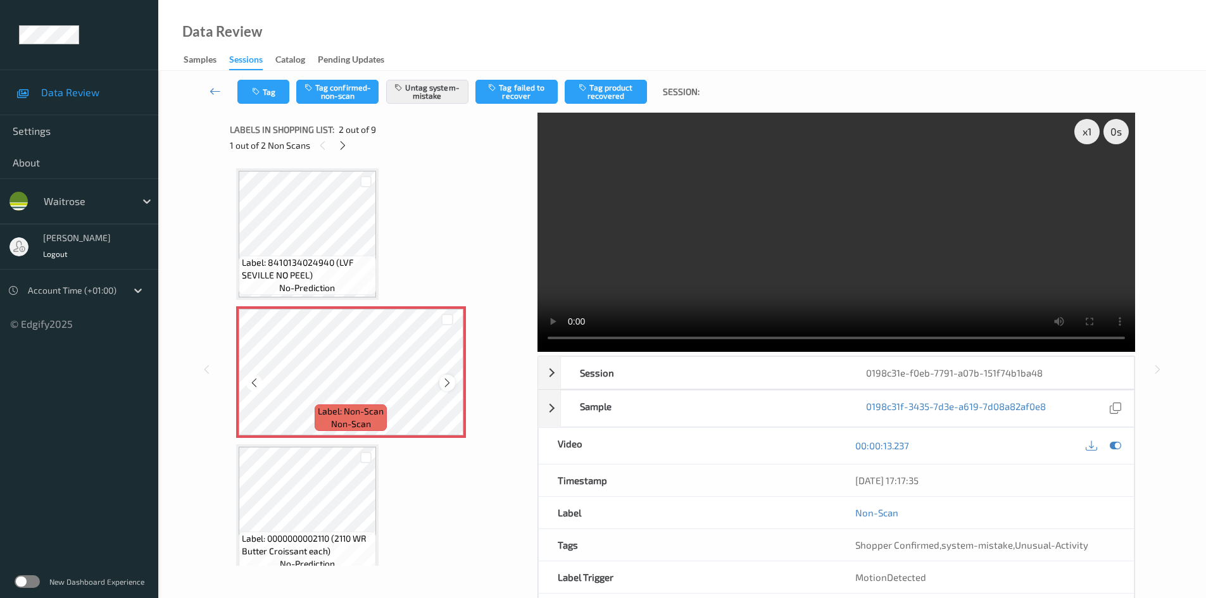
click at [449, 380] on icon at bounding box center [447, 382] width 11 height 11
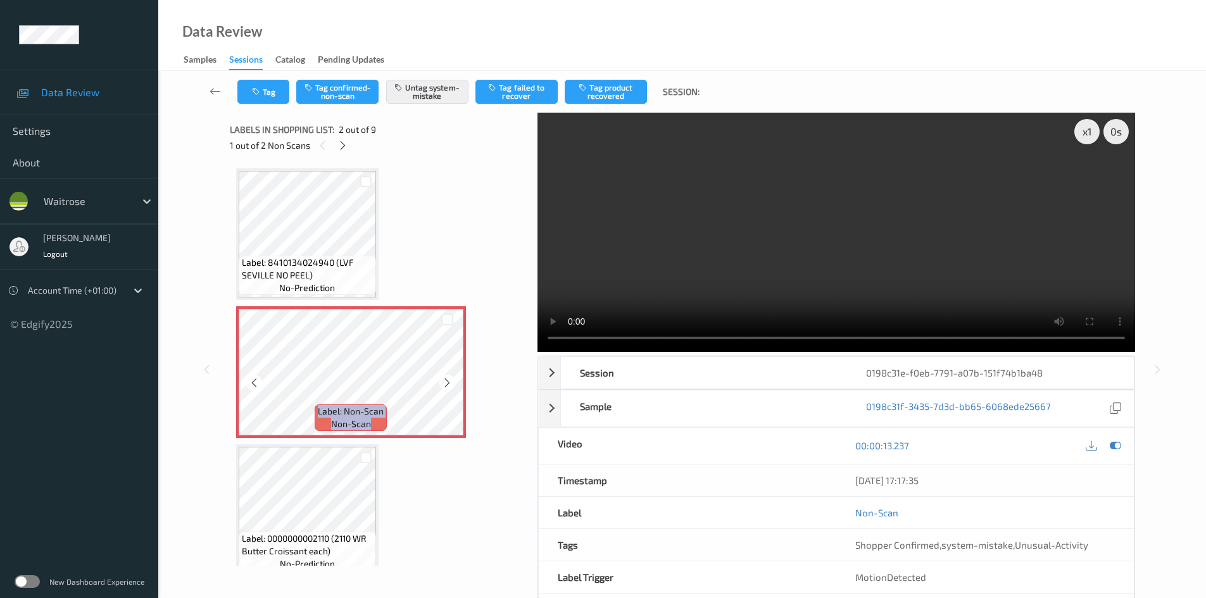
click at [449, 380] on icon at bounding box center [447, 382] width 11 height 11
click at [449, 383] on icon at bounding box center [447, 382] width 11 height 11
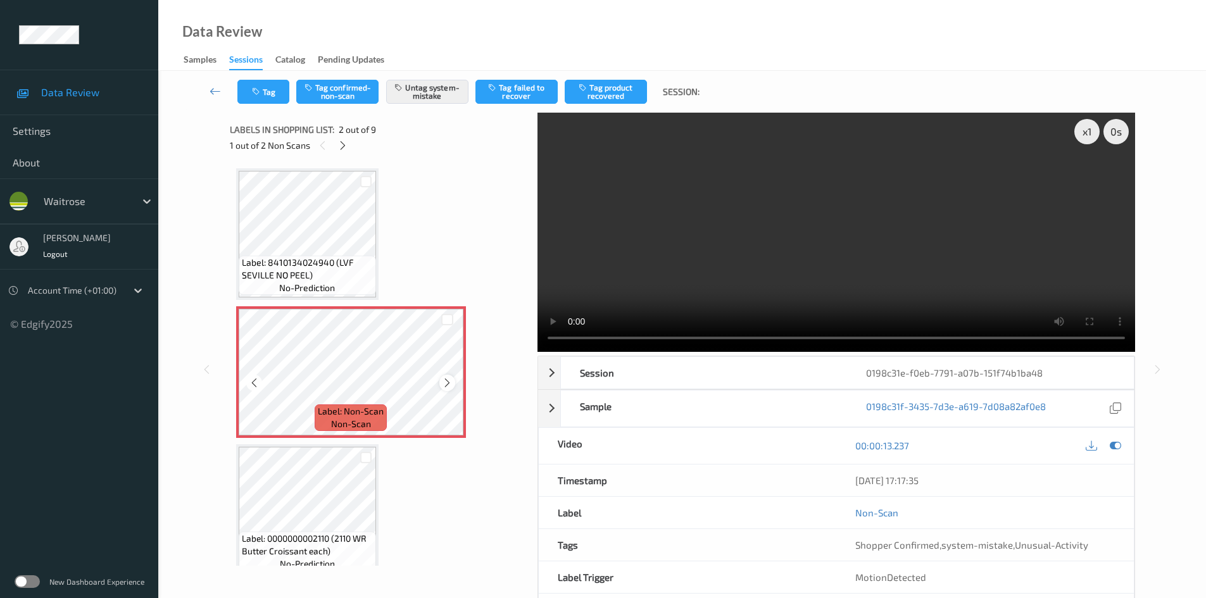
click at [448, 380] on icon at bounding box center [447, 382] width 11 height 11
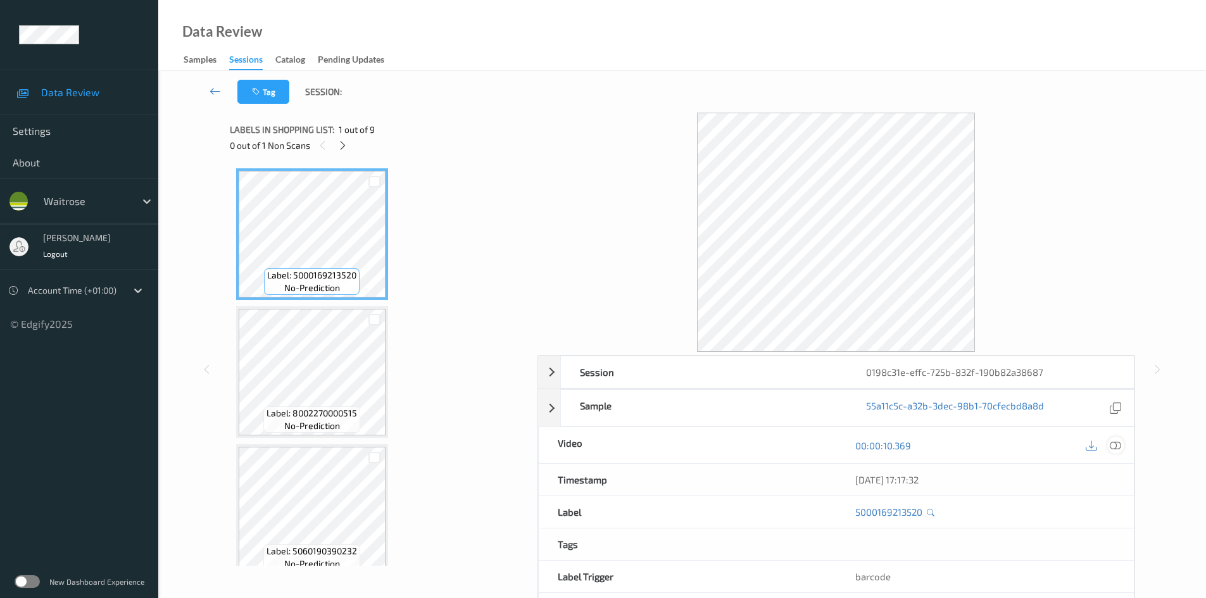
click at [1117, 448] on icon at bounding box center [1115, 445] width 11 height 11
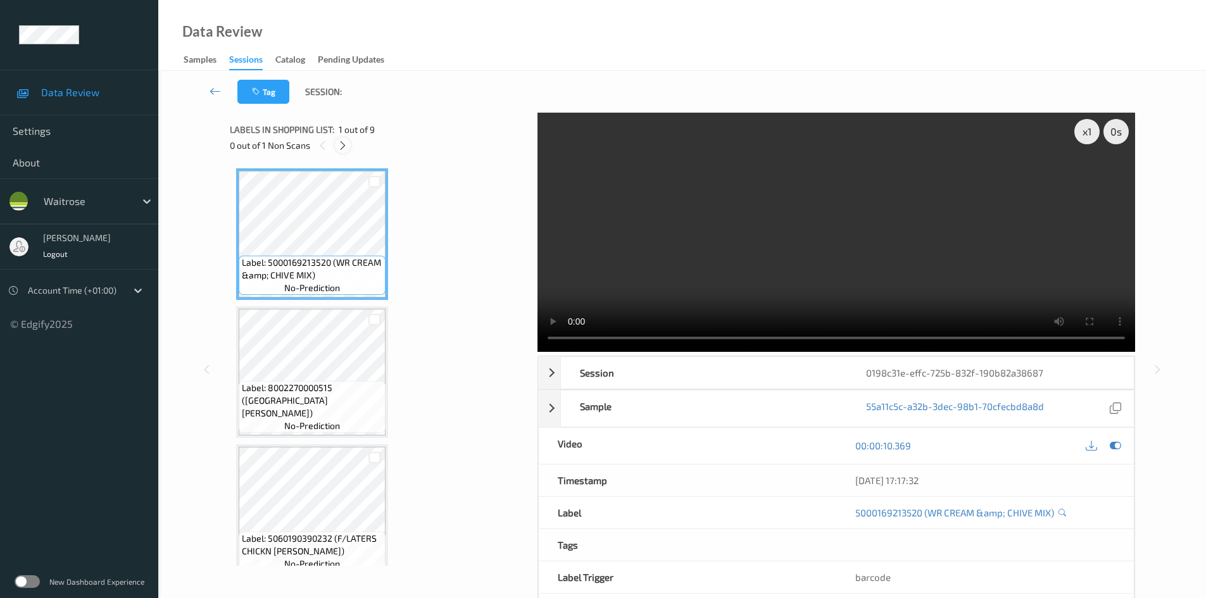
click at [344, 146] on icon at bounding box center [342, 145] width 11 height 11
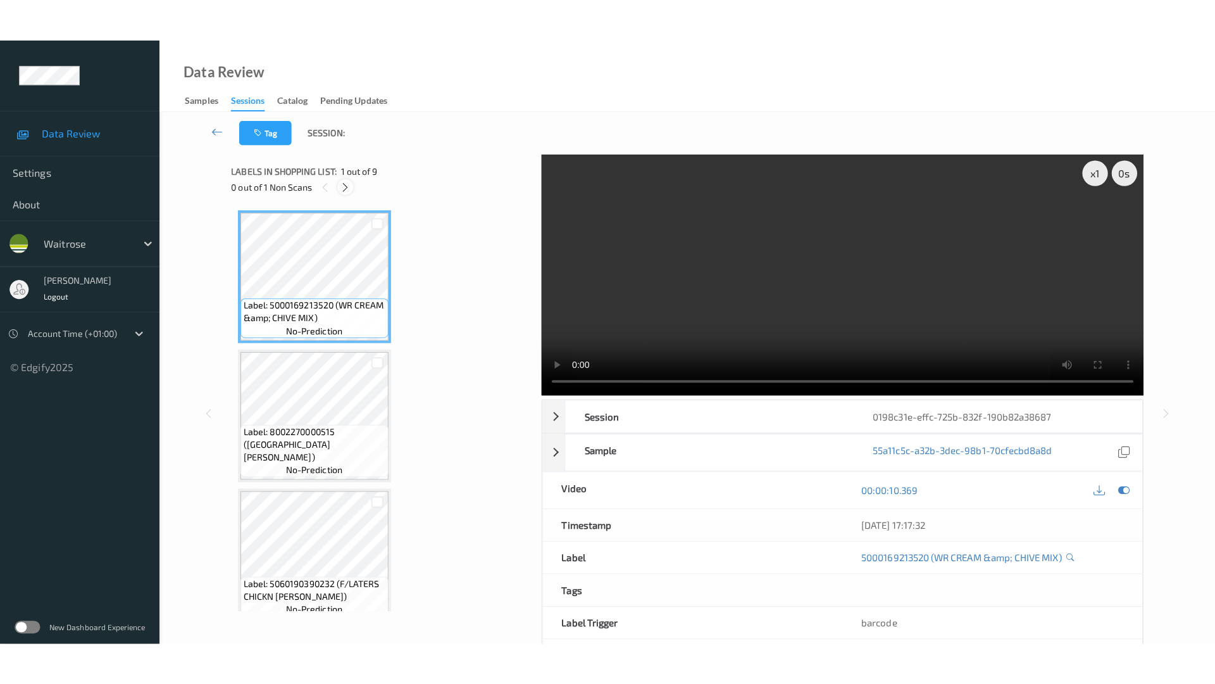
scroll to position [834, 0]
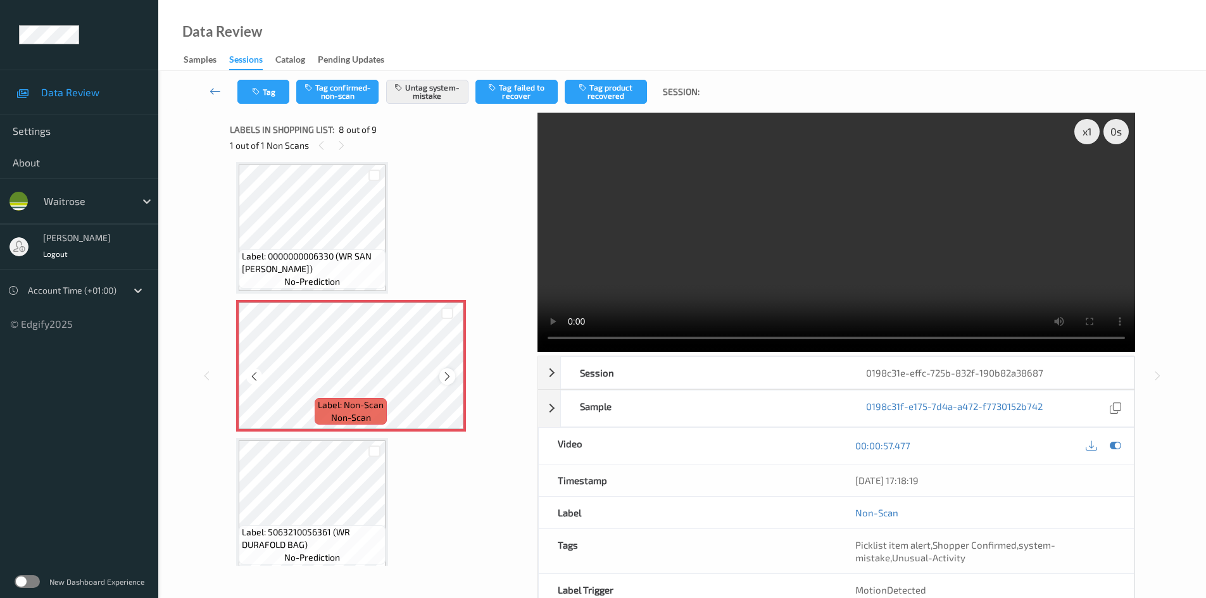
click at [440, 378] on div at bounding box center [447, 376] width 16 height 16
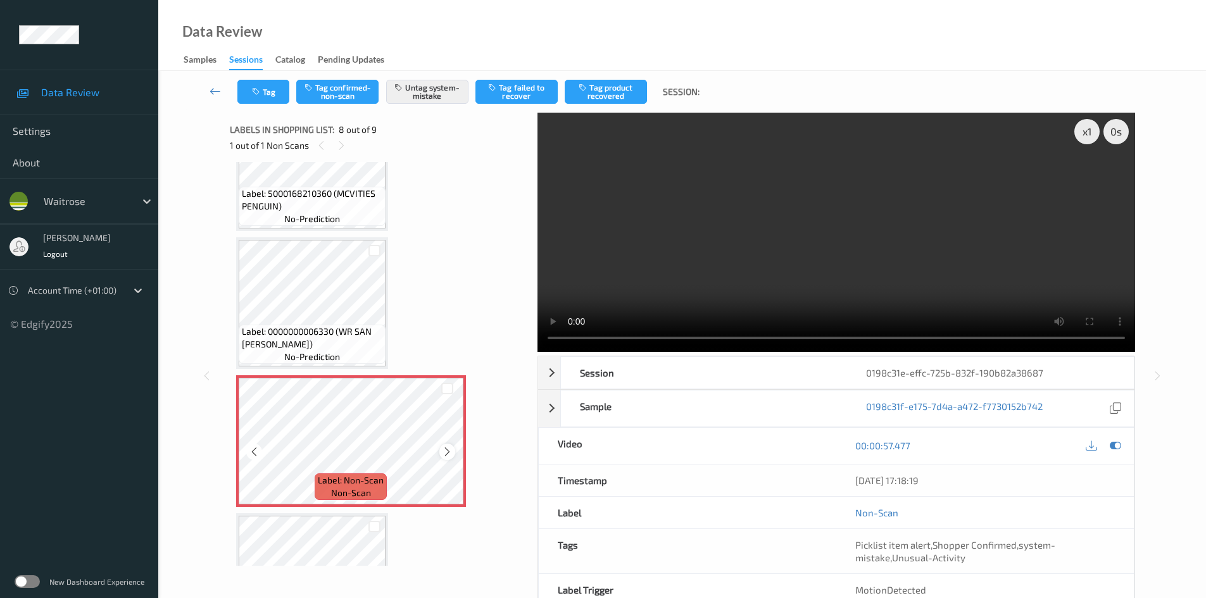
click at [444, 456] on icon at bounding box center [447, 451] width 11 height 11
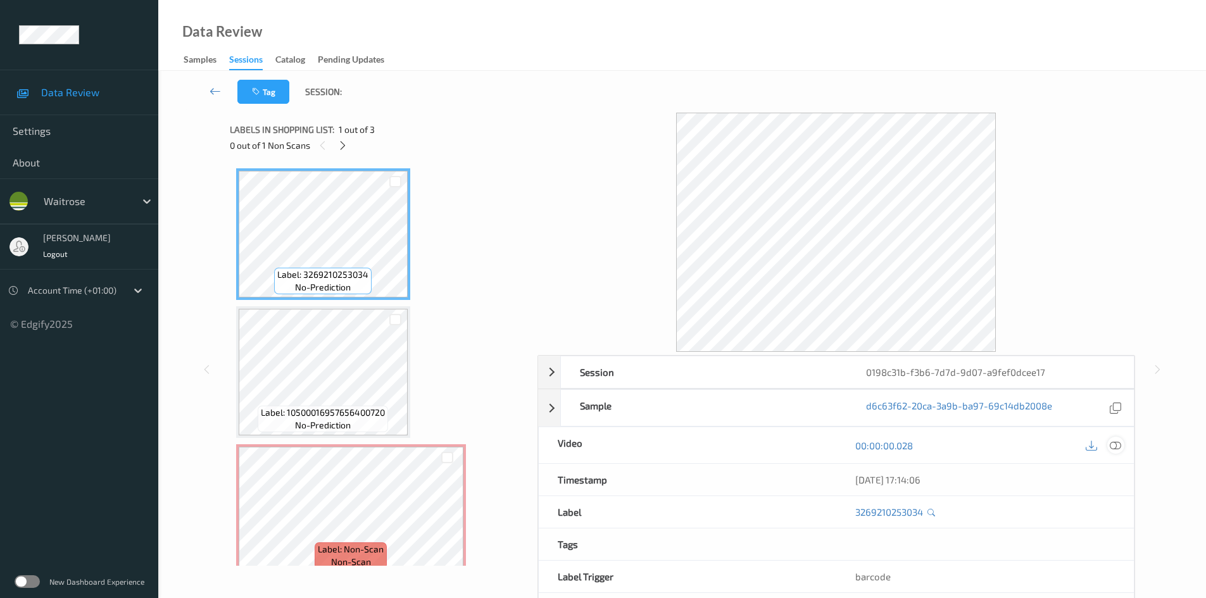
click at [1110, 442] on icon at bounding box center [1115, 445] width 11 height 11
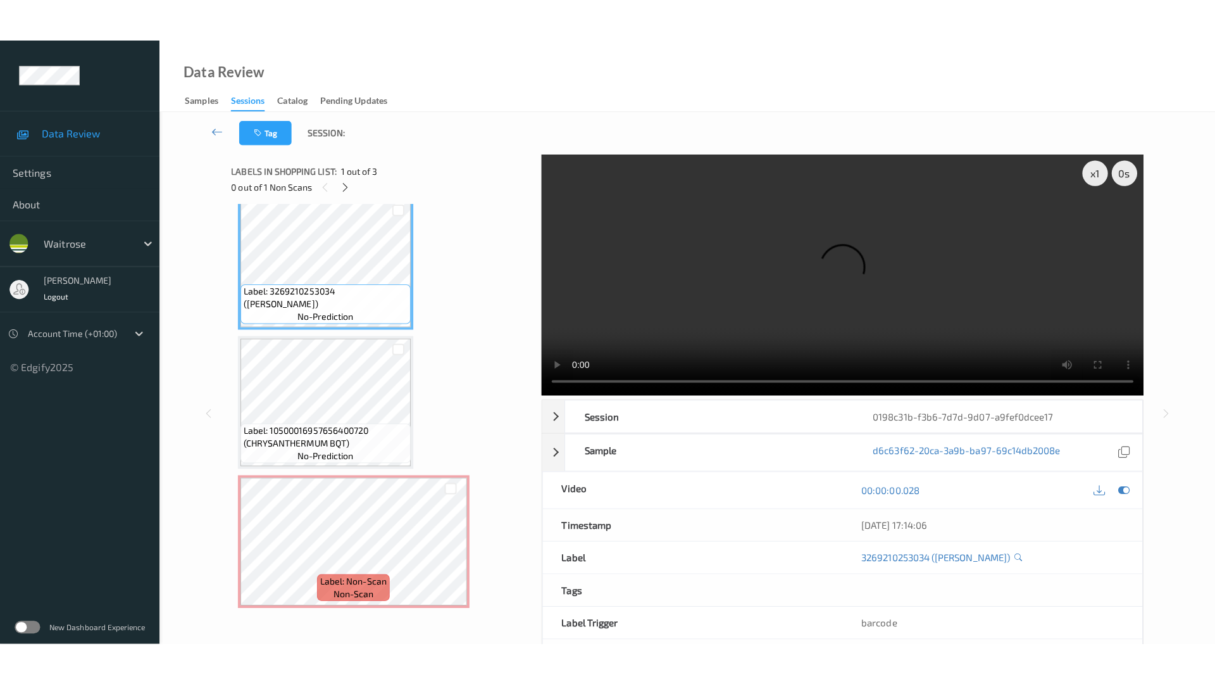
scroll to position [16, 0]
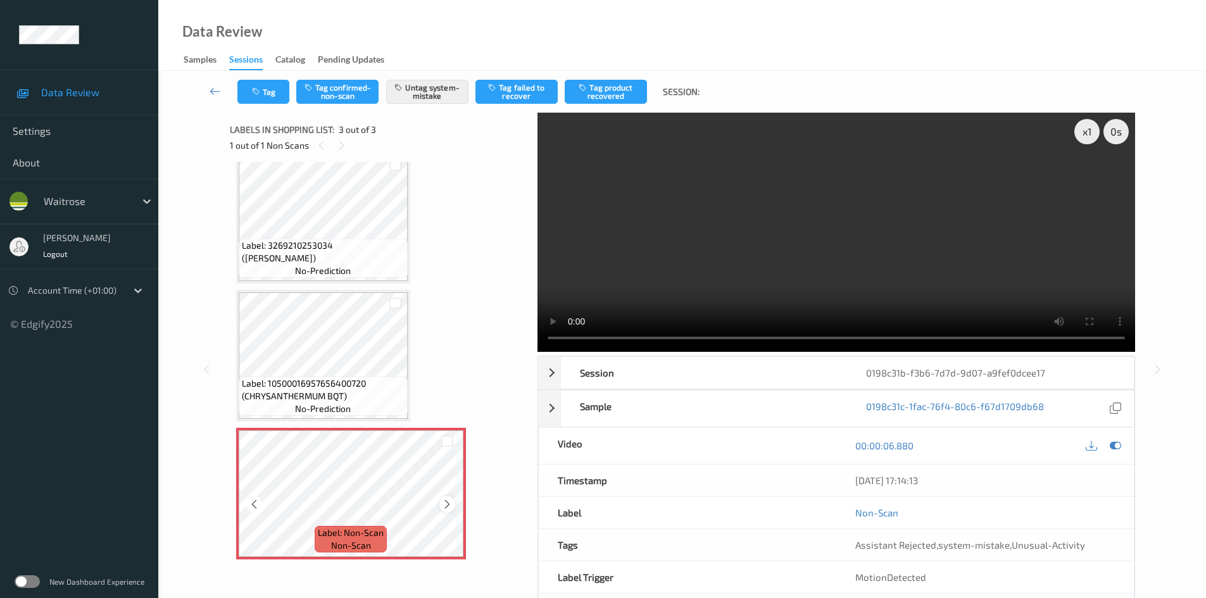
click at [444, 506] on icon at bounding box center [447, 504] width 11 height 11
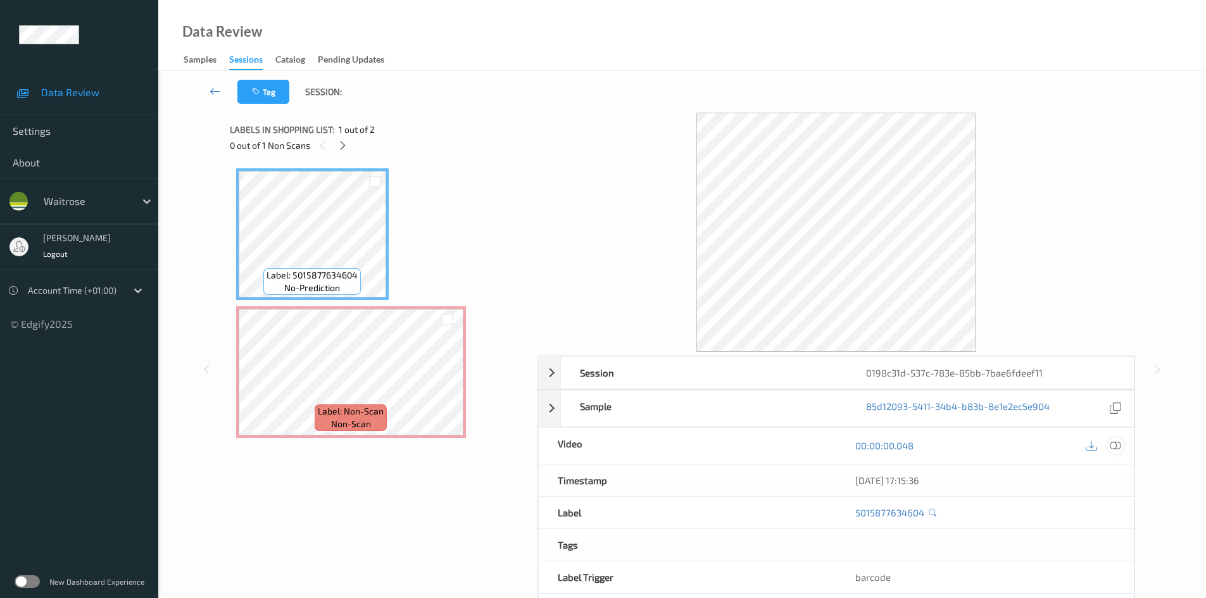
click at [1114, 444] on icon at bounding box center [1115, 445] width 11 height 11
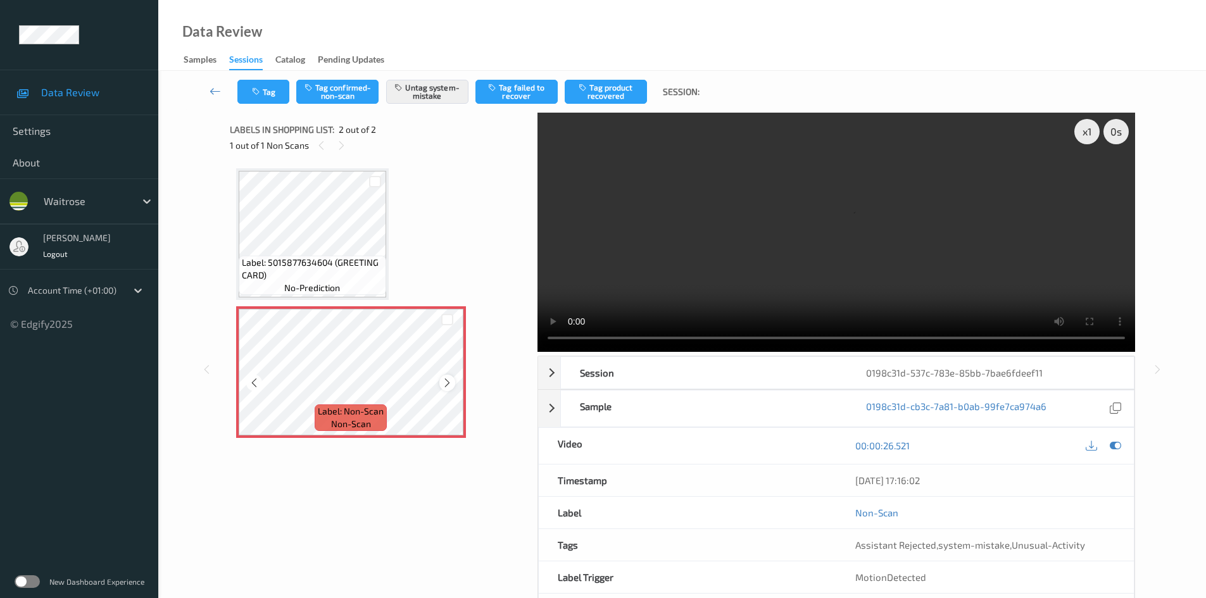
click at [444, 384] on icon at bounding box center [447, 382] width 11 height 11
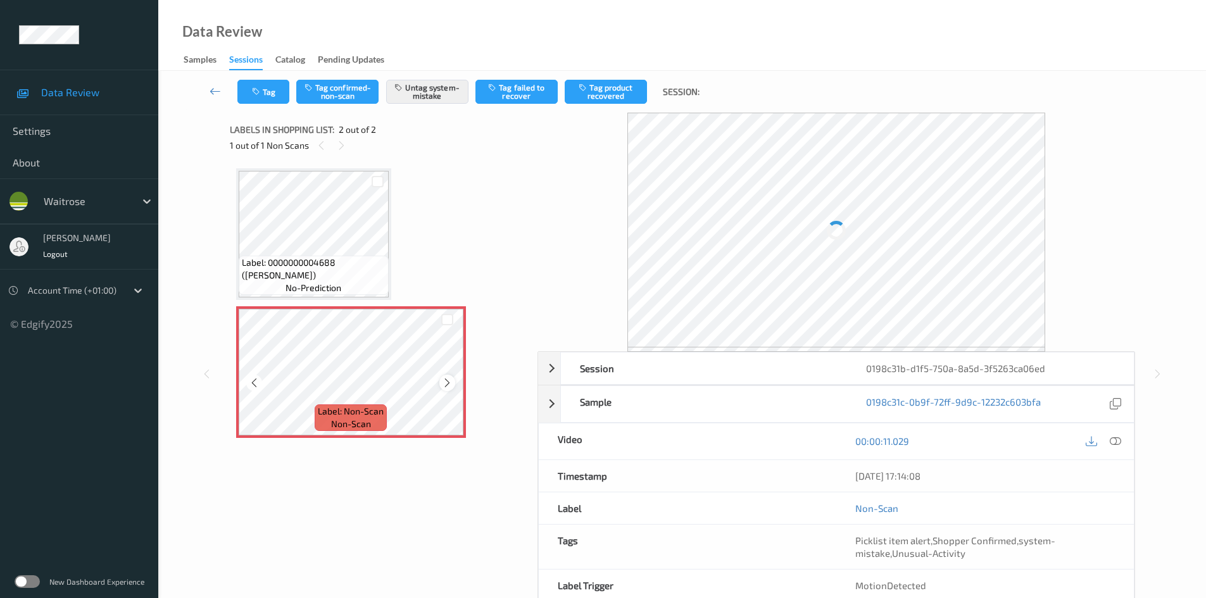
click at [441, 384] on div at bounding box center [447, 383] width 16 height 16
click at [444, 384] on icon at bounding box center [447, 382] width 11 height 11
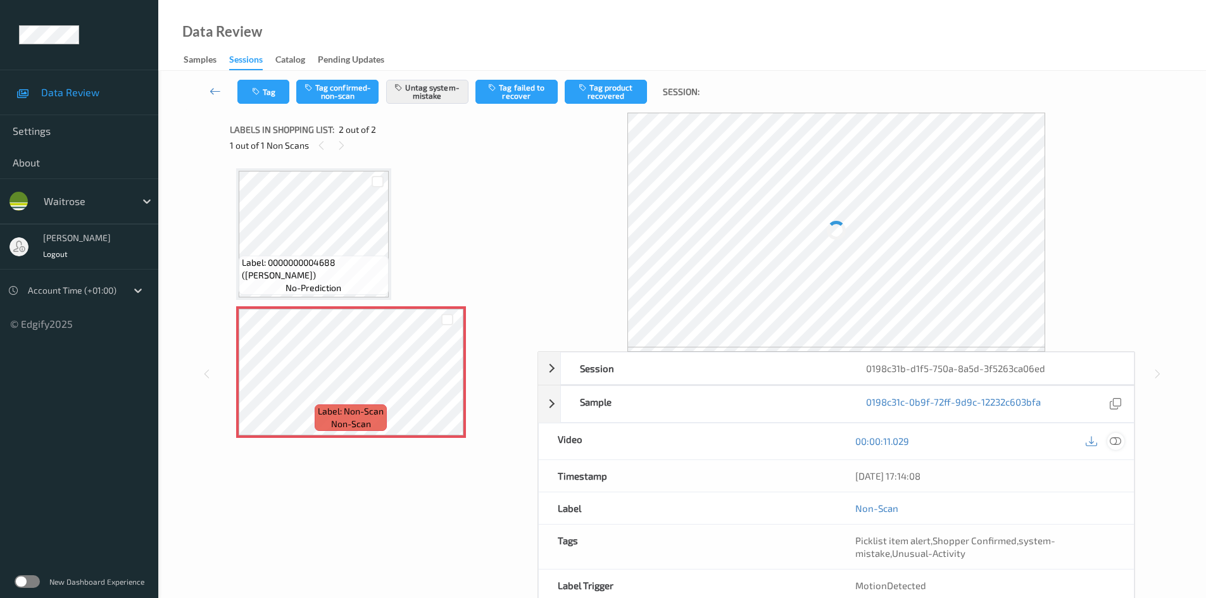
click at [1120, 441] on icon at bounding box center [1115, 441] width 11 height 11
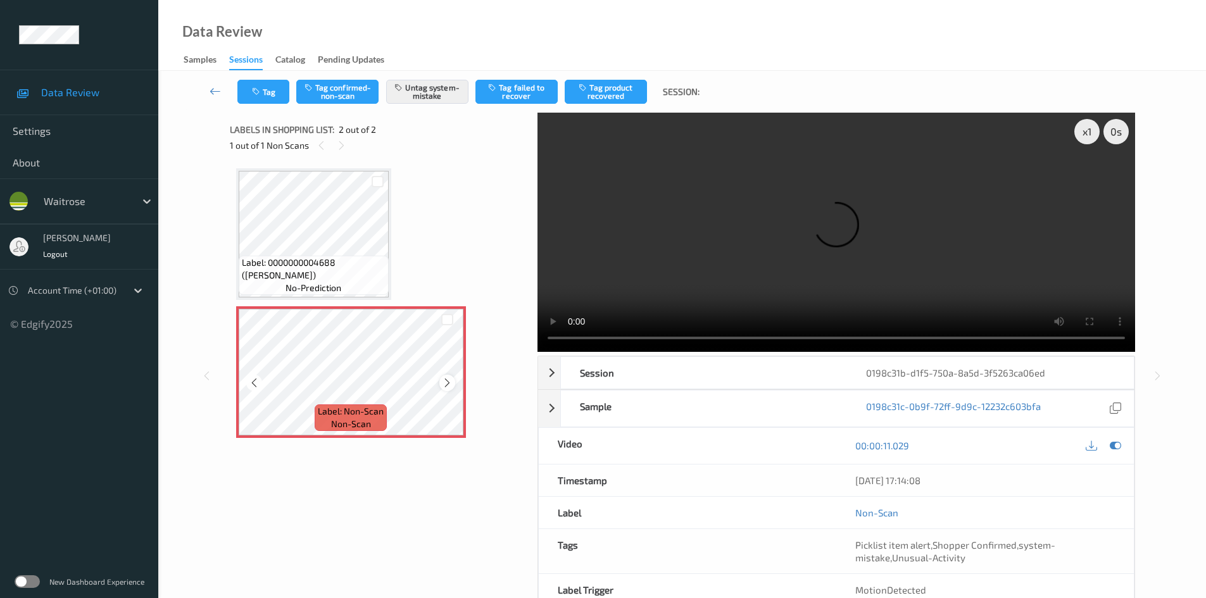
click at [450, 380] on icon at bounding box center [447, 382] width 11 height 11
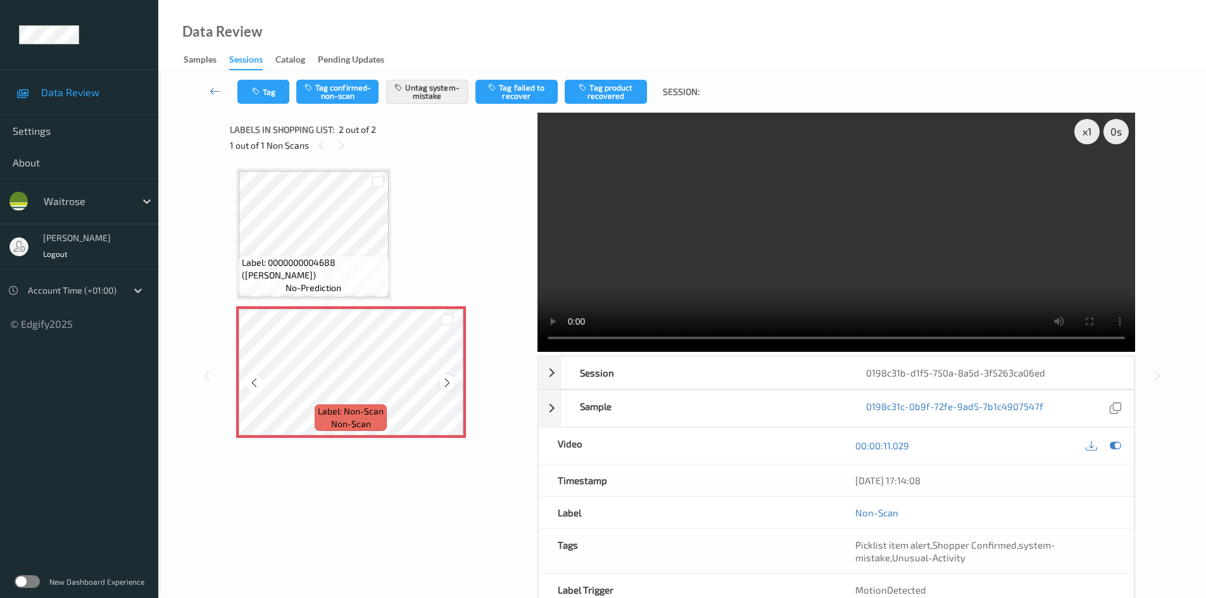
click at [452, 386] on icon at bounding box center [447, 382] width 11 height 11
click at [446, 378] on icon at bounding box center [447, 382] width 11 height 11
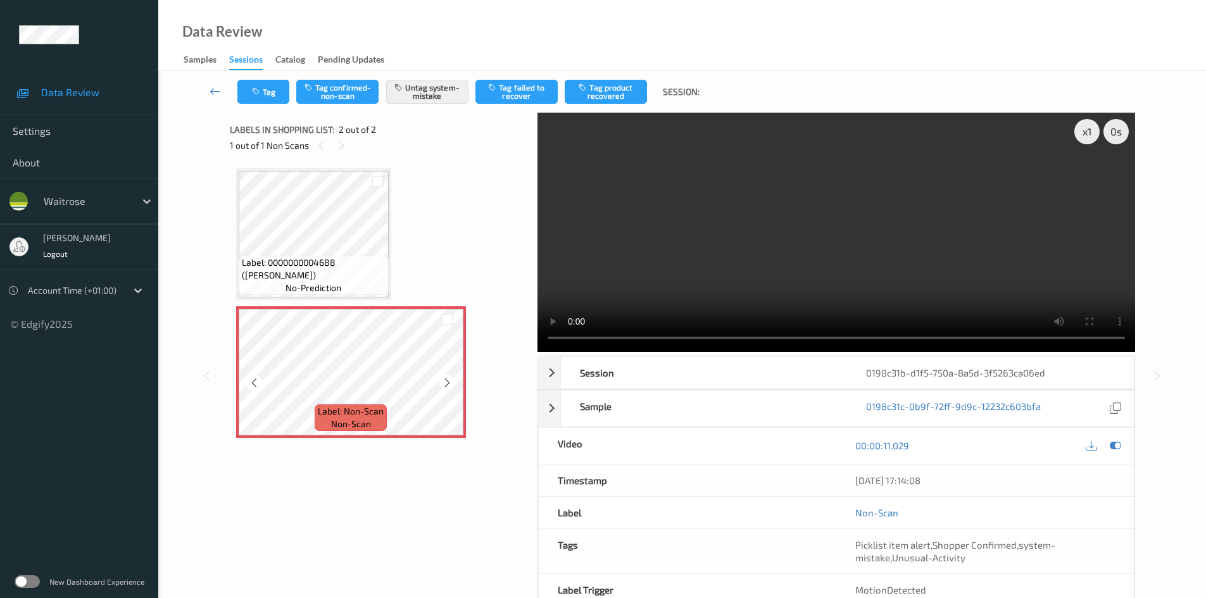
click at [446, 378] on icon at bounding box center [447, 382] width 11 height 11
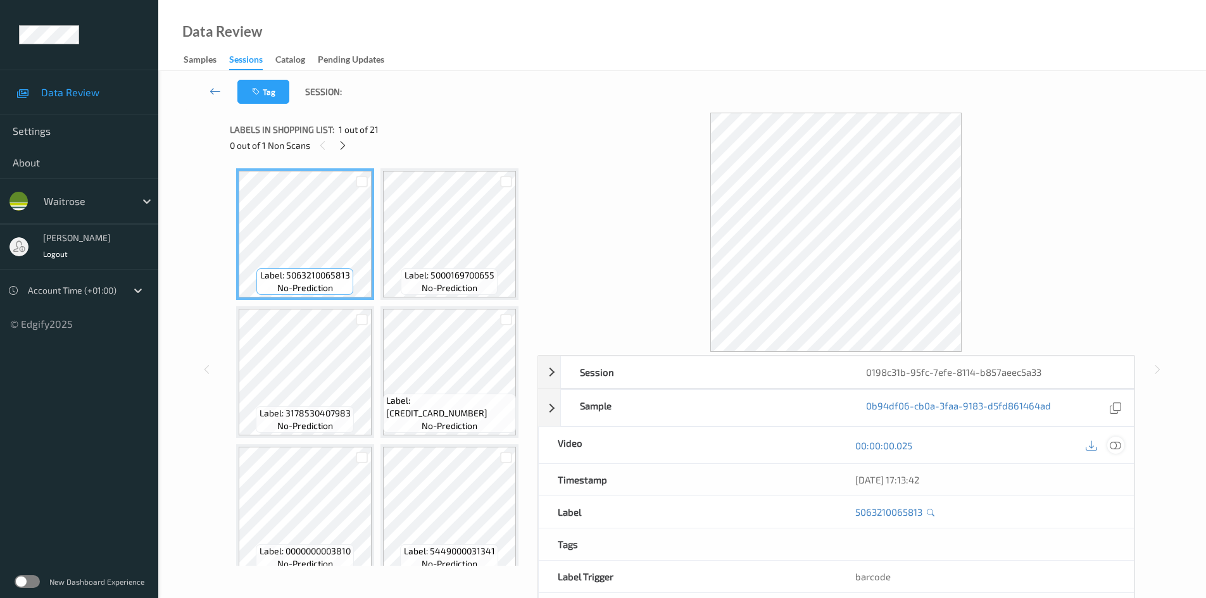
click at [1119, 445] on icon at bounding box center [1115, 445] width 11 height 11
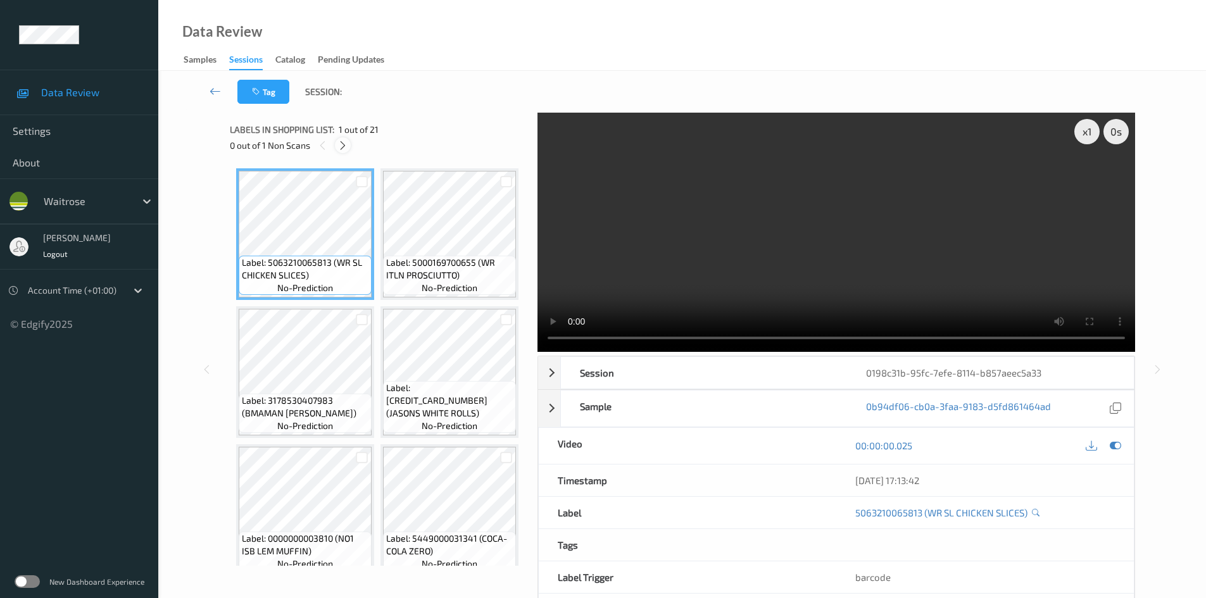
click at [342, 147] on icon at bounding box center [342, 145] width 11 height 11
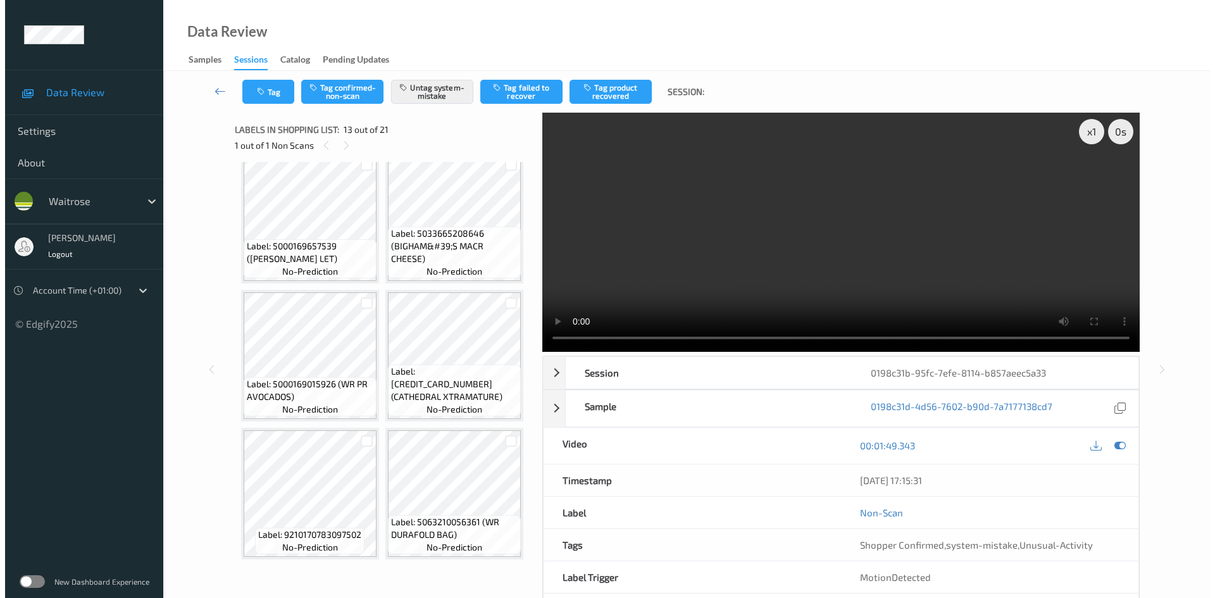
scroll to position [1541, 0]
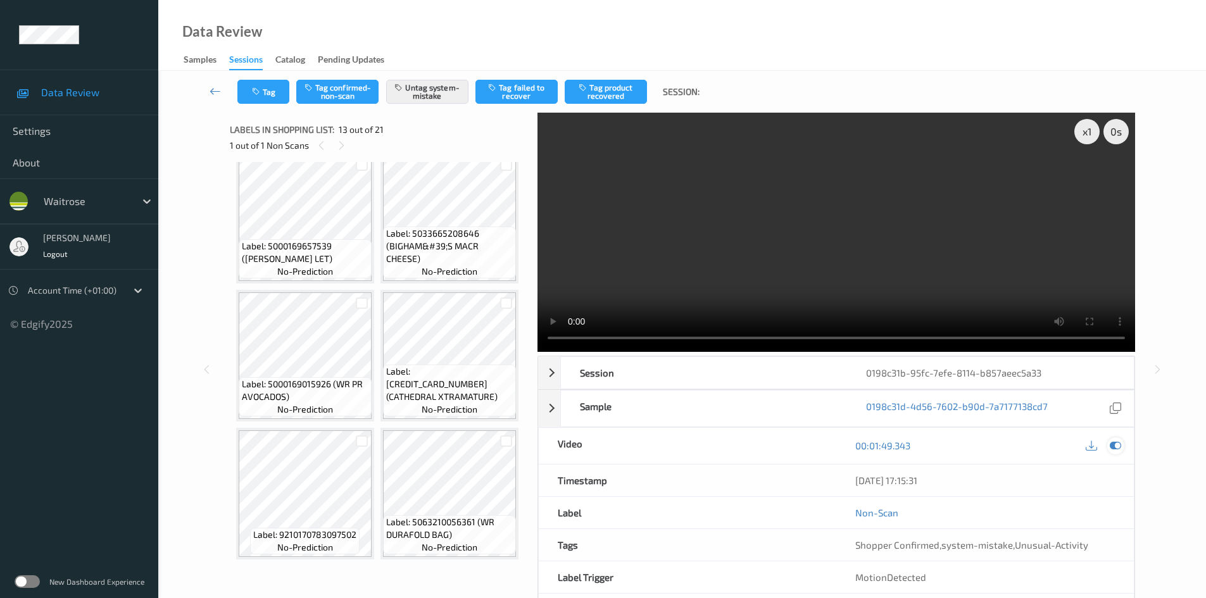
click at [1115, 452] on div at bounding box center [1115, 445] width 17 height 17
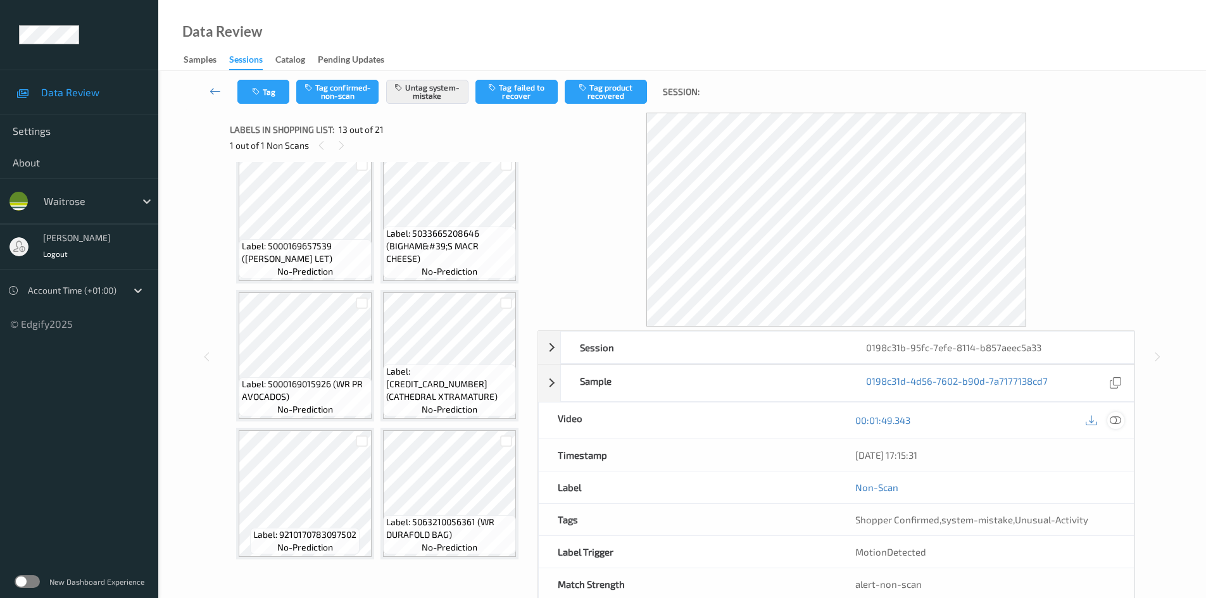
click at [1111, 425] on icon at bounding box center [1115, 420] width 11 height 11
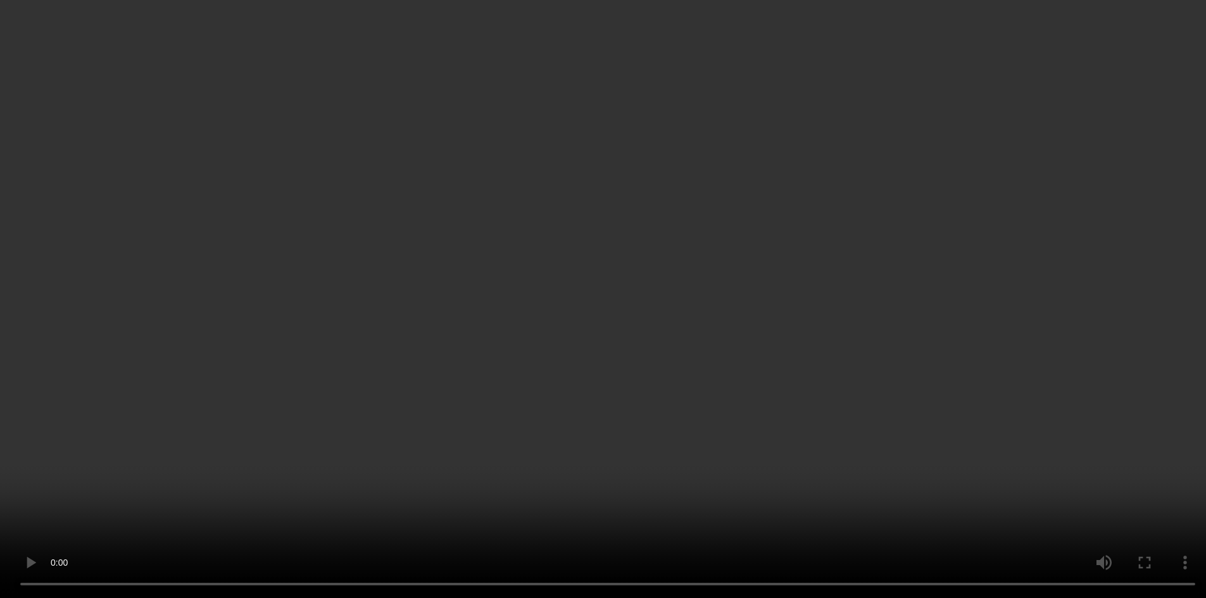
scroll to position [1415, 0]
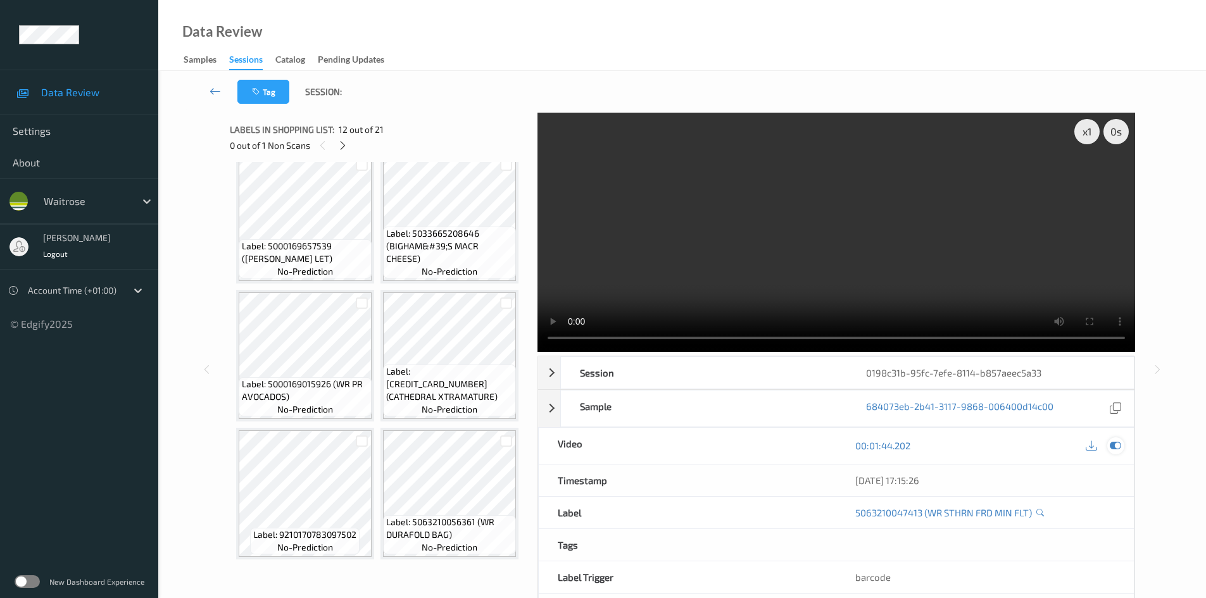
drag, startPoint x: 1114, startPoint y: 451, endPoint x: 1115, endPoint y: 443, distance: 8.4
click at [1114, 451] on icon at bounding box center [1115, 445] width 11 height 11
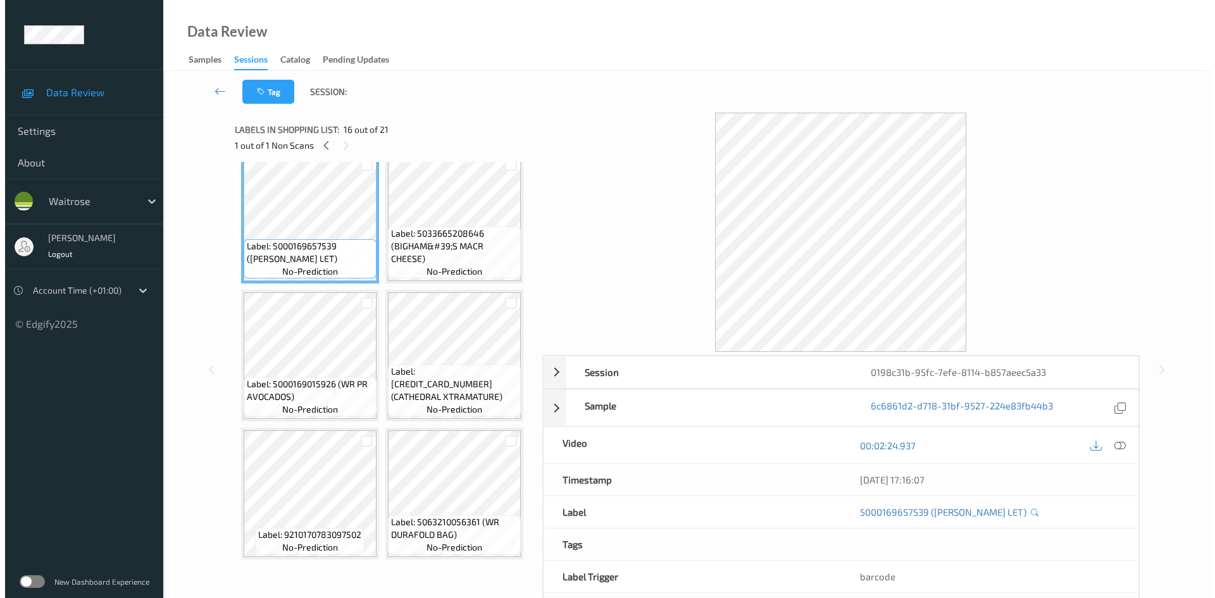
scroll to position [1605, 0]
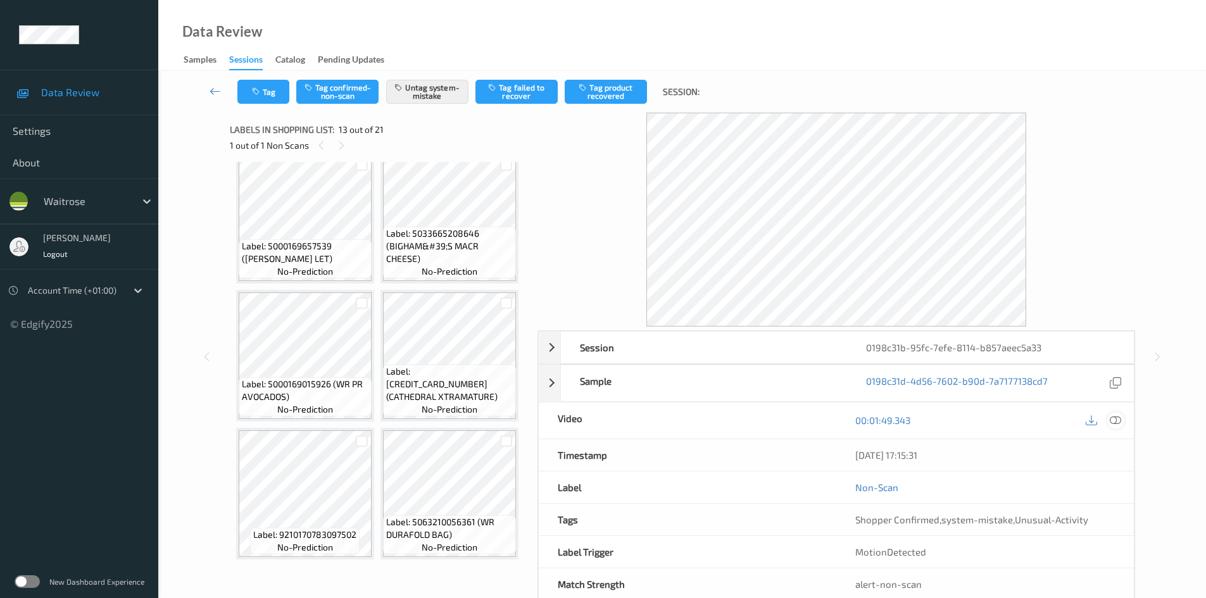
click at [1120, 419] on icon at bounding box center [1115, 420] width 11 height 11
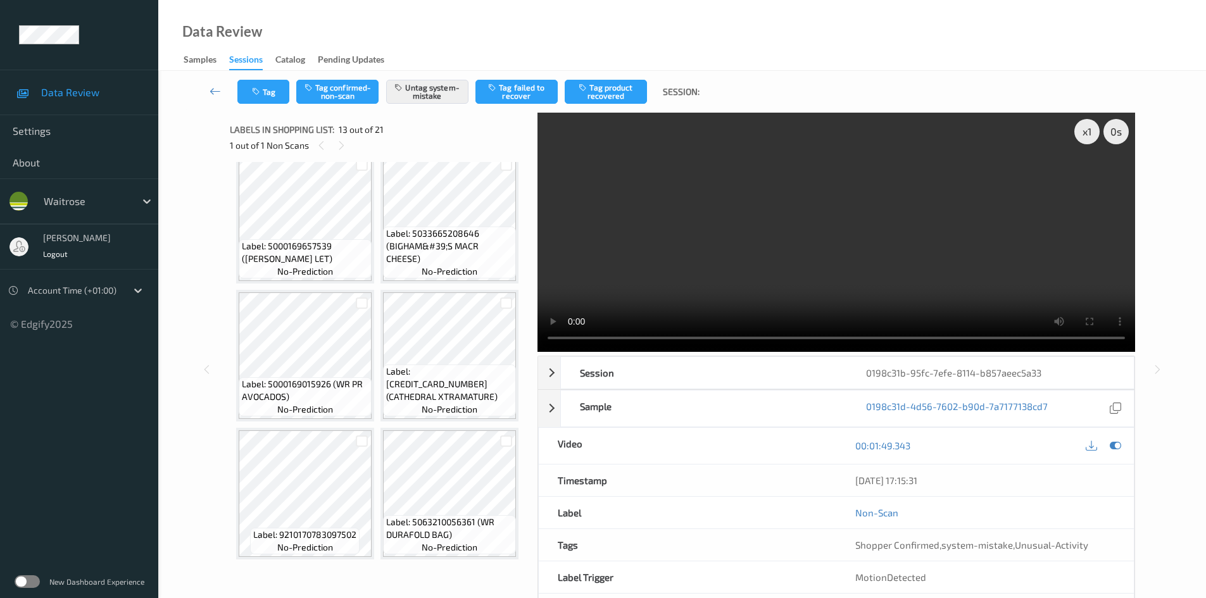
scroll to position [1035, 0]
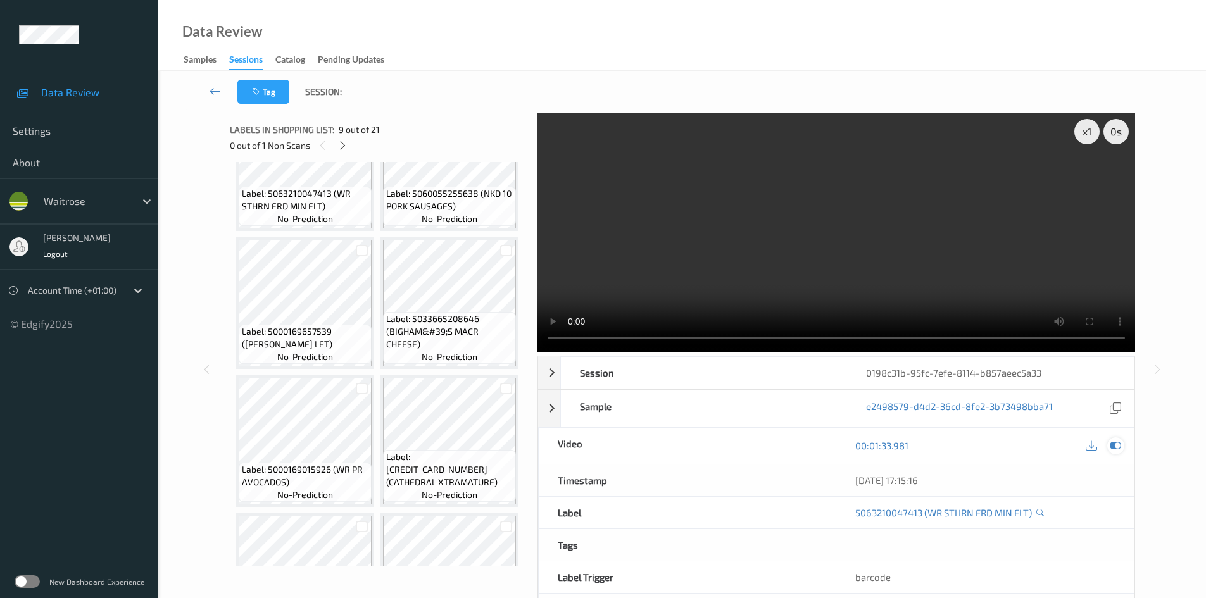
click at [1115, 446] on icon at bounding box center [1115, 445] width 11 height 11
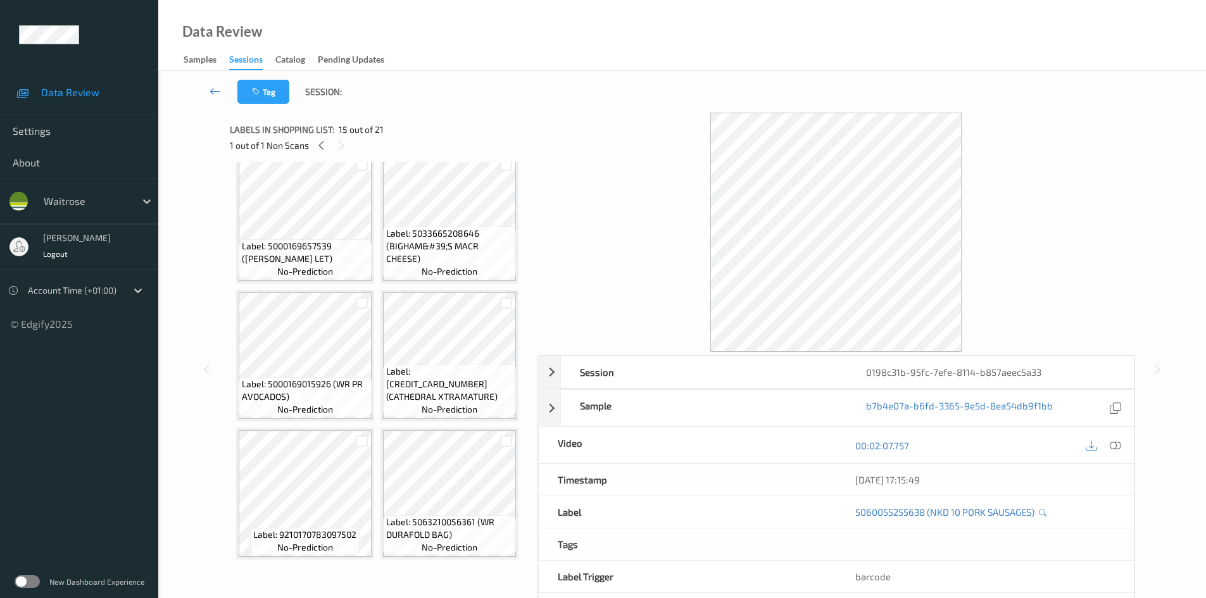
scroll to position [1541, 0]
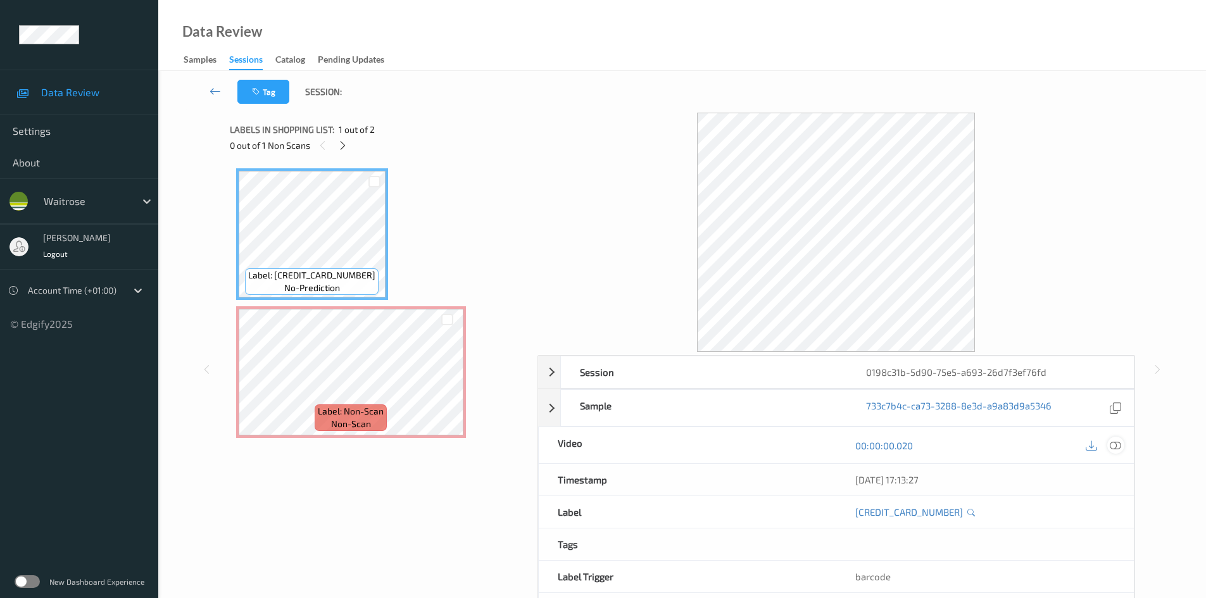
click at [1119, 447] on icon at bounding box center [1115, 445] width 11 height 11
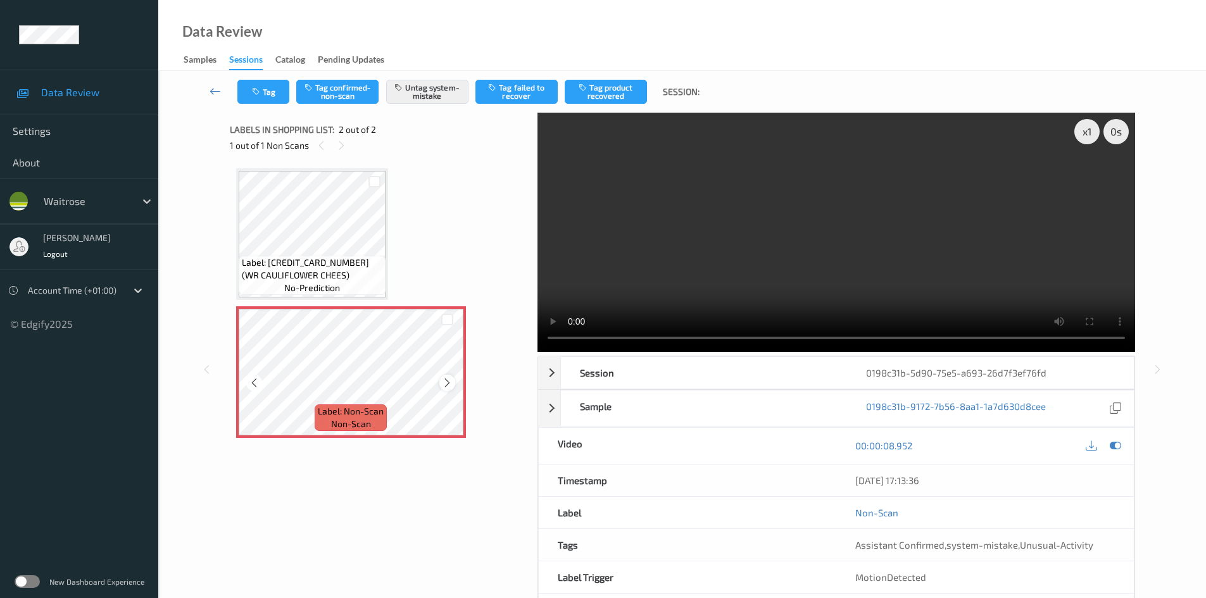
click at [451, 380] on icon at bounding box center [447, 382] width 11 height 11
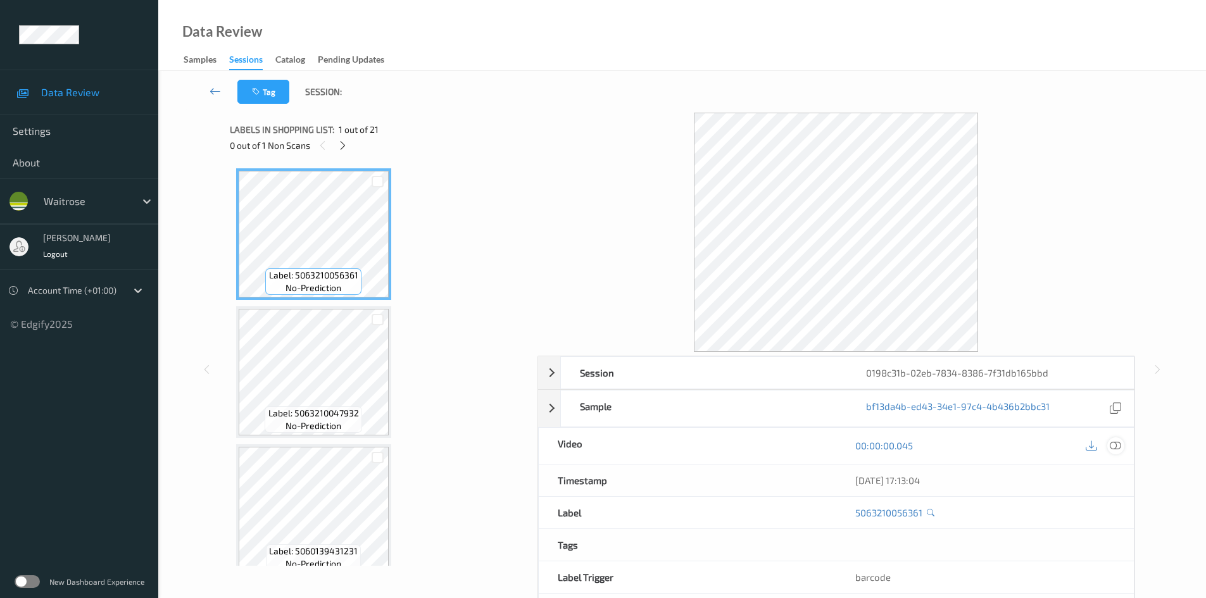
click at [1115, 446] on icon at bounding box center [1115, 445] width 11 height 11
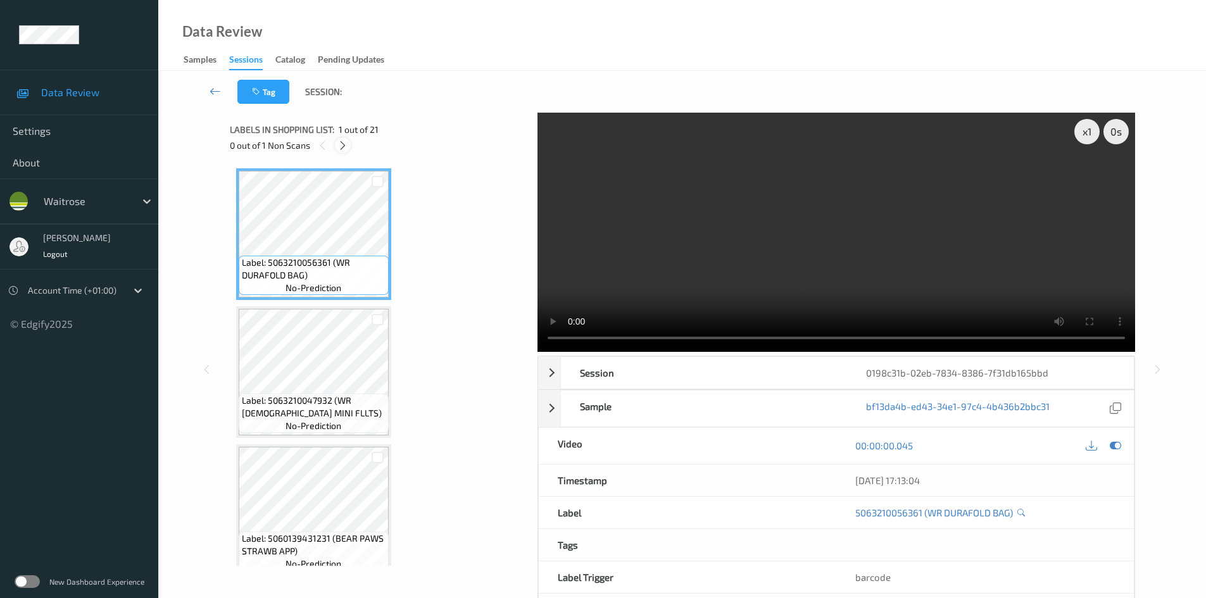
click at [342, 145] on icon at bounding box center [342, 145] width 11 height 11
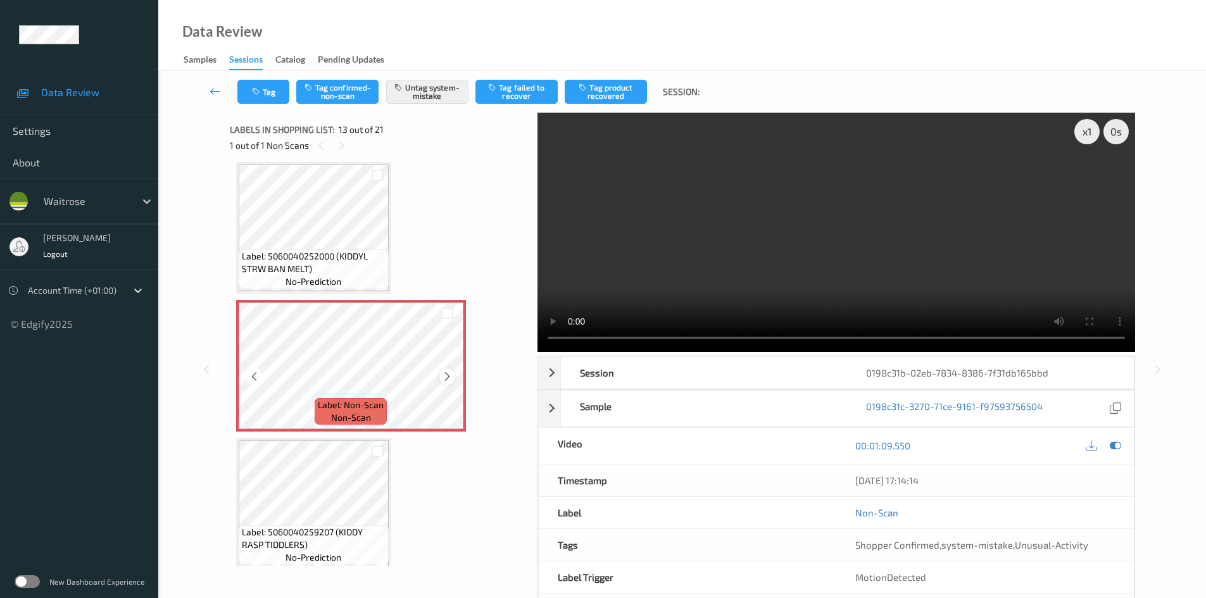
click at [447, 375] on icon at bounding box center [447, 376] width 11 height 11
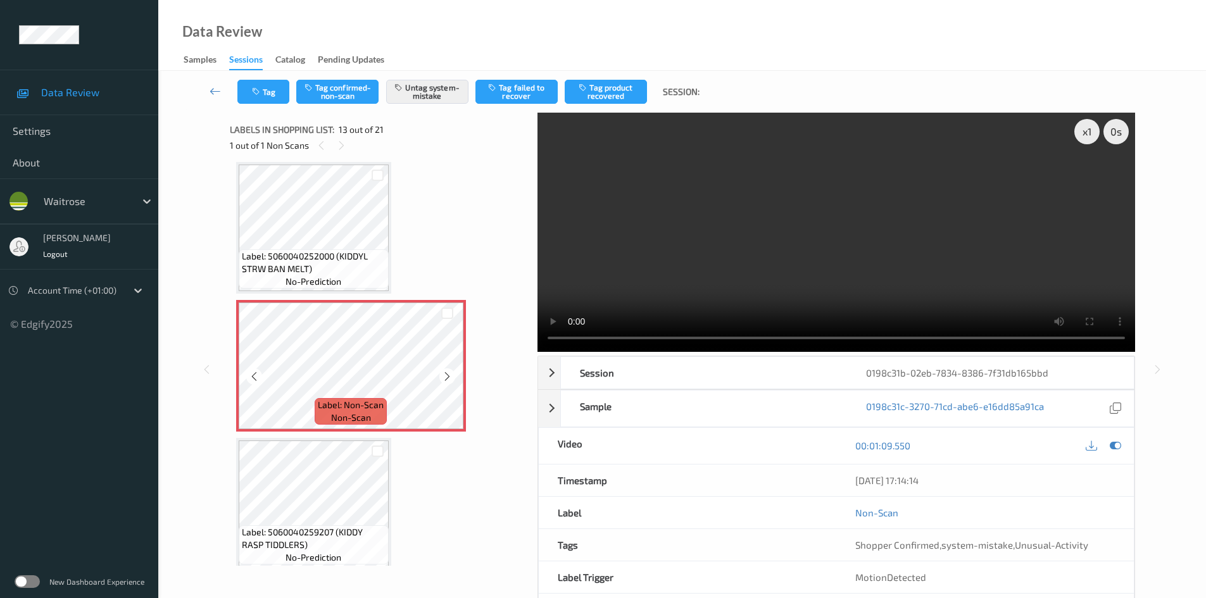
click at [447, 375] on icon at bounding box center [447, 376] width 11 height 11
click at [443, 377] on icon at bounding box center [447, 376] width 11 height 11
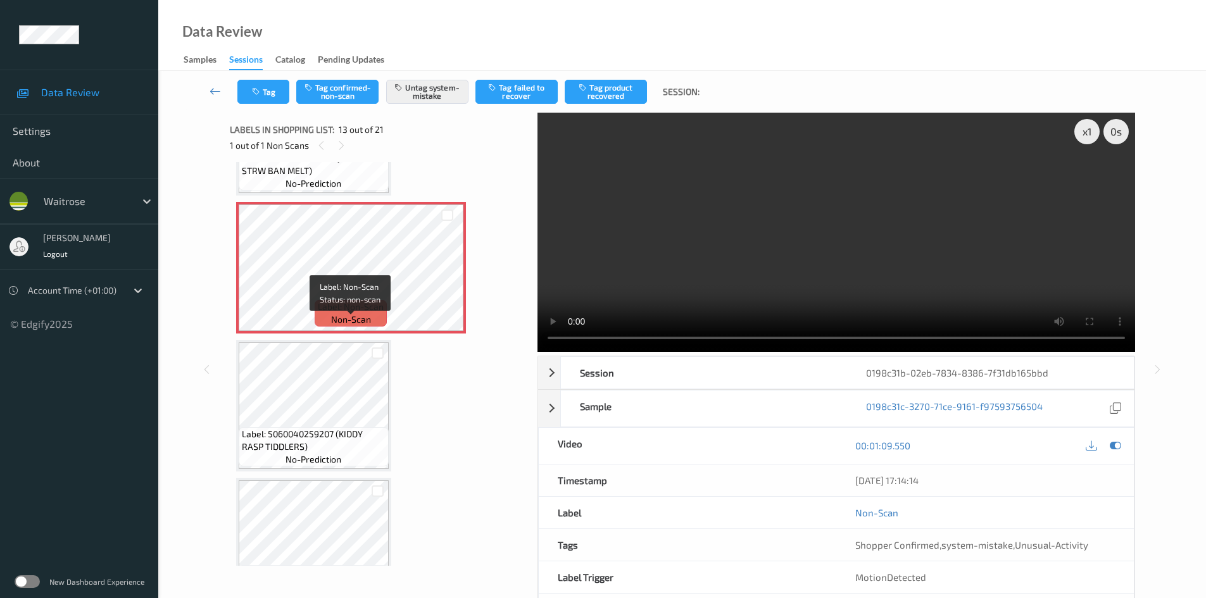
scroll to position [1651, 0]
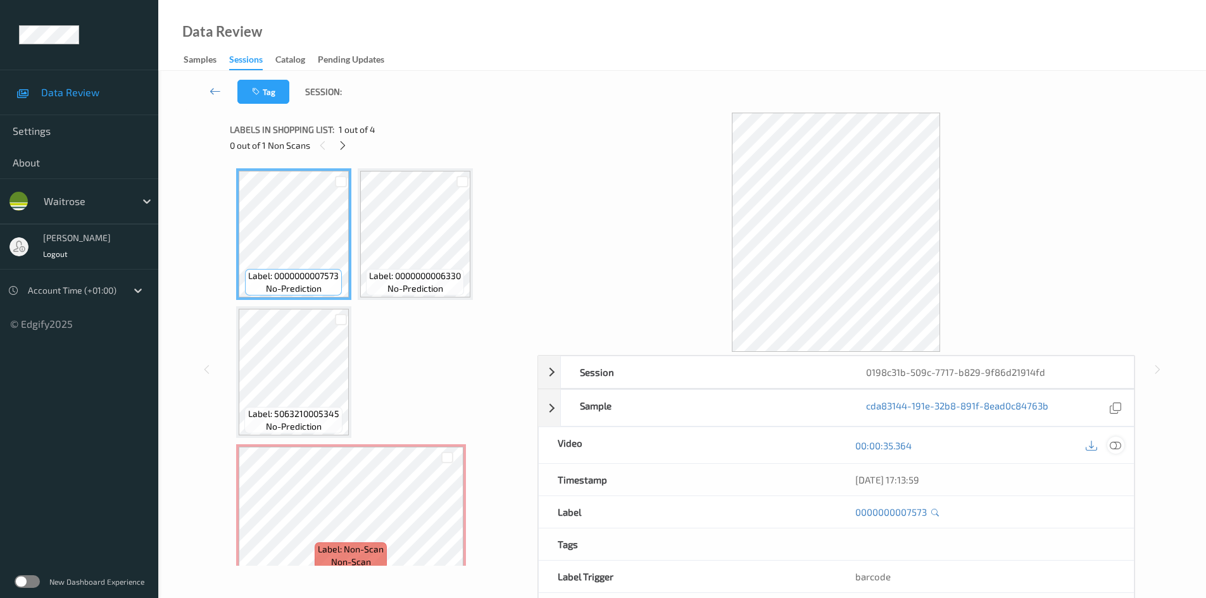
click at [1121, 446] on div at bounding box center [1115, 445] width 17 height 17
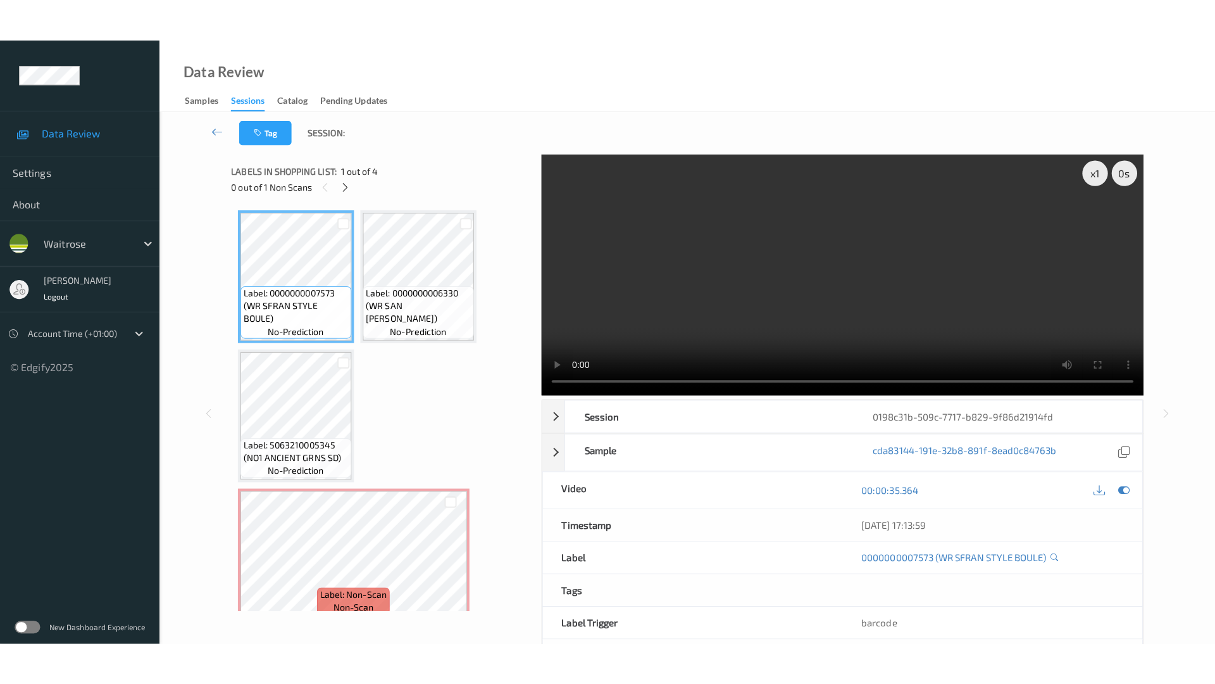
scroll to position [16, 0]
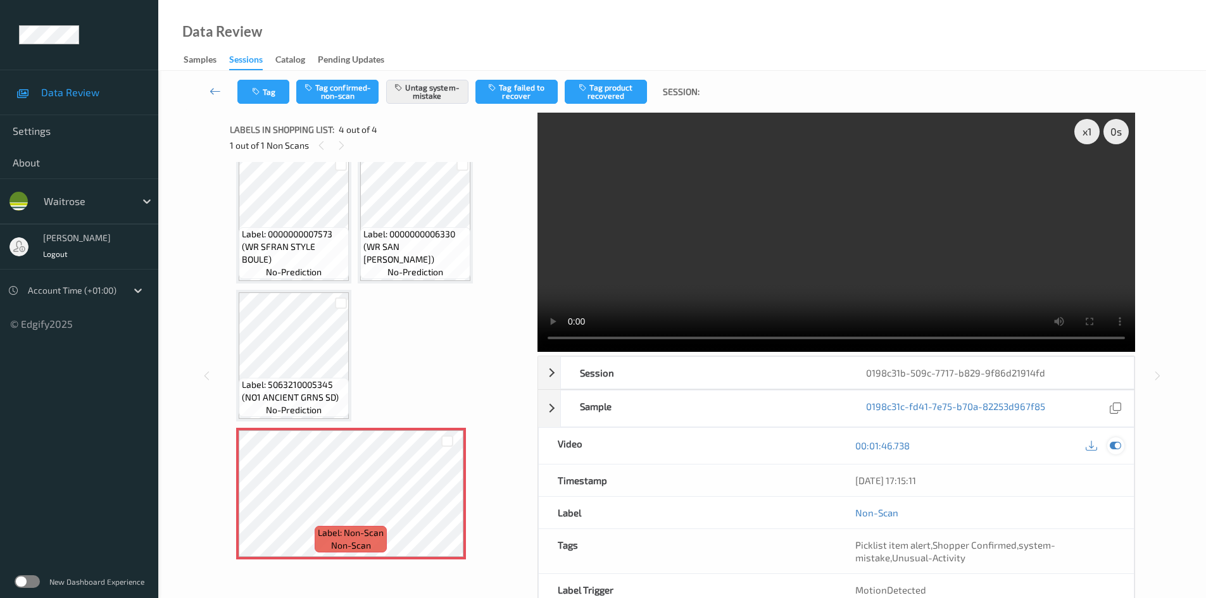
click at [1110, 448] on icon at bounding box center [1115, 445] width 11 height 11
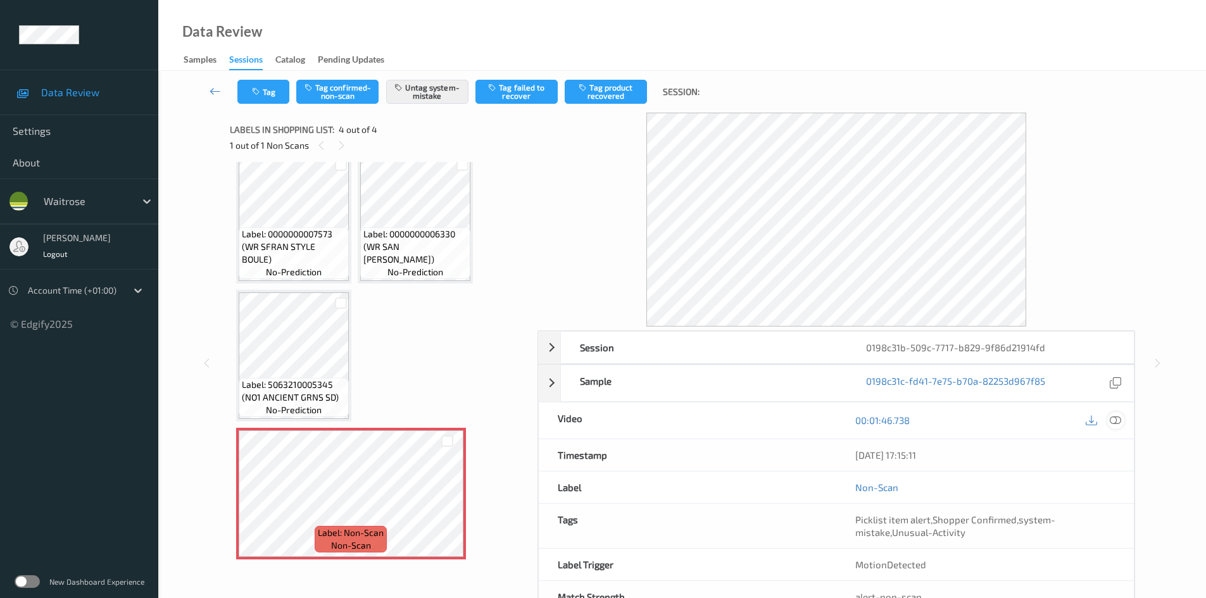
click at [1114, 421] on icon at bounding box center [1115, 420] width 11 height 11
